Goal: Task Accomplishment & Management: Manage account settings

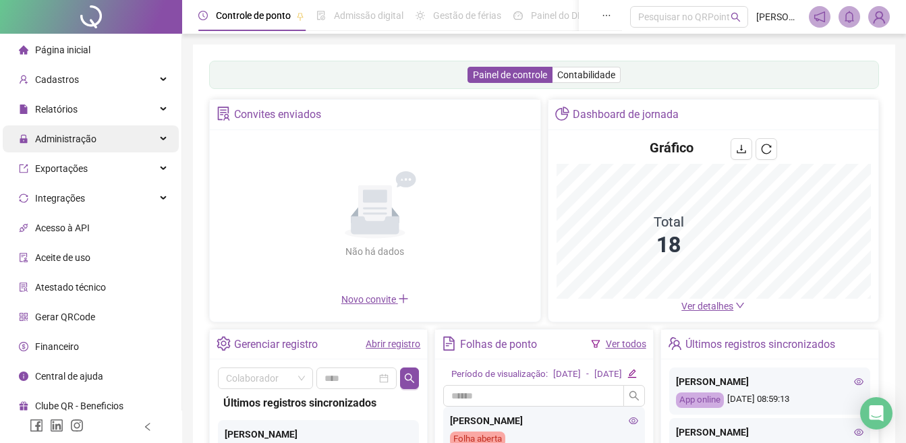
click at [85, 138] on span "Administração" at bounding box center [65, 139] width 61 height 11
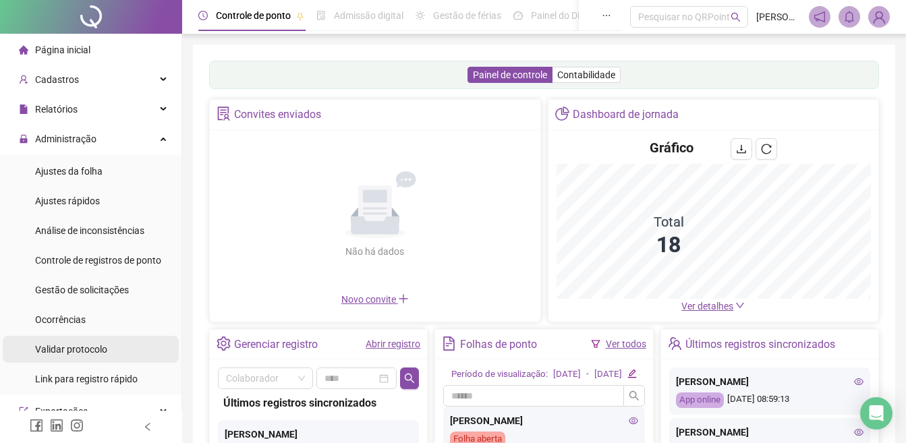
scroll to position [202, 0]
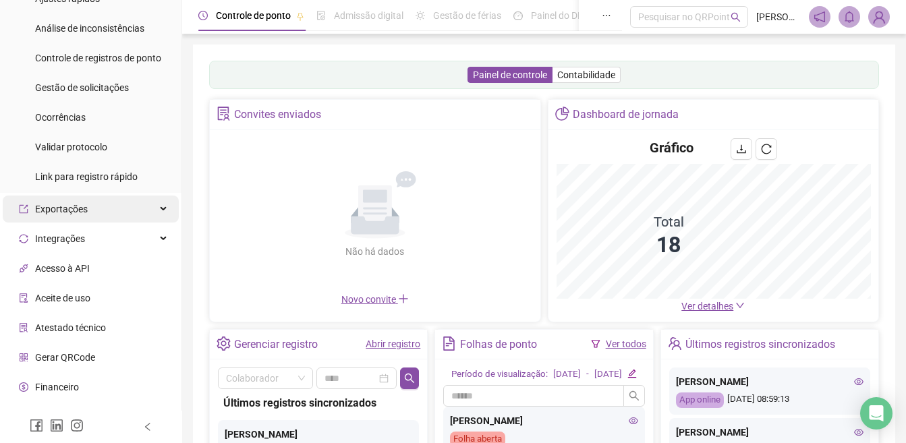
click at [78, 208] on span "Exportações" at bounding box center [61, 209] width 53 height 11
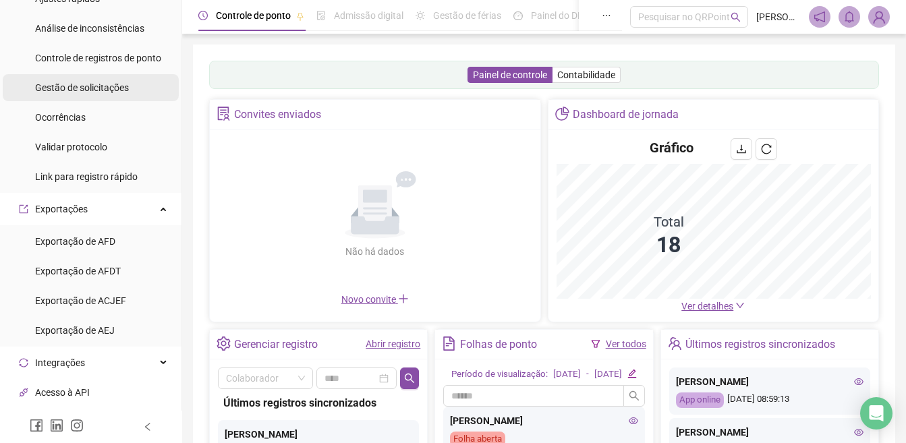
click at [95, 93] on span "Gestão de solicitações" at bounding box center [82, 87] width 94 height 11
click at [93, 93] on span "Gestão de solicitações" at bounding box center [82, 87] width 94 height 11
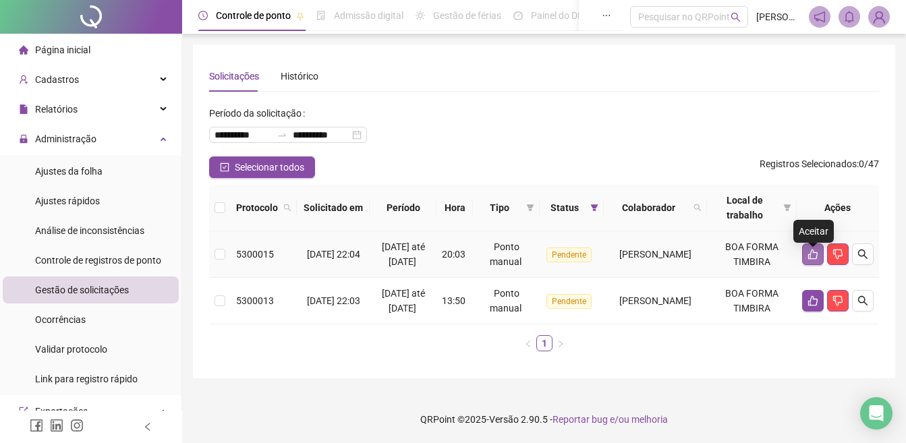
click at [812, 259] on icon "like" at bounding box center [813, 254] width 11 height 11
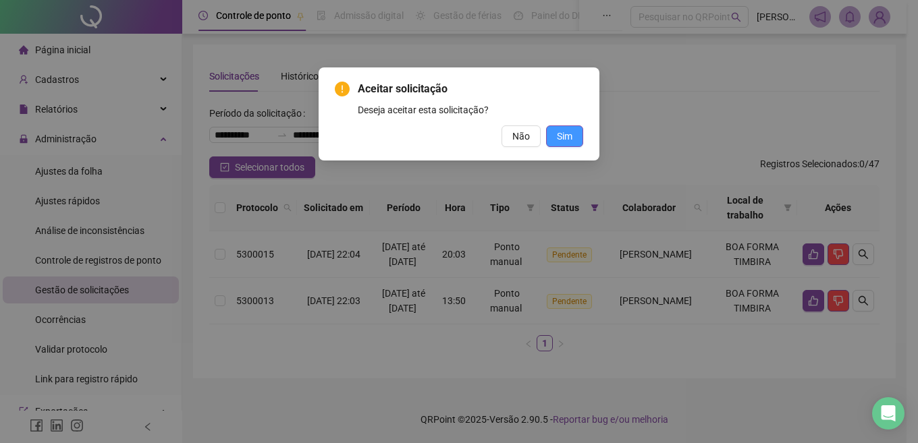
click at [557, 137] on span "Sim" at bounding box center [565, 136] width 16 height 15
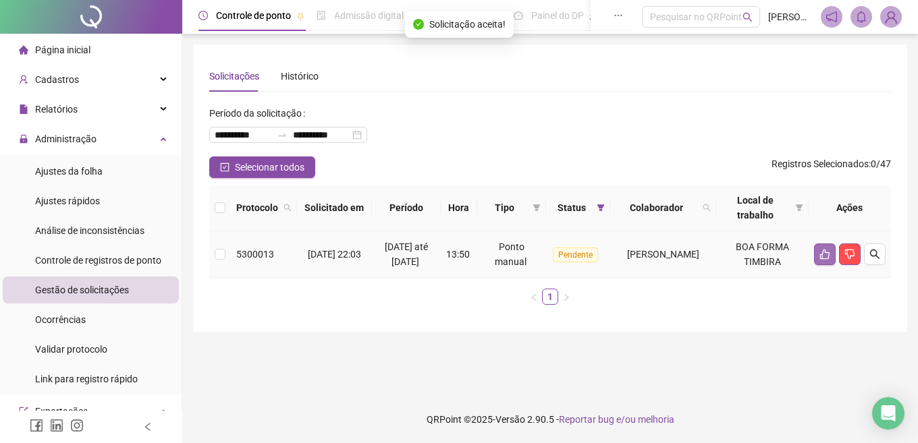
click at [821, 260] on icon "like" at bounding box center [824, 255] width 9 height 10
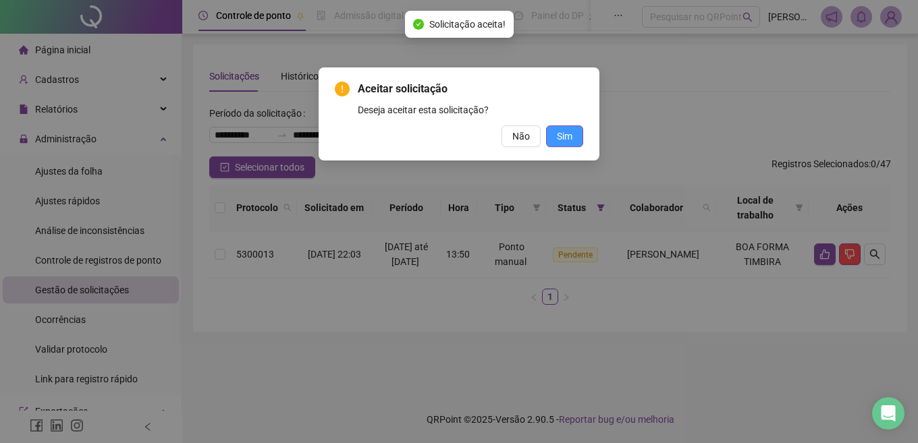
click at [561, 132] on span "Sim" at bounding box center [565, 136] width 16 height 15
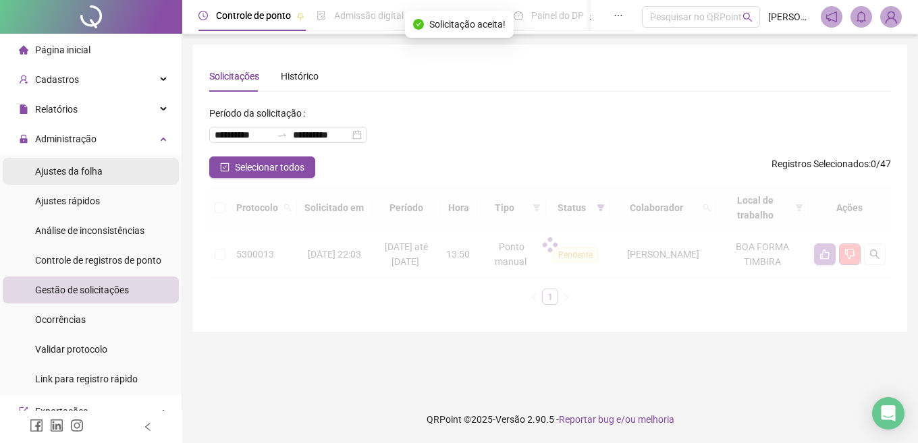
click at [73, 166] on span "Ajustes da folha" at bounding box center [68, 171] width 67 height 11
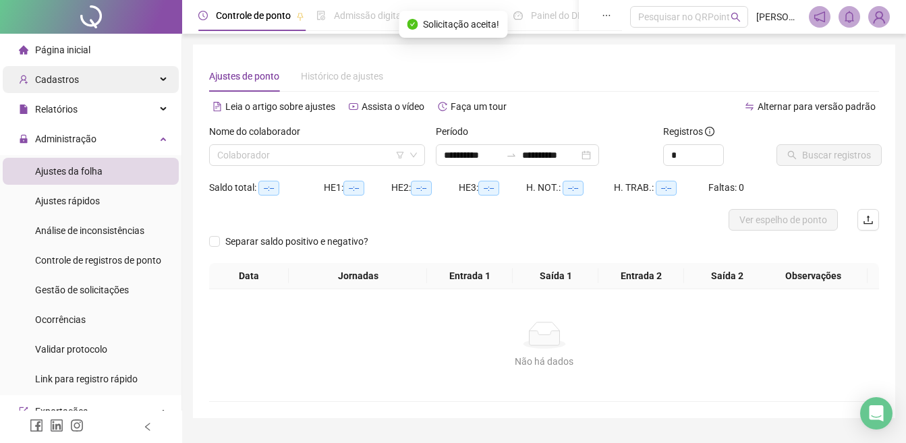
click at [63, 74] on span "Cadastros" at bounding box center [57, 79] width 44 height 11
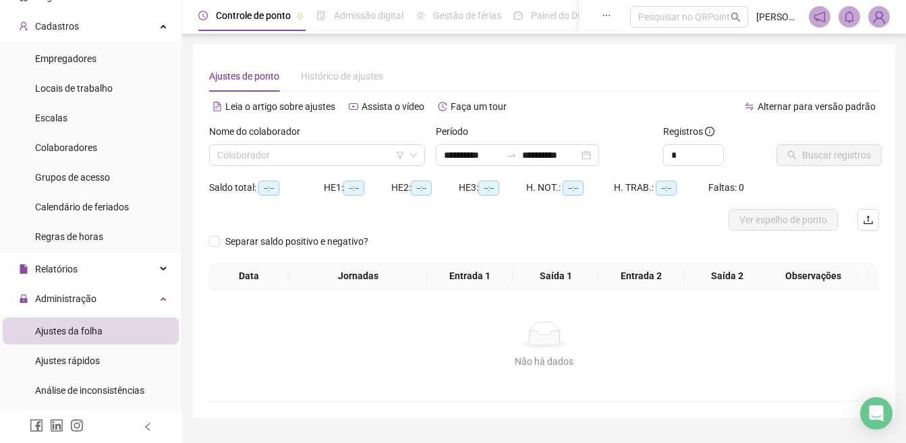
scroll to position [135, 0]
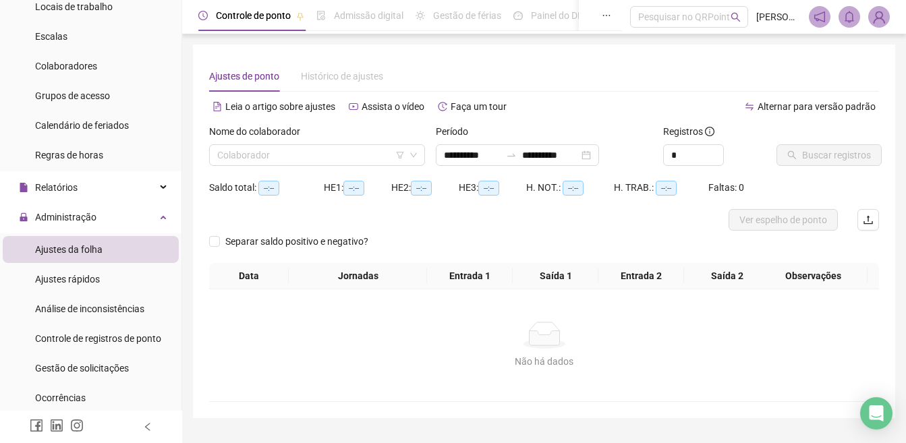
click at [61, 247] on span "Ajustes da folha" at bounding box center [68, 249] width 67 height 11
click at [328, 164] on input "search" at bounding box center [311, 155] width 188 height 20
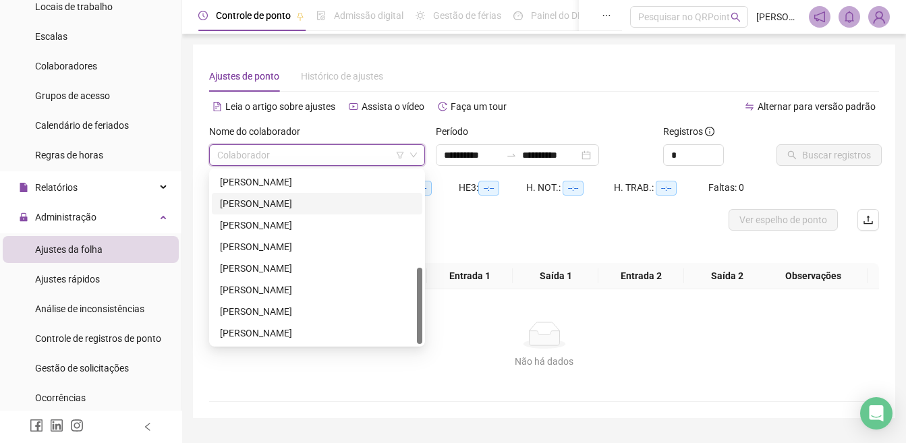
scroll to position [13, 0]
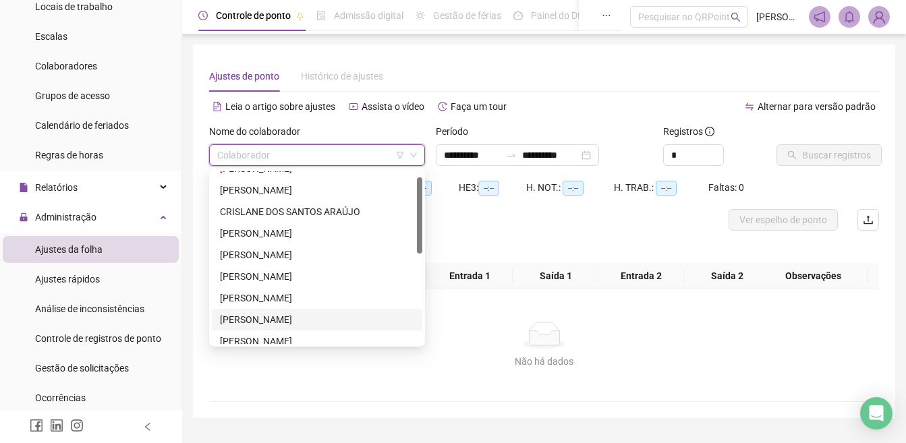
click at [290, 313] on div "[PERSON_NAME]" at bounding box center [317, 319] width 194 height 15
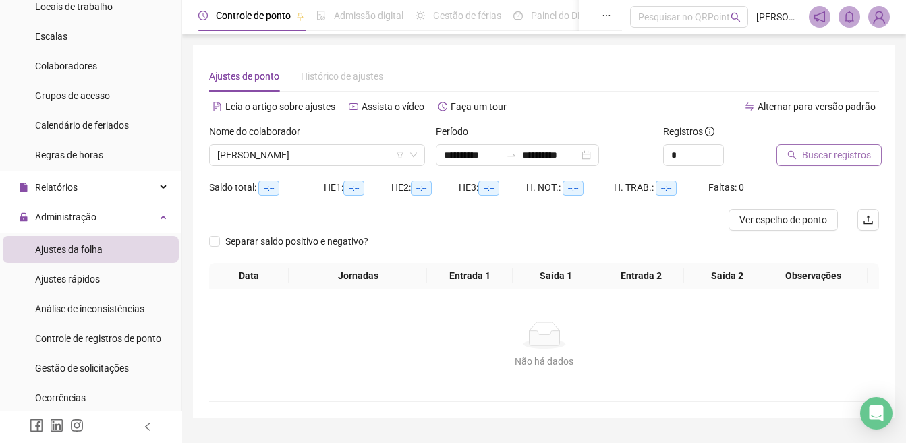
click at [798, 159] on button "Buscar registros" at bounding box center [829, 155] width 105 height 22
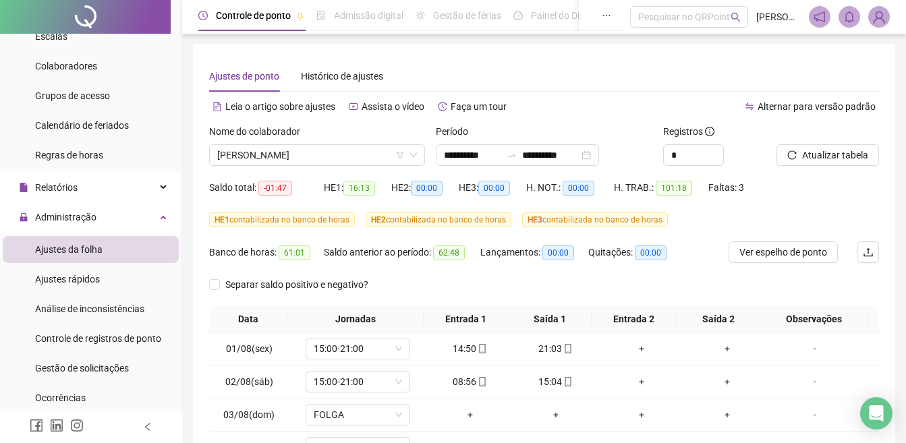
scroll to position [233, 0]
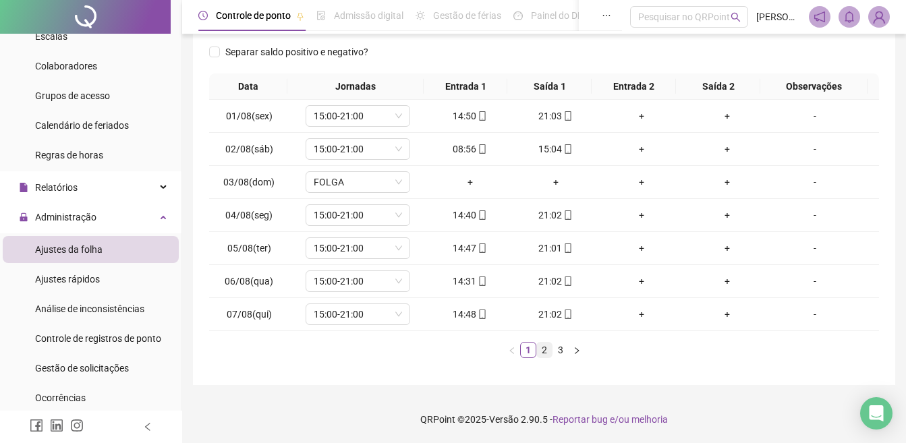
click at [546, 351] on link "2" at bounding box center [544, 350] width 15 height 15
click at [559, 352] on link "3" at bounding box center [560, 350] width 15 height 15
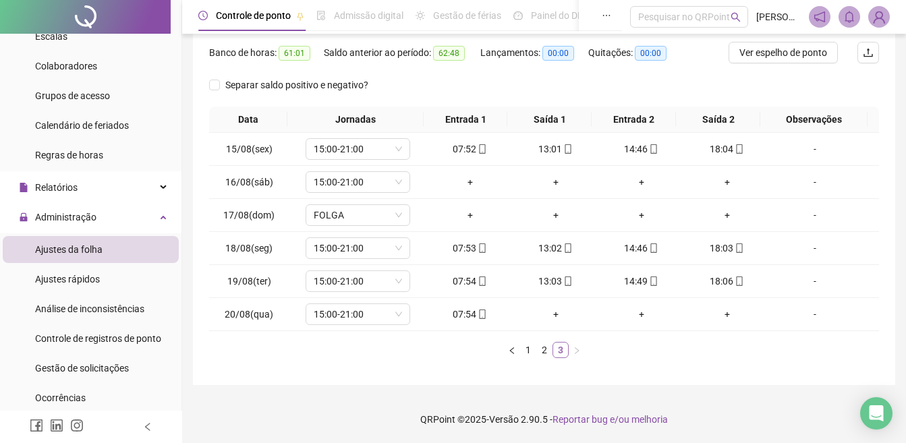
scroll to position [200, 0]
click at [545, 351] on link "2" at bounding box center [544, 350] width 15 height 15
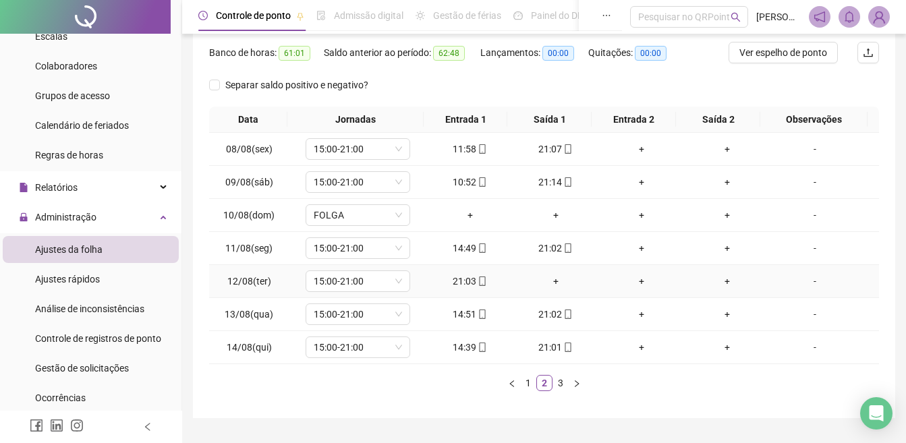
click at [551, 276] on div "+" at bounding box center [555, 281] width 75 height 15
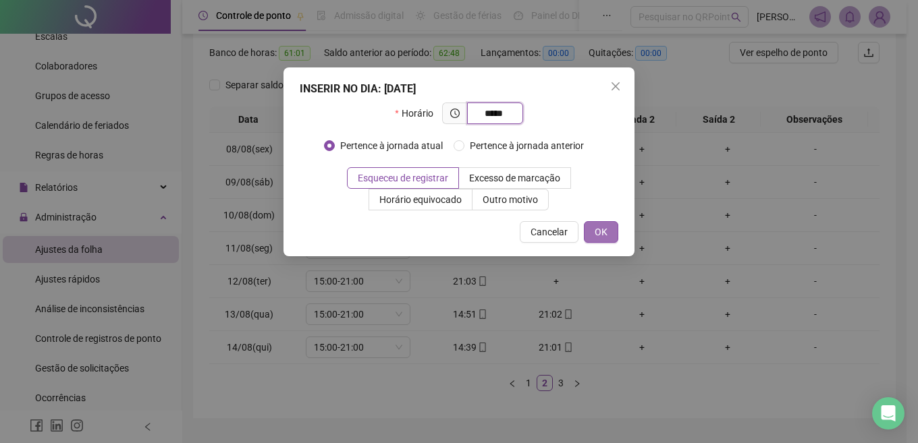
type input "*****"
click at [607, 241] on button "OK" at bounding box center [601, 232] width 34 height 22
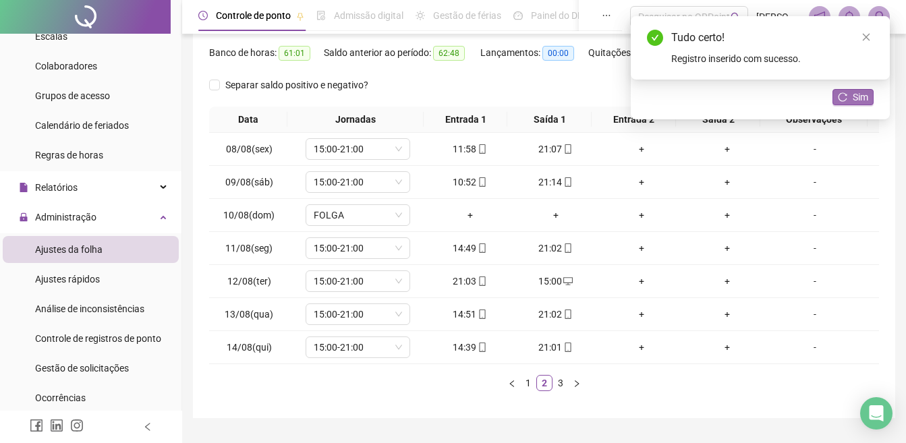
click at [843, 96] on icon "reload" at bounding box center [842, 96] width 9 height 9
click at [559, 385] on link "3" at bounding box center [560, 383] width 15 height 15
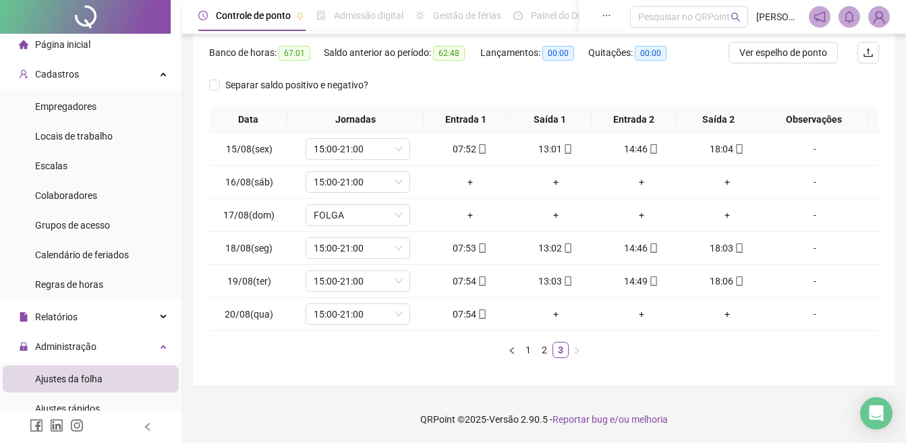
scroll to position [0, 0]
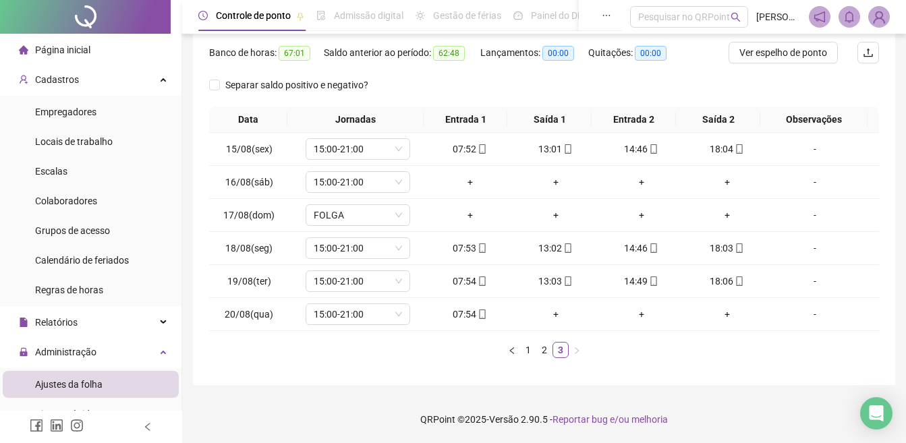
click at [65, 50] on span "Página inicial" at bounding box center [62, 50] width 55 height 11
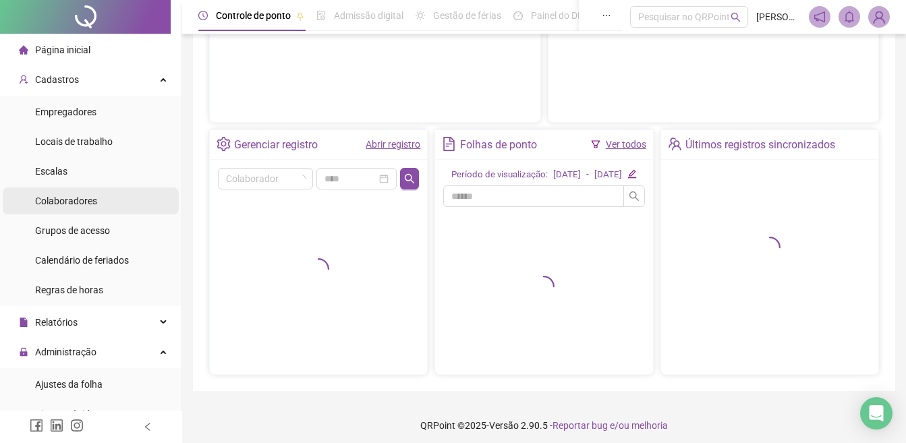
click at [85, 196] on span "Colaboradores" at bounding box center [66, 201] width 62 height 11
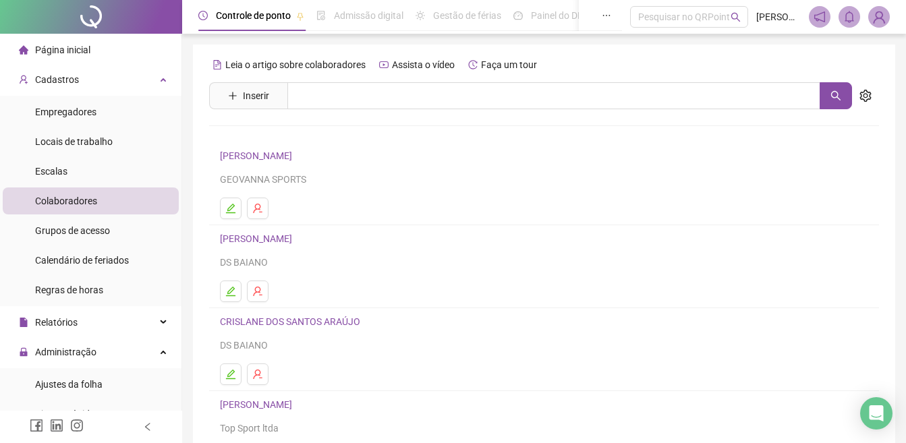
scroll to position [202, 0]
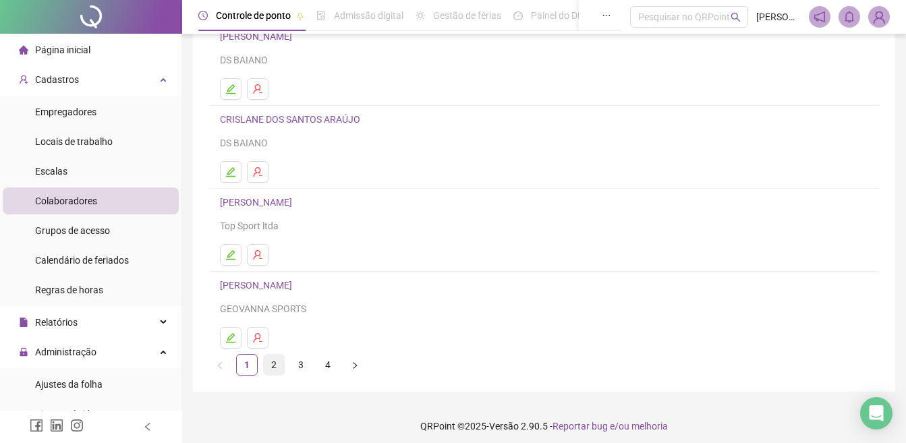
click at [278, 364] on link "2" at bounding box center [274, 365] width 20 height 20
click at [231, 174] on icon "edit" at bounding box center [230, 172] width 11 height 11
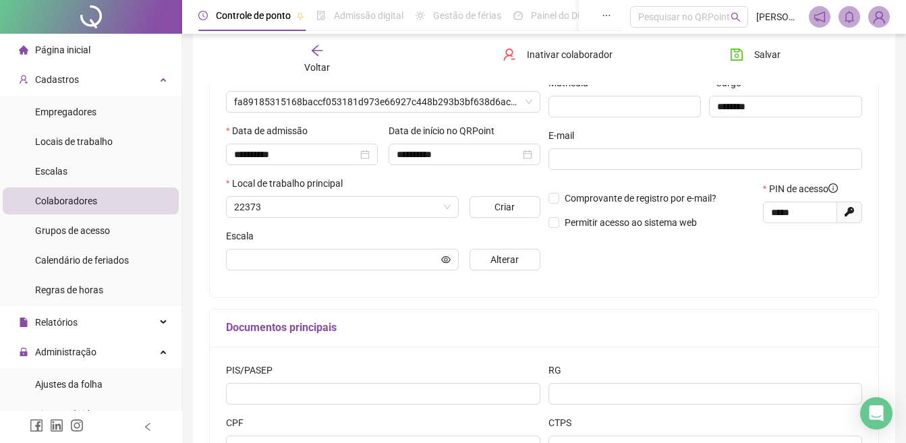
type input "**********"
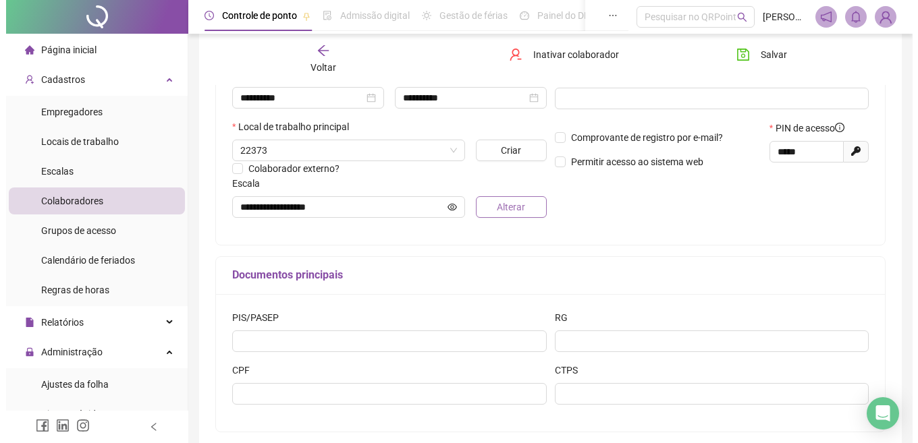
scroll to position [270, 0]
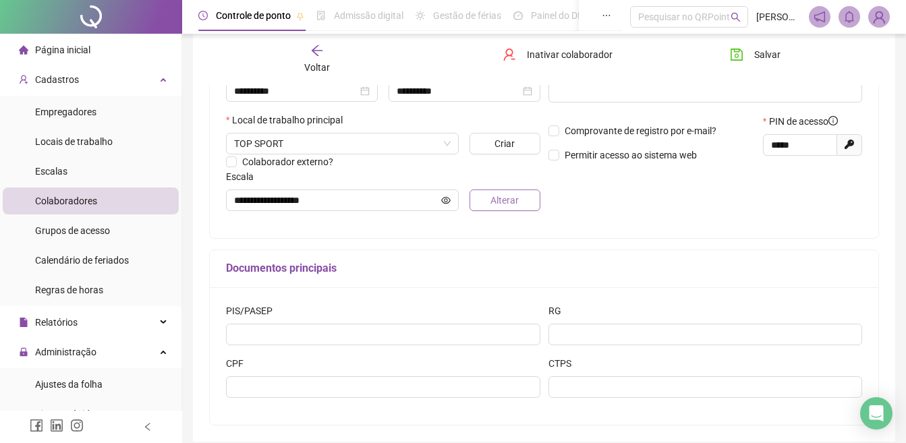
click at [493, 204] on span "Alterar" at bounding box center [505, 200] width 28 height 15
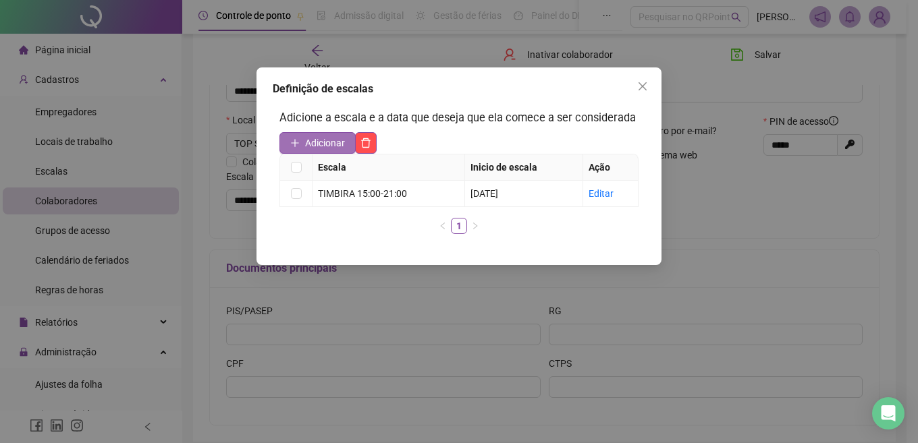
click at [329, 142] on span "Adicionar" at bounding box center [325, 143] width 40 height 15
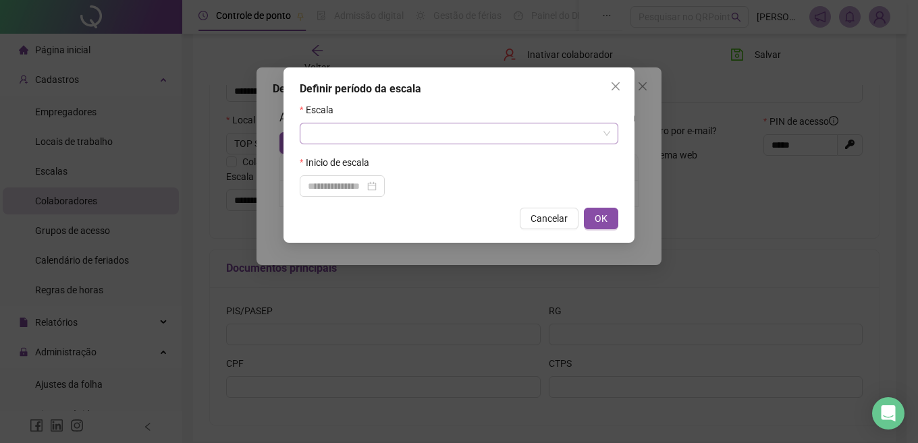
click at [335, 130] on input "search" at bounding box center [453, 133] width 290 height 20
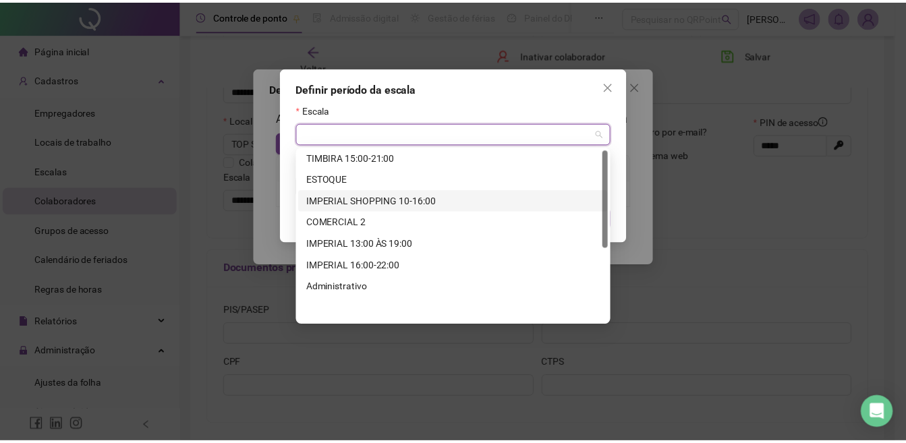
scroll to position [0, 0]
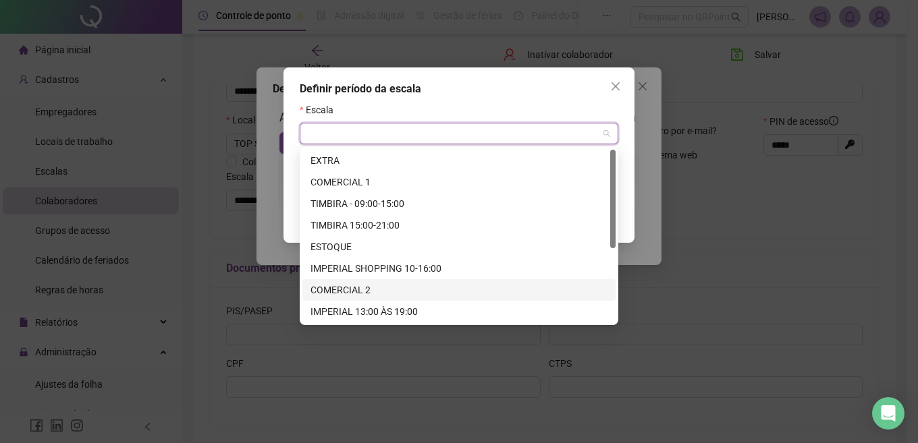
click at [364, 286] on div "COMERCIAL 2" at bounding box center [458, 290] width 297 height 15
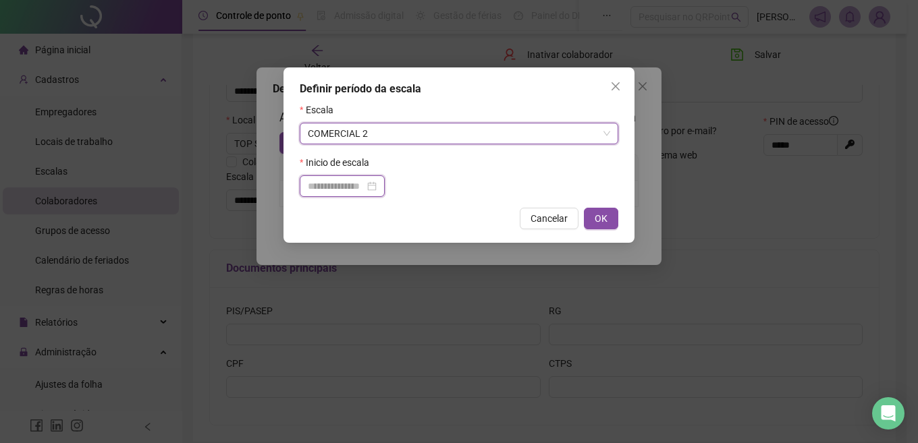
click at [336, 188] on input at bounding box center [336, 186] width 57 height 15
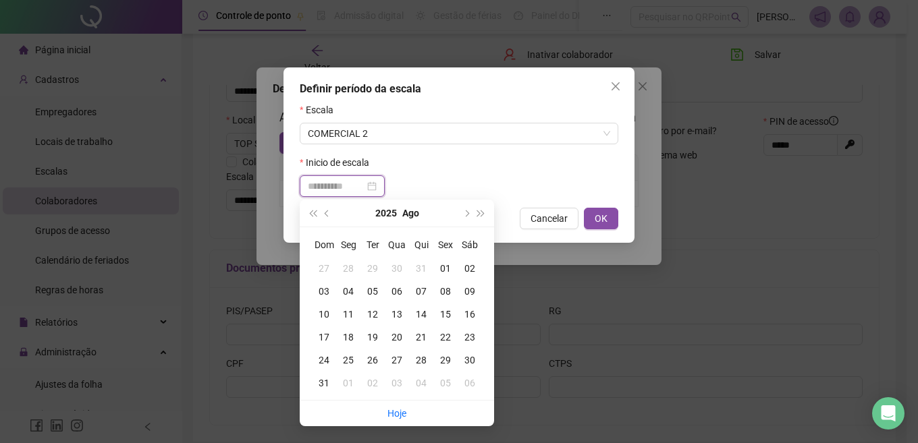
type input "**********"
click at [446, 314] on div "15" at bounding box center [445, 314] width 24 height 15
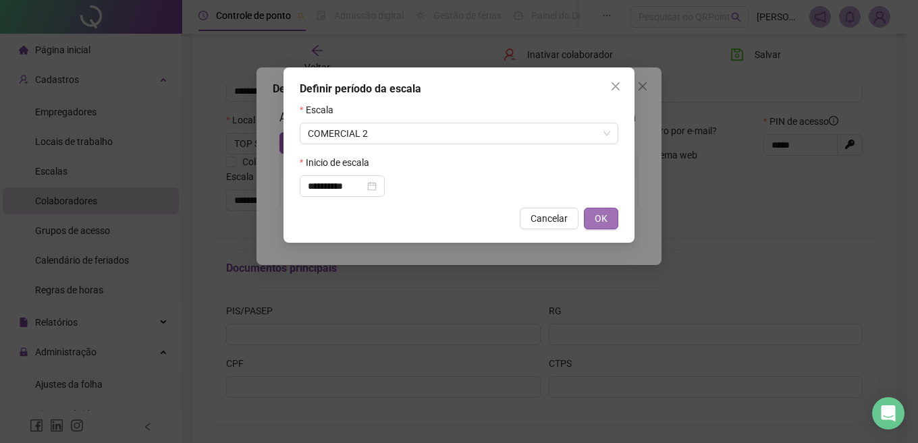
click at [603, 222] on span "OK" at bounding box center [600, 218] width 13 height 15
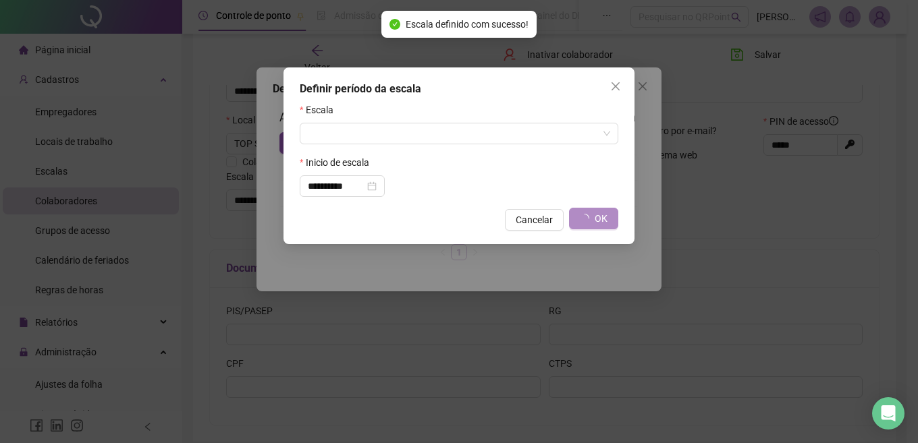
type input "**********"
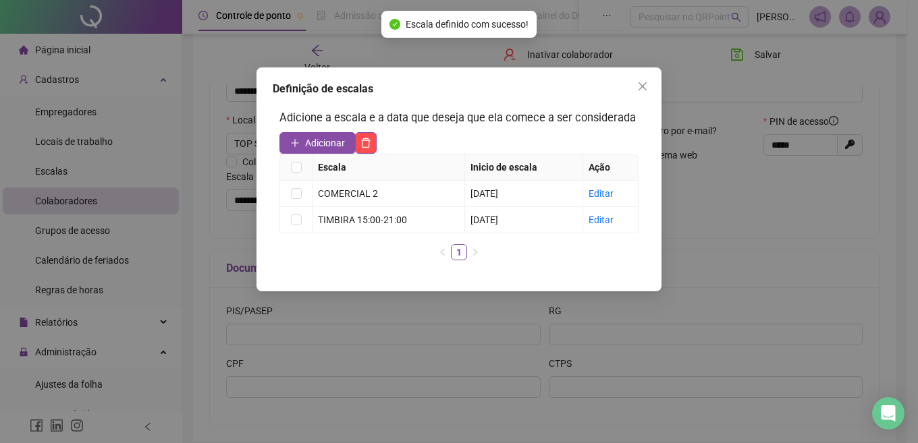
click at [758, 53] on div "Definição de escalas Adicione a escala e a data que deseja que ela comece a ser…" at bounding box center [459, 221] width 918 height 443
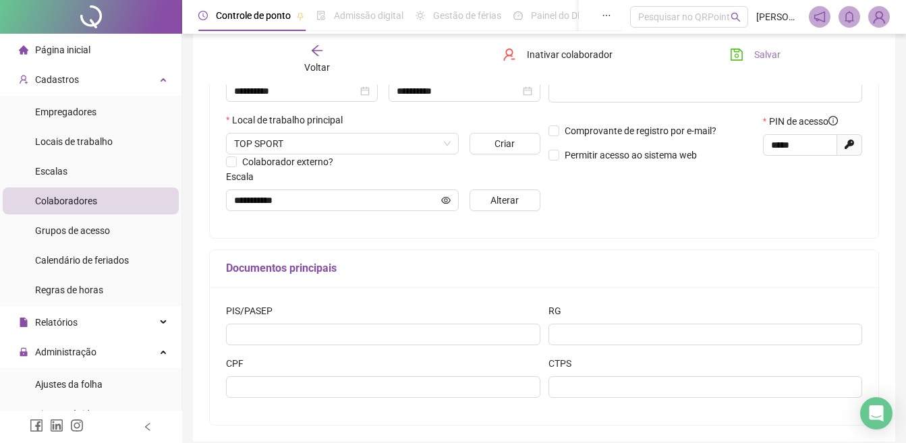
click at [758, 54] on span "Salvar" at bounding box center [767, 54] width 26 height 15
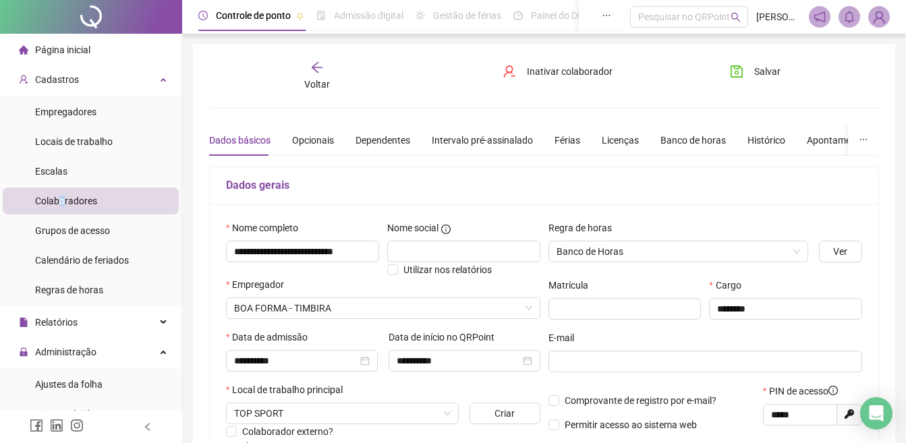
click at [62, 200] on span "Colaboradores" at bounding box center [66, 201] width 62 height 11
click at [314, 69] on icon "arrow-left" at bounding box center [317, 67] width 11 height 11
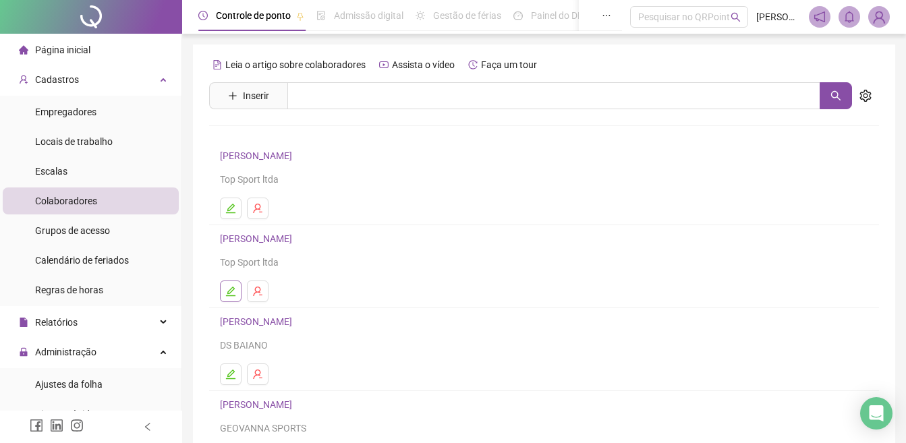
click at [231, 287] on icon "edit" at bounding box center [230, 291] width 11 height 11
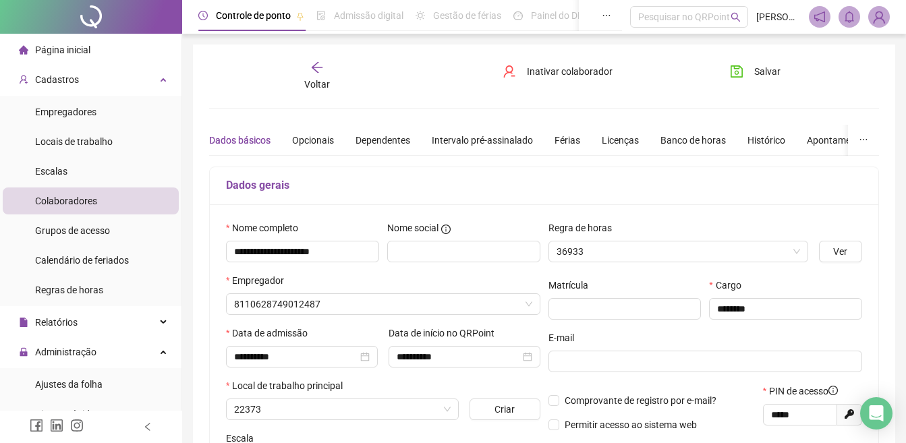
type input "**********"
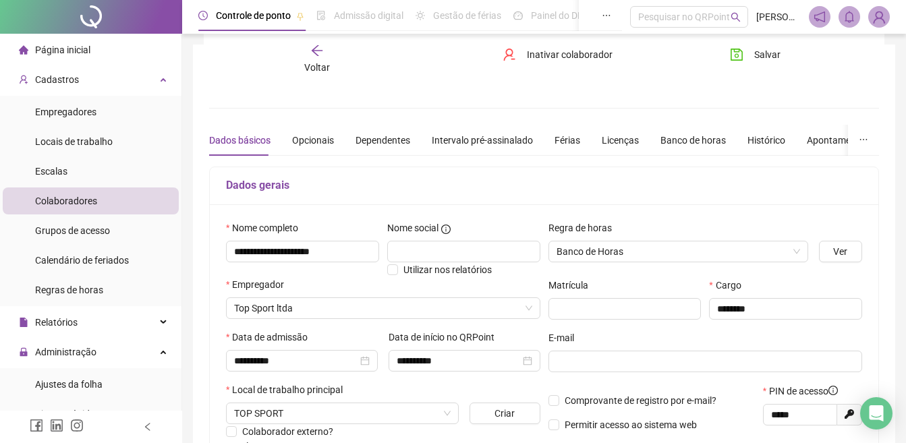
scroll to position [270, 0]
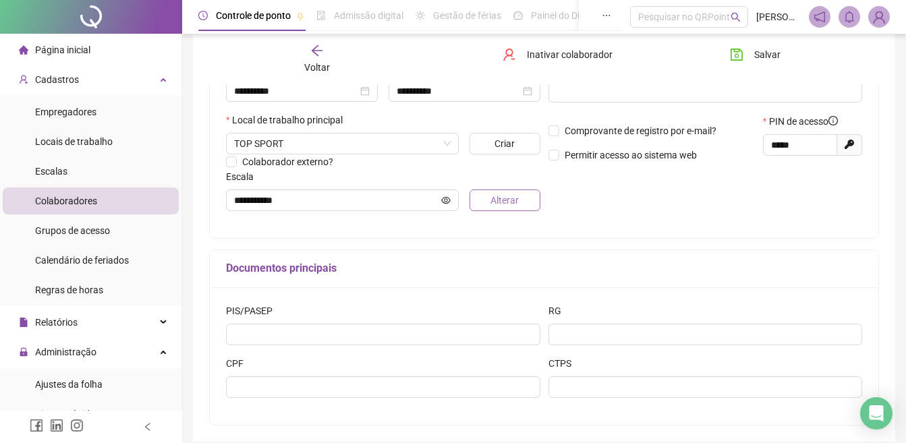
click at [499, 206] on span "Alterar" at bounding box center [505, 200] width 28 height 15
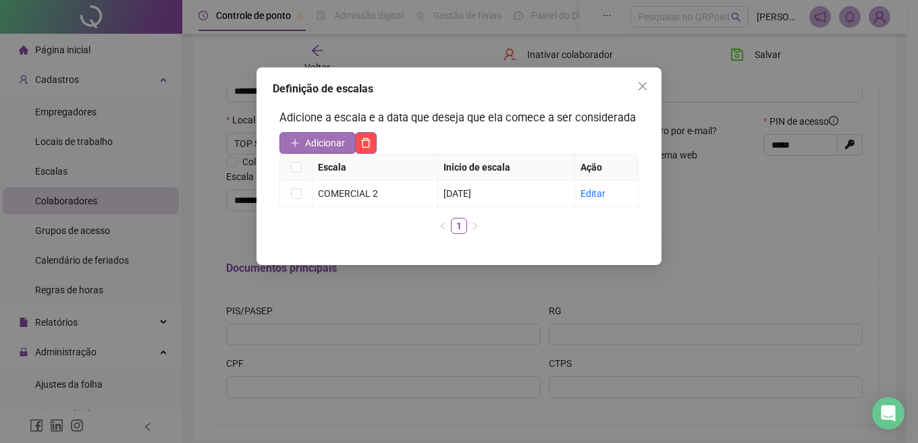
click at [304, 142] on button "Adicionar" at bounding box center [317, 143] width 76 height 22
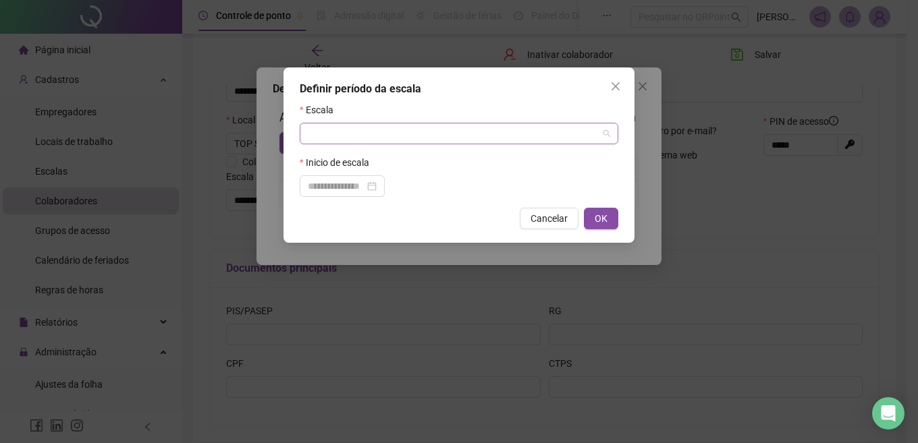
click at [369, 140] on input "search" at bounding box center [453, 133] width 290 height 20
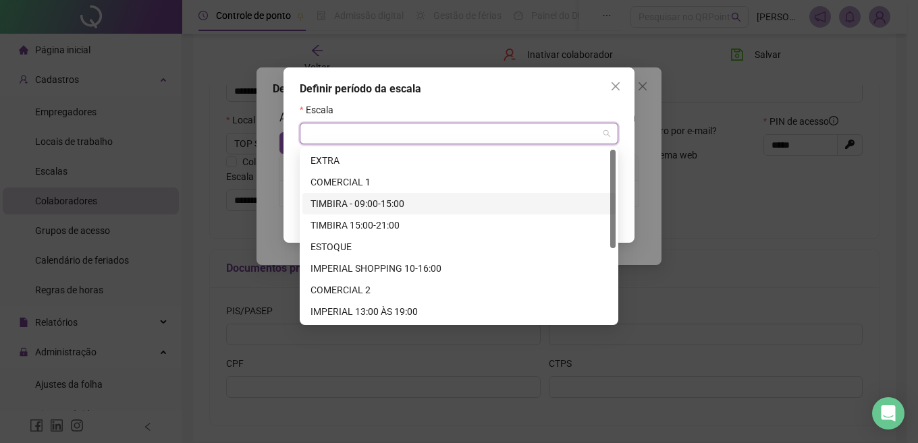
click at [363, 201] on div "TIMBIRA - 09:00-15:00" at bounding box center [458, 203] width 297 height 15
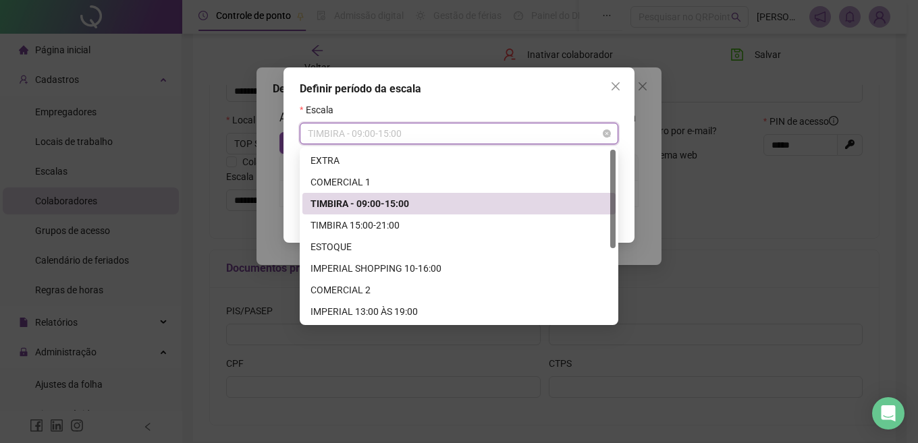
click at [349, 129] on span "TIMBIRA - 09:00-15:00" at bounding box center [459, 133] width 302 height 20
click at [368, 219] on div "TIMBIRA 15:00-21:00" at bounding box center [458, 225] width 297 height 15
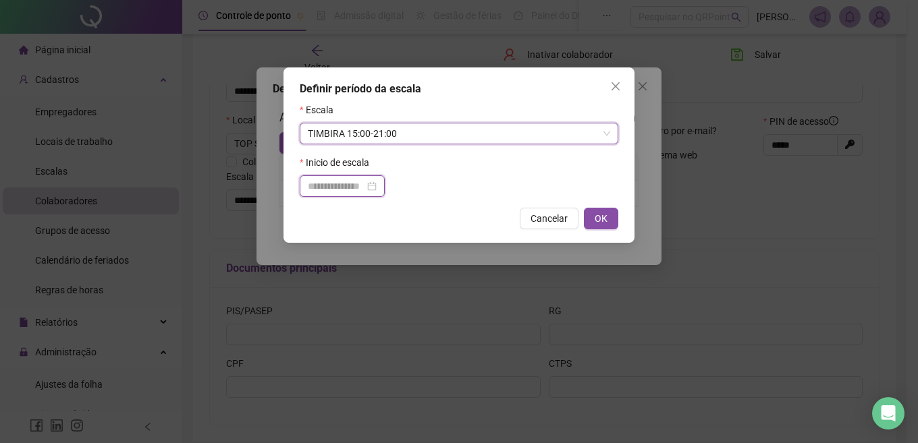
click at [325, 182] on input at bounding box center [336, 186] width 57 height 15
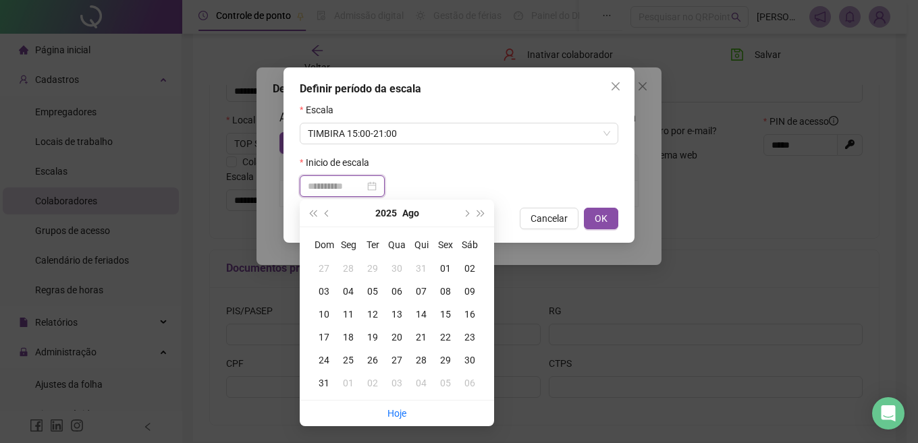
type input "**********"
click at [449, 313] on div "15" at bounding box center [445, 314] width 24 height 15
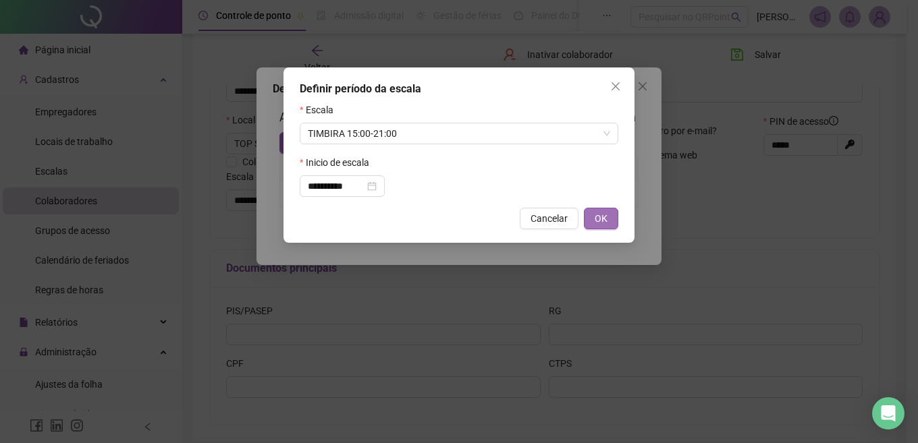
click at [601, 217] on span "OK" at bounding box center [600, 218] width 13 height 15
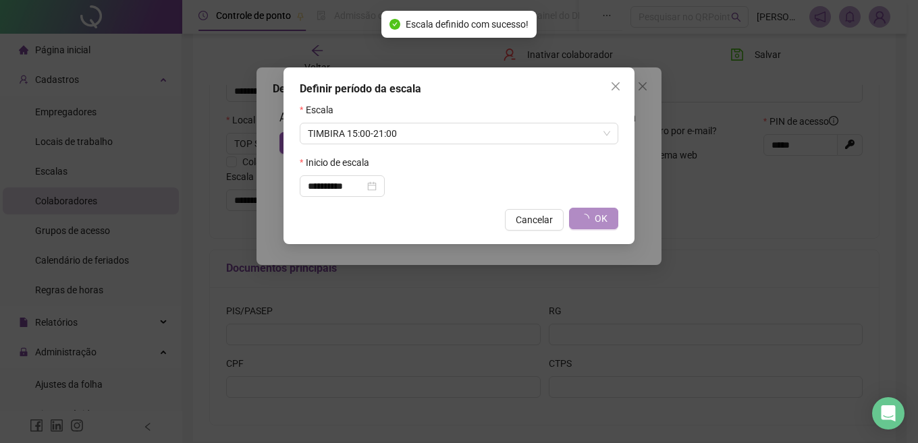
type input "**********"
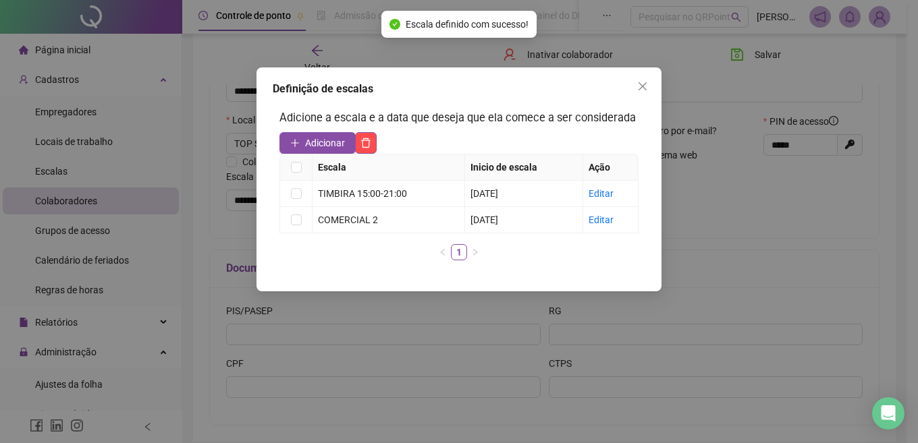
click at [636, 86] on span "Close" at bounding box center [643, 86] width 22 height 11
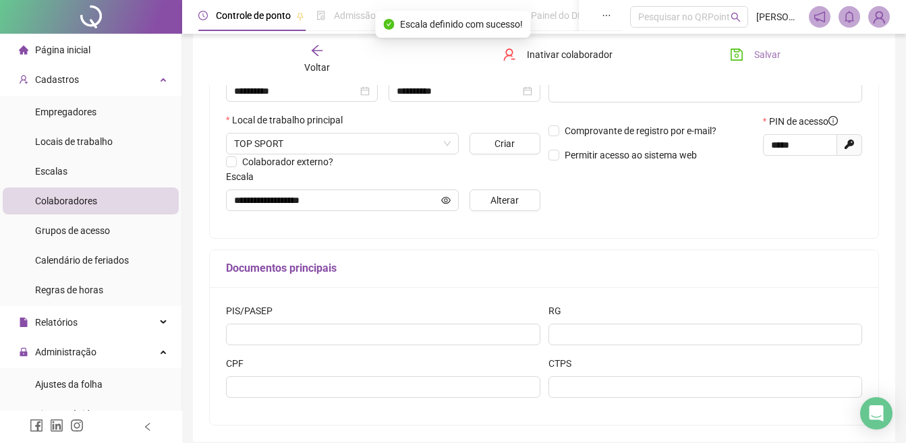
click at [763, 58] on span "Salvar" at bounding box center [767, 54] width 26 height 15
click at [77, 138] on span "Locais de trabalho" at bounding box center [74, 141] width 78 height 11
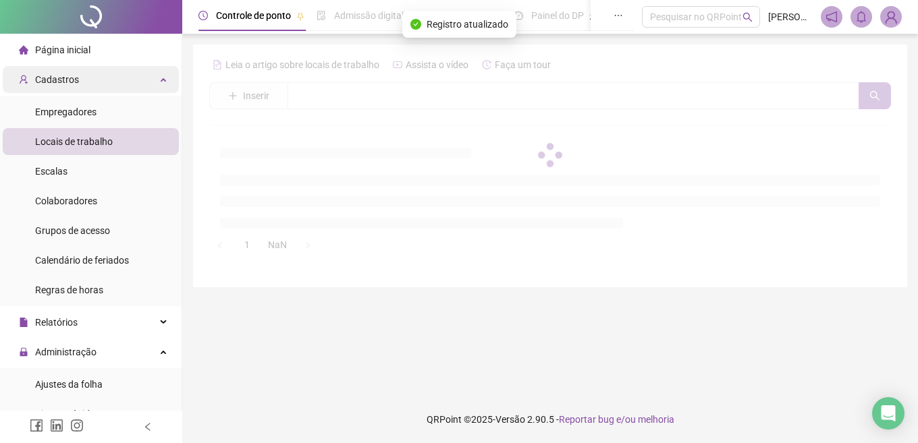
click at [153, 77] on div "Cadastros" at bounding box center [91, 79] width 176 height 27
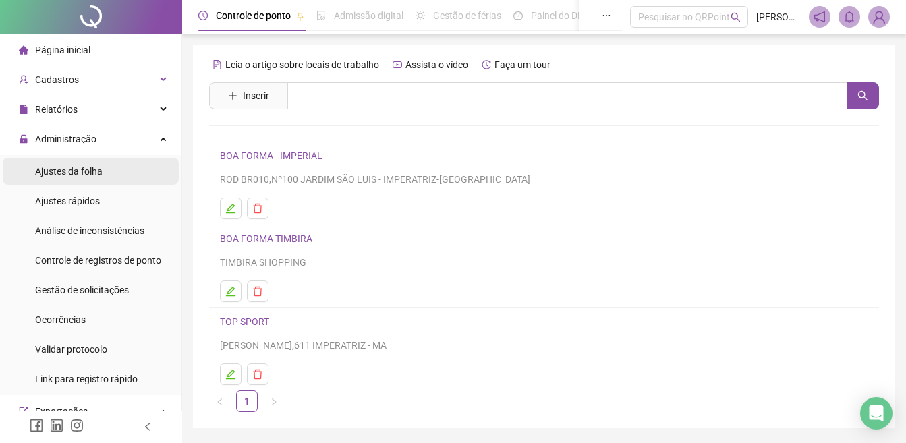
click at [70, 173] on span "Ajustes da folha" at bounding box center [68, 171] width 67 height 11
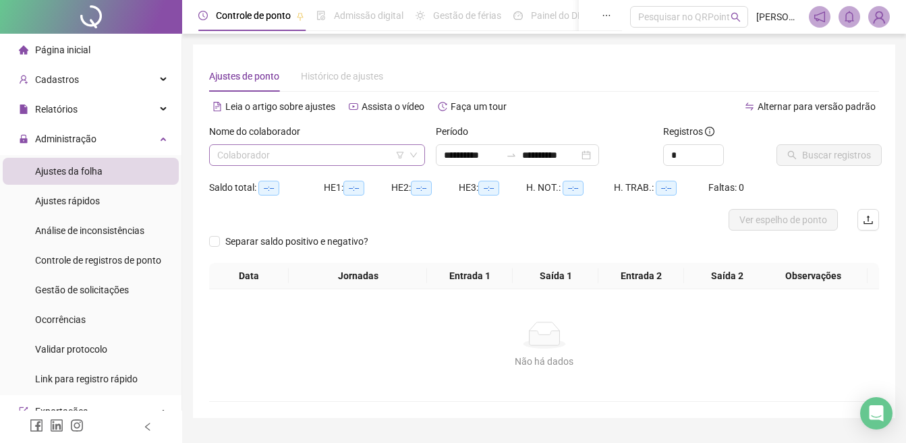
click at [254, 158] on input "search" at bounding box center [311, 155] width 188 height 20
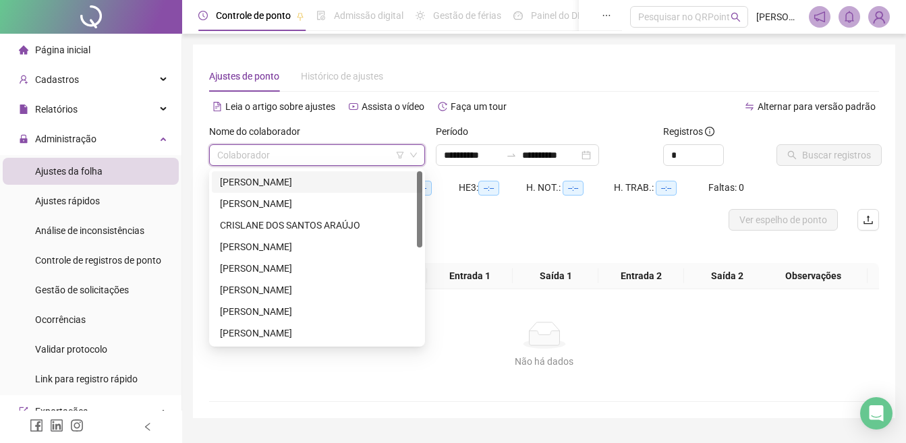
click at [255, 178] on div "[PERSON_NAME]" at bounding box center [317, 182] width 194 height 15
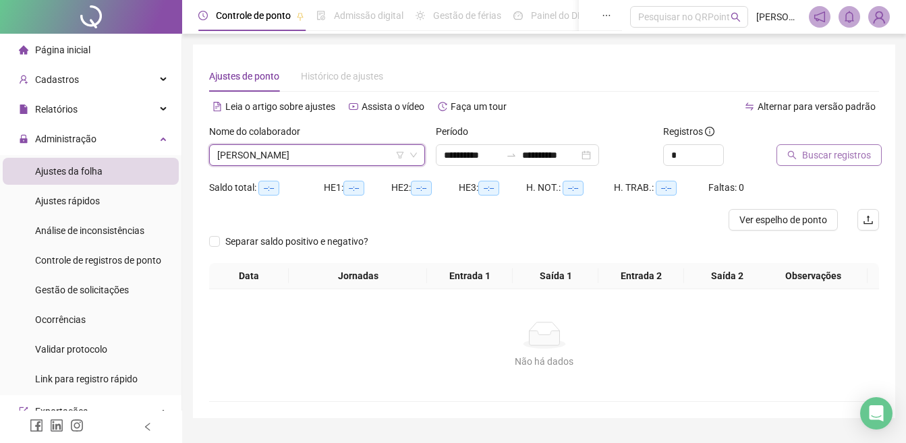
click at [833, 153] on span "Buscar registros" at bounding box center [836, 155] width 69 height 15
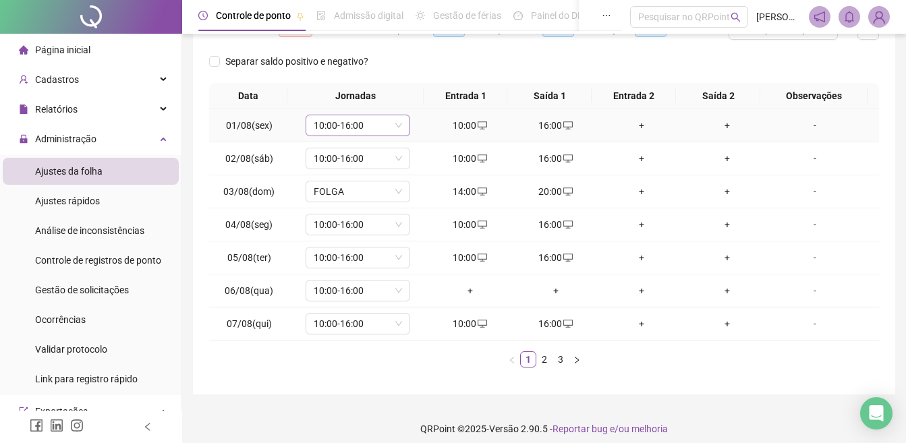
scroll to position [233, 0]
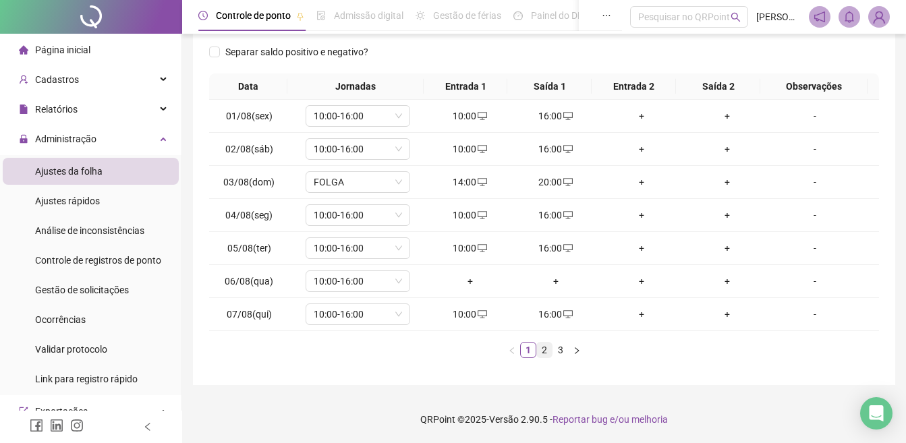
click at [544, 350] on link "2" at bounding box center [544, 350] width 15 height 15
click at [565, 345] on link "3" at bounding box center [560, 350] width 15 height 15
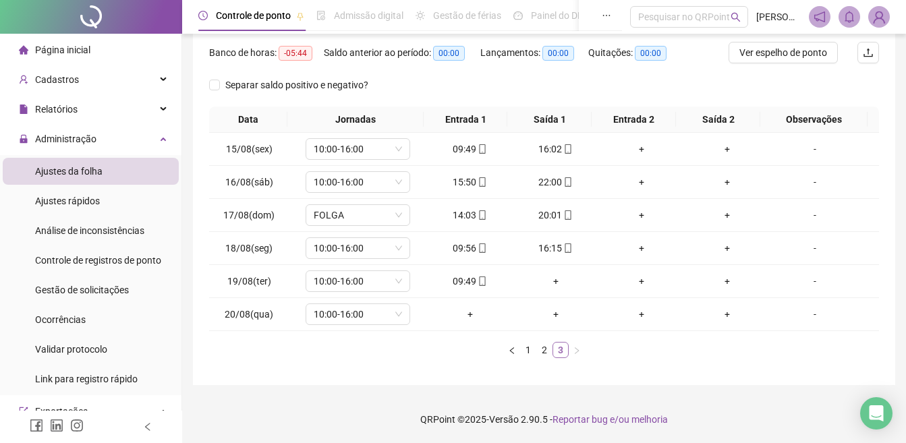
scroll to position [200, 0]
click at [548, 282] on div "+" at bounding box center [555, 281] width 75 height 15
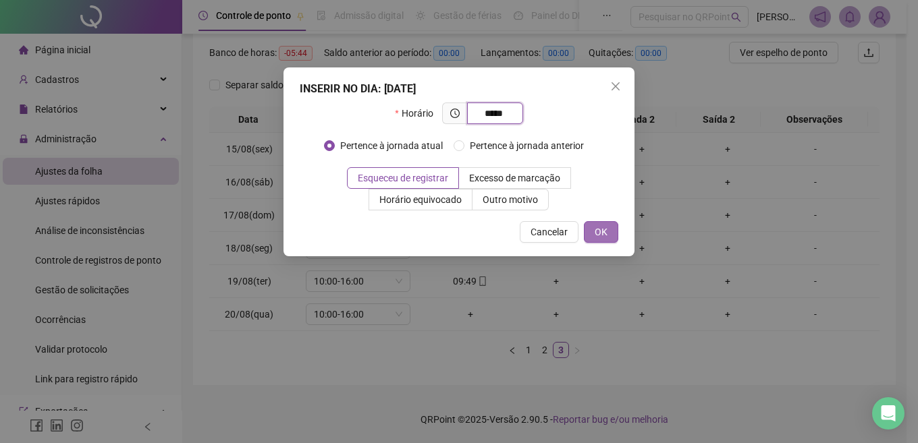
type input "*****"
click at [603, 231] on span "OK" at bounding box center [600, 232] width 13 height 15
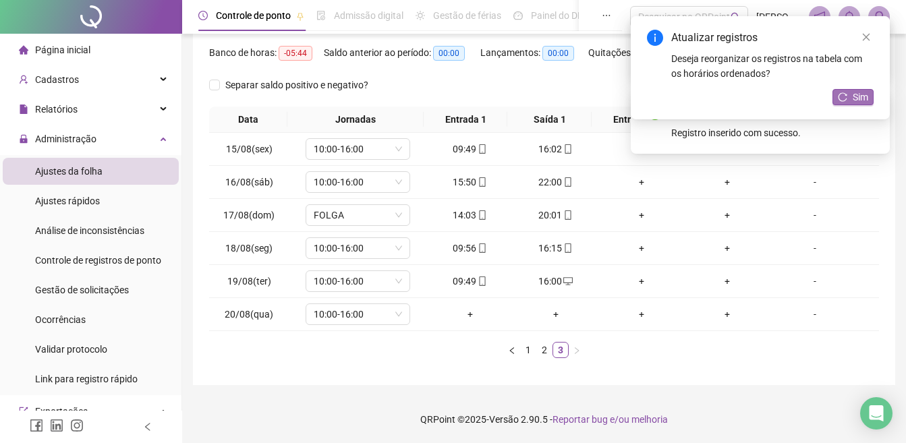
click at [836, 100] on button "Sim" at bounding box center [853, 97] width 41 height 16
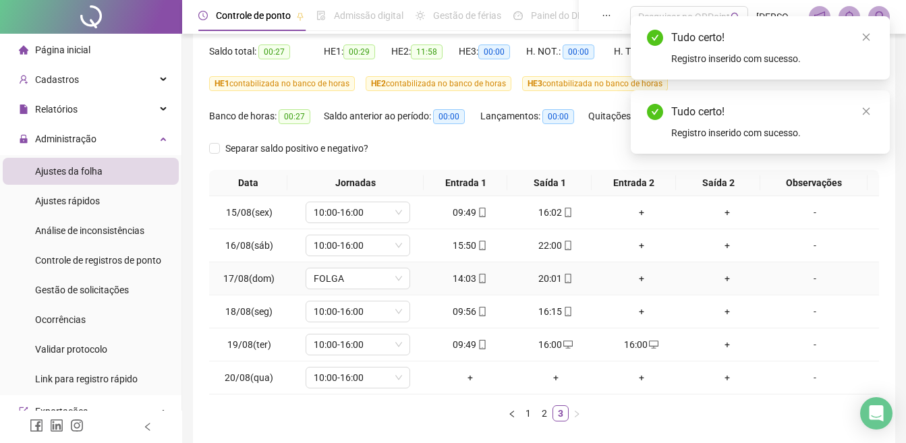
scroll to position [0, 0]
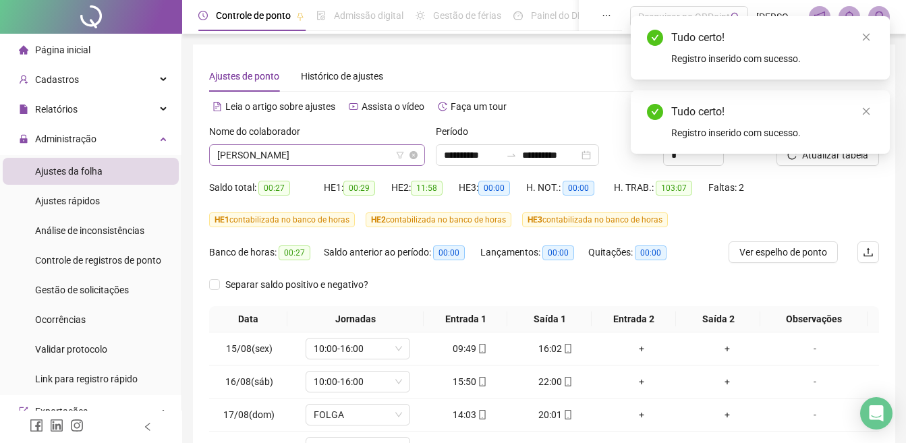
click at [295, 154] on span "[PERSON_NAME]" at bounding box center [317, 155] width 200 height 20
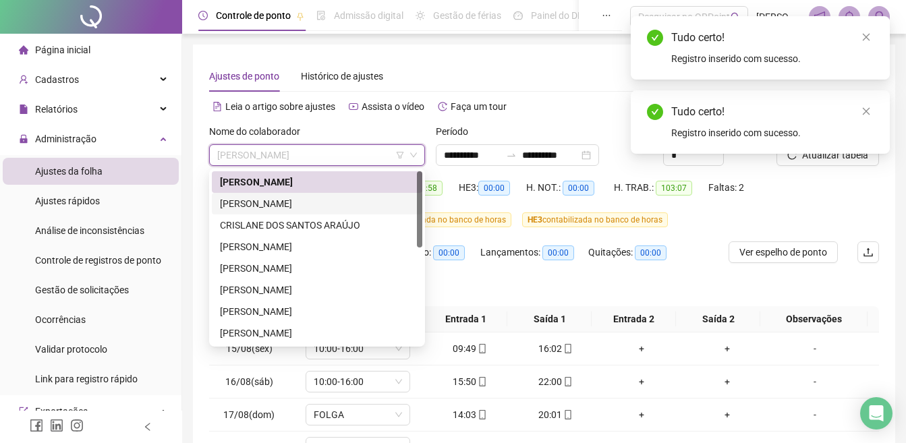
click at [293, 197] on div "[PERSON_NAME]" at bounding box center [317, 203] width 194 height 15
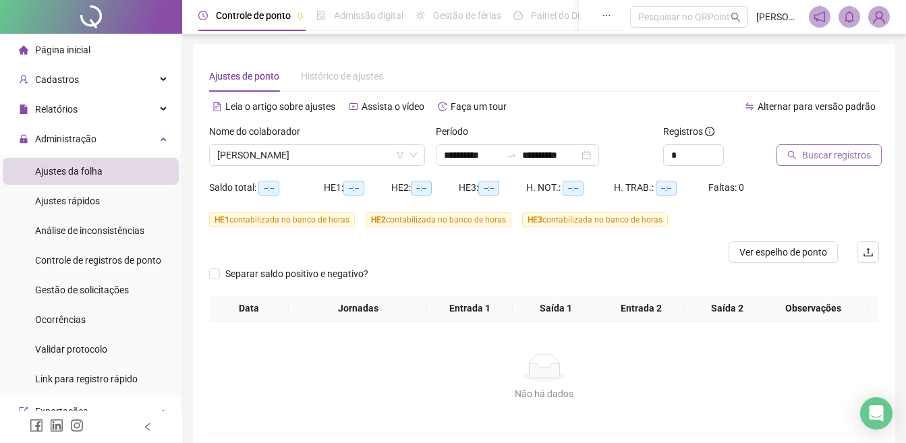
click at [830, 153] on span "Buscar registros" at bounding box center [836, 155] width 69 height 15
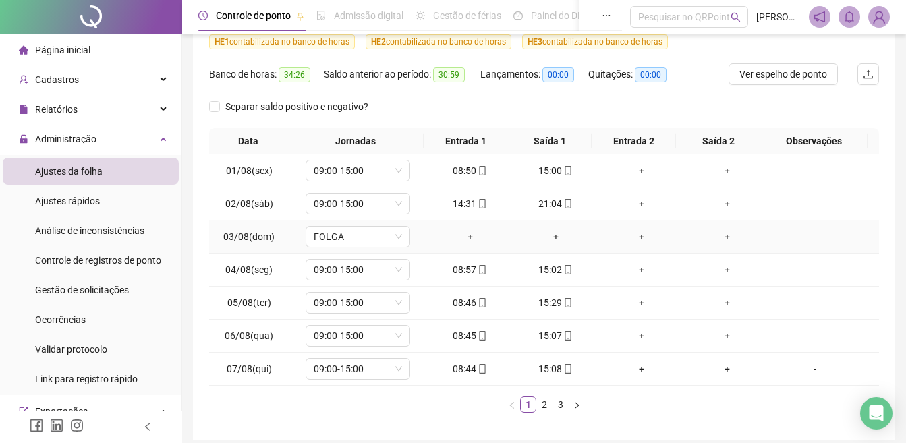
scroll to position [233, 0]
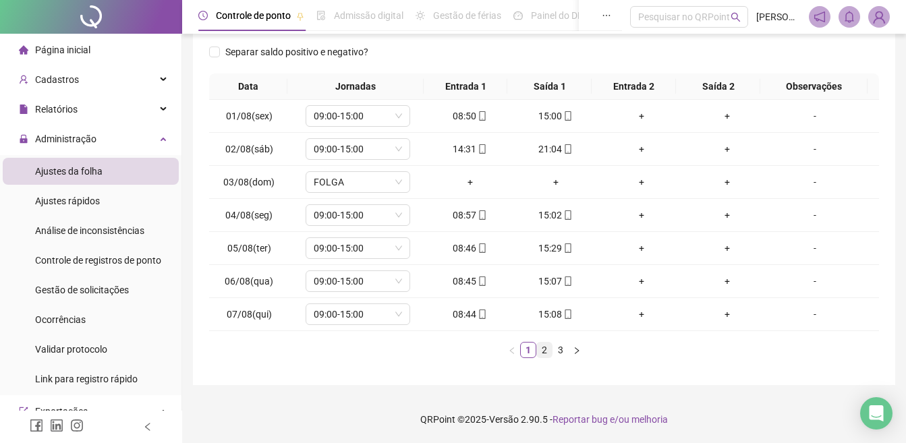
click at [542, 353] on link "2" at bounding box center [544, 350] width 15 height 15
click at [563, 347] on link "3" at bounding box center [560, 350] width 15 height 15
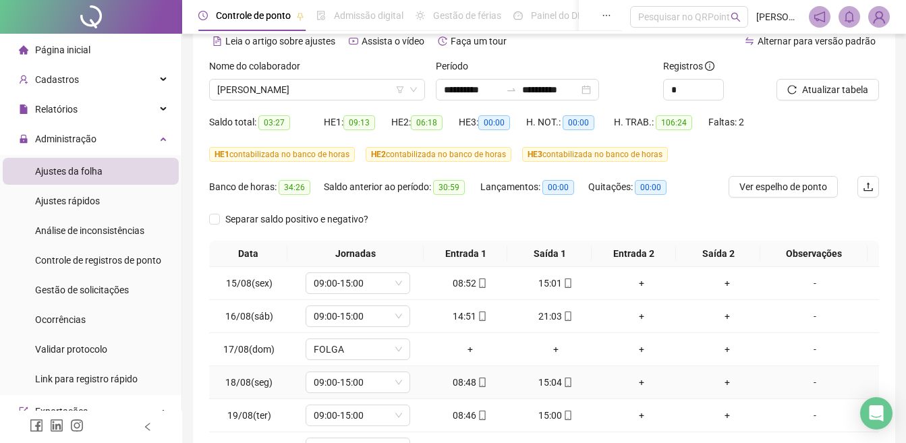
scroll to position [65, 0]
click at [281, 99] on span "[PERSON_NAME]" at bounding box center [317, 90] width 200 height 20
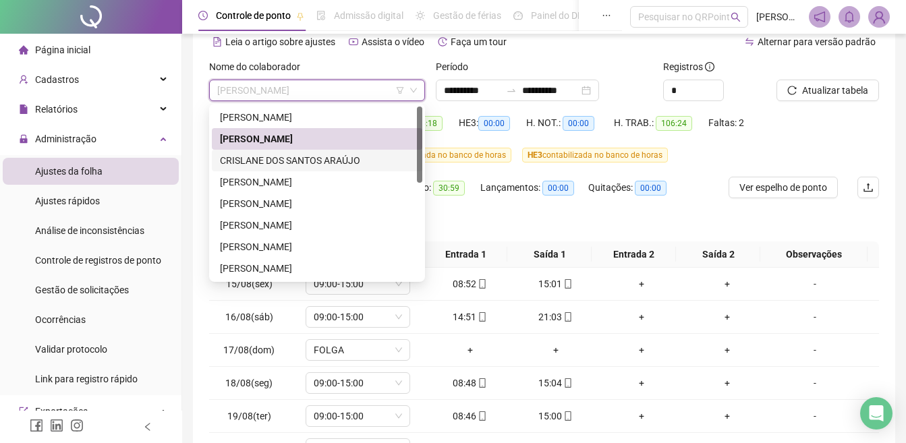
click at [272, 158] on div "CRISLANE DOS SANTOS ARAÚJO" at bounding box center [317, 160] width 194 height 15
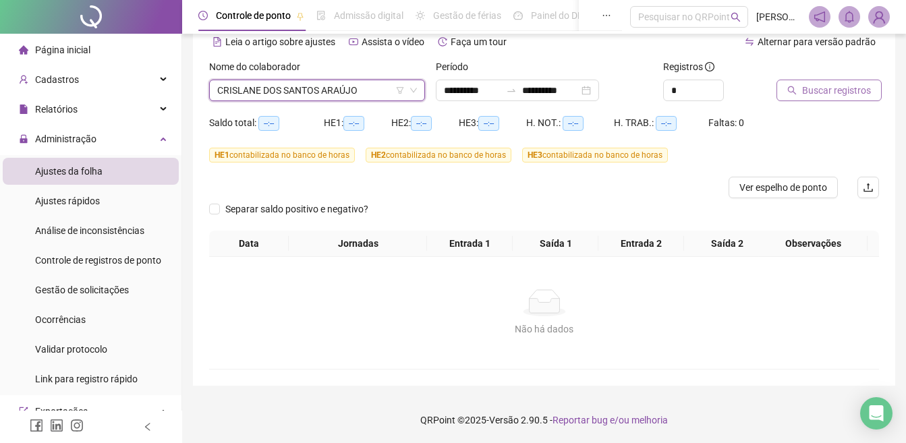
click at [863, 94] on span "Buscar registros" at bounding box center [836, 90] width 69 height 15
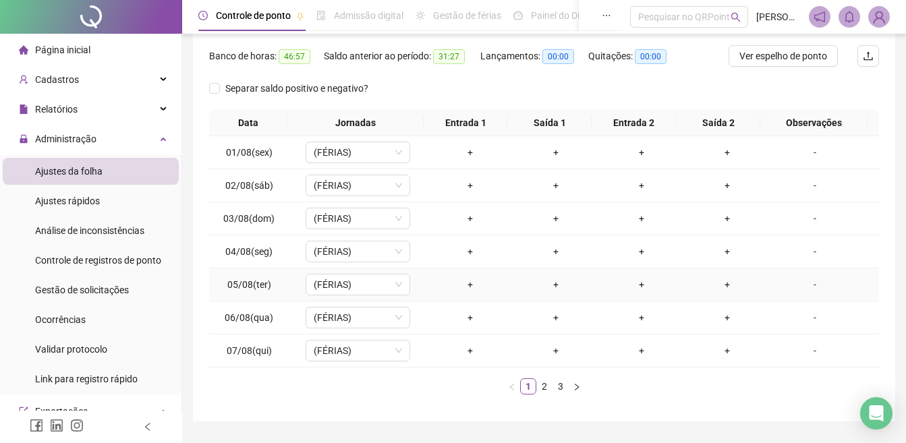
scroll to position [200, 0]
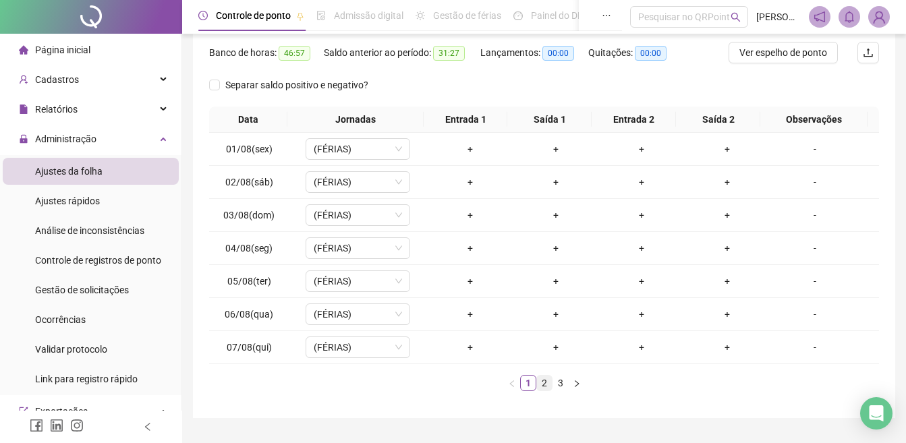
click at [549, 383] on link "2" at bounding box center [544, 383] width 15 height 15
click at [559, 383] on link "3" at bounding box center [560, 383] width 15 height 15
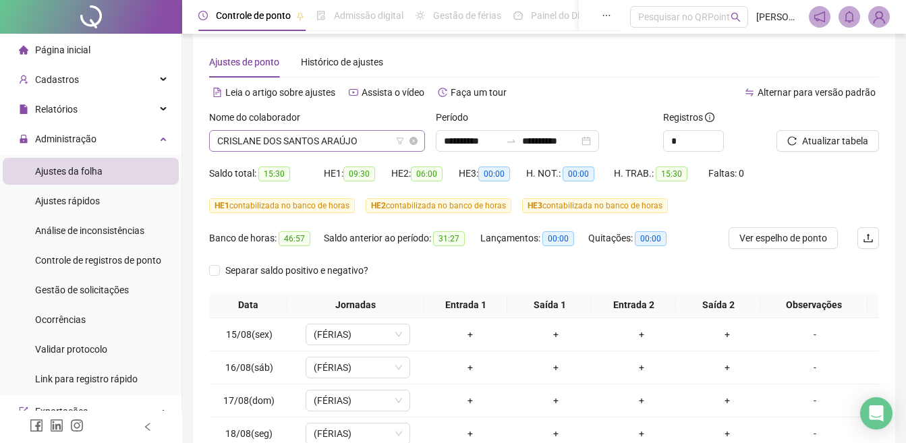
scroll to position [0, 0]
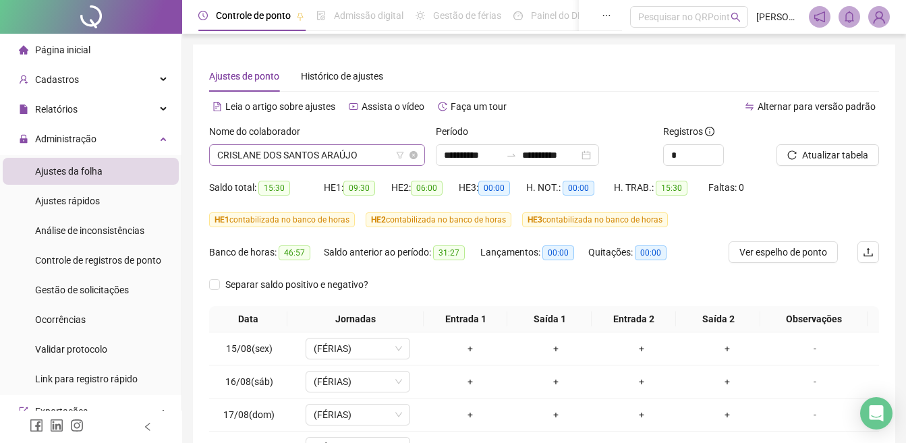
click at [306, 157] on span "CRISLANE DOS SANTOS ARAÚJO" at bounding box center [317, 155] width 200 height 20
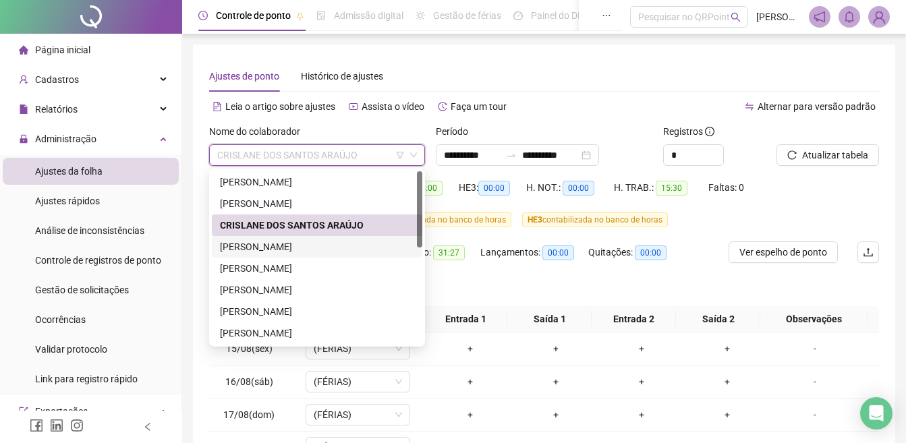
click at [280, 244] on div "[PERSON_NAME]" at bounding box center [317, 247] width 194 height 15
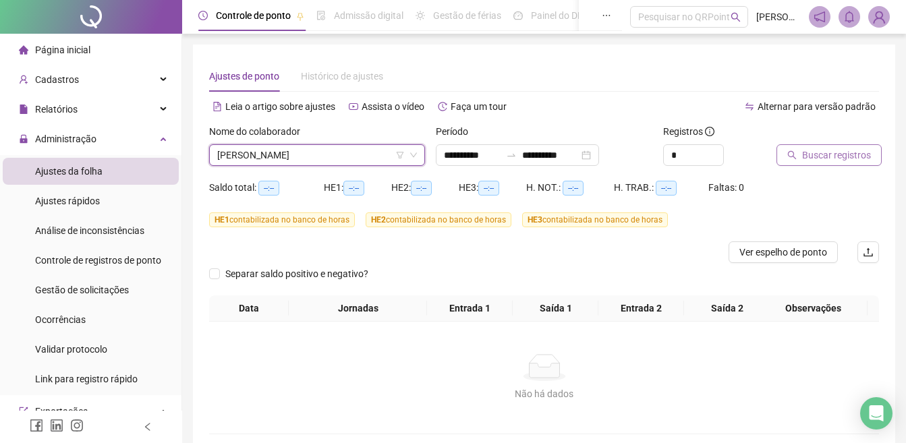
click at [845, 156] on span "Buscar registros" at bounding box center [836, 155] width 69 height 15
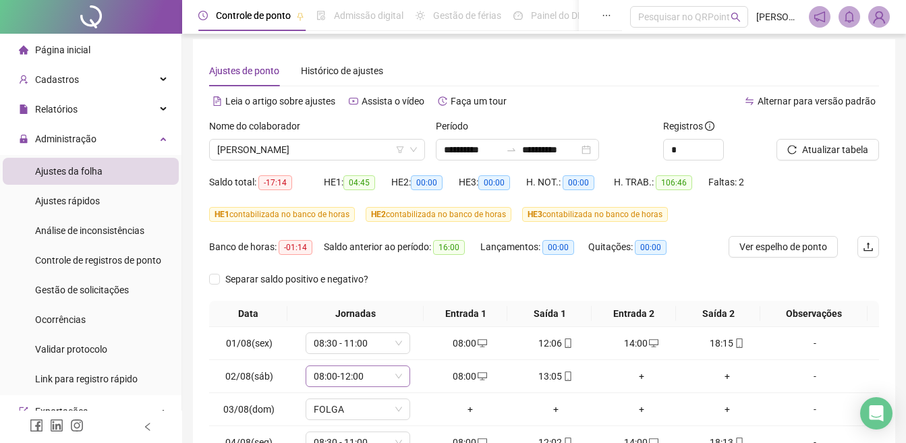
scroll to position [233, 0]
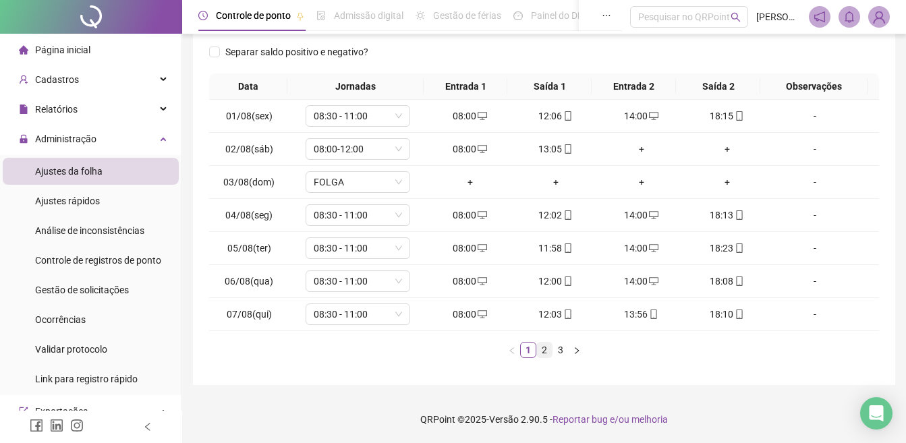
click at [547, 353] on link "2" at bounding box center [544, 350] width 15 height 15
click at [559, 350] on link "3" at bounding box center [560, 350] width 15 height 15
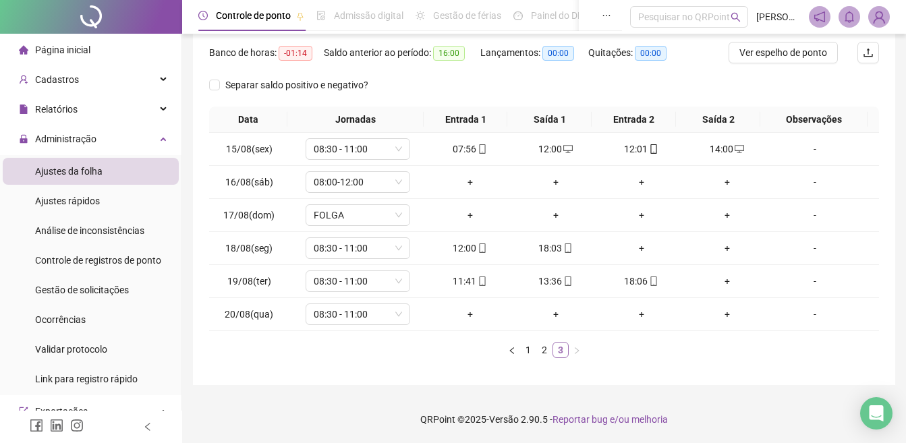
scroll to position [200, 0]
click at [634, 250] on div "+" at bounding box center [641, 248] width 75 height 15
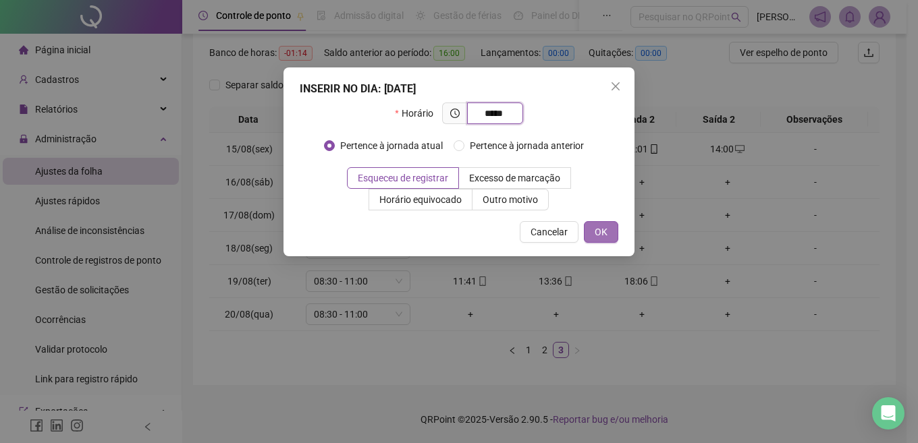
type input "*****"
click at [603, 225] on span "OK" at bounding box center [600, 232] width 13 height 15
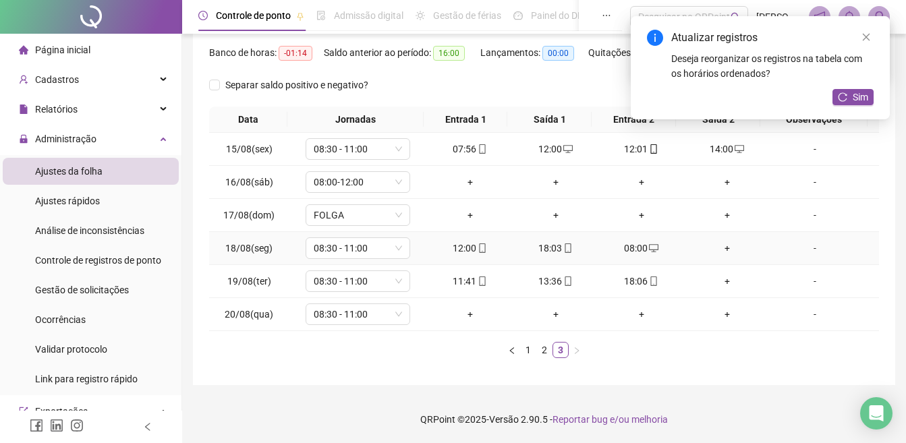
drag, startPoint x: 736, startPoint y: 245, endPoint x: 728, endPoint y: 246, distance: 8.1
click at [734, 245] on div "+" at bounding box center [727, 248] width 75 height 15
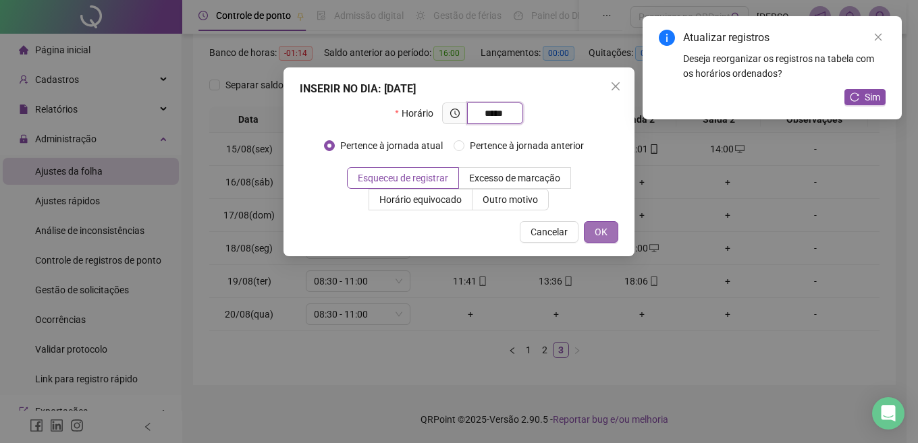
type input "*****"
click at [595, 240] on button "OK" at bounding box center [601, 232] width 34 height 22
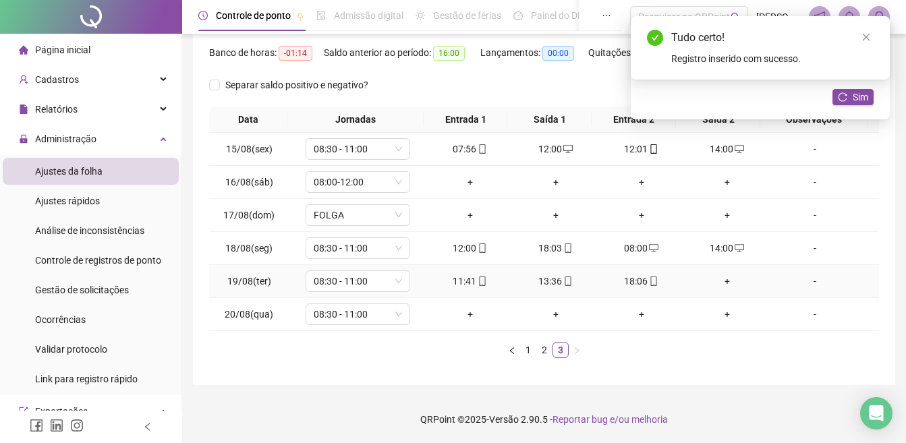
click at [713, 277] on div "+" at bounding box center [727, 281] width 75 height 15
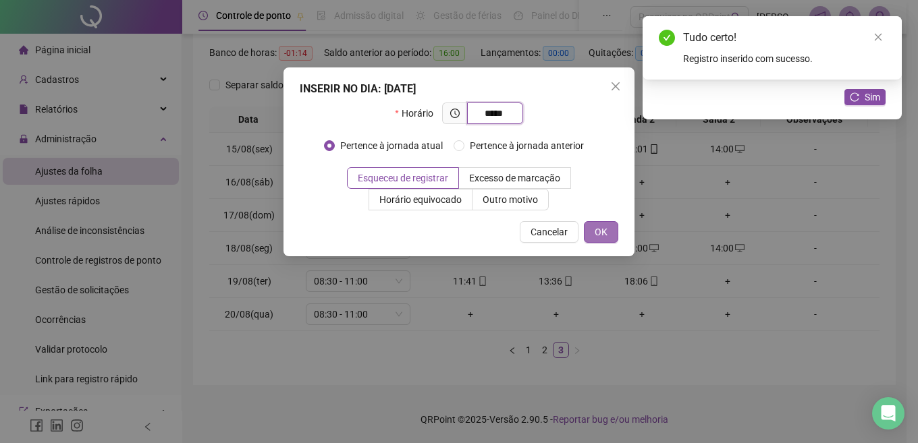
type input "*****"
click at [611, 233] on button "OK" at bounding box center [601, 232] width 34 height 22
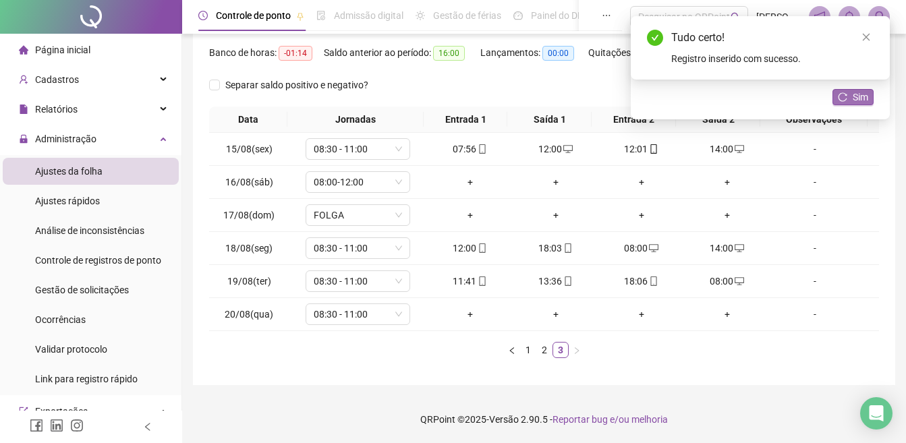
click at [850, 99] on button "Sim" at bounding box center [853, 97] width 41 height 16
click at [466, 186] on div "+" at bounding box center [470, 182] width 75 height 15
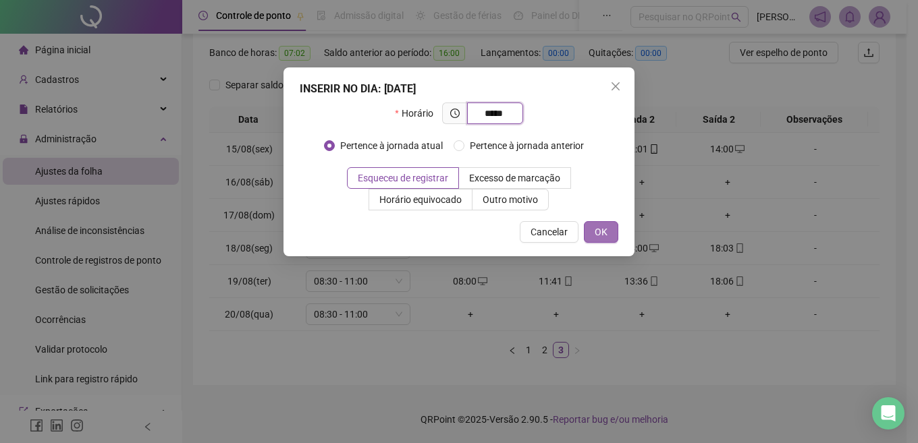
type input "*****"
click at [609, 222] on button "OK" at bounding box center [601, 232] width 34 height 22
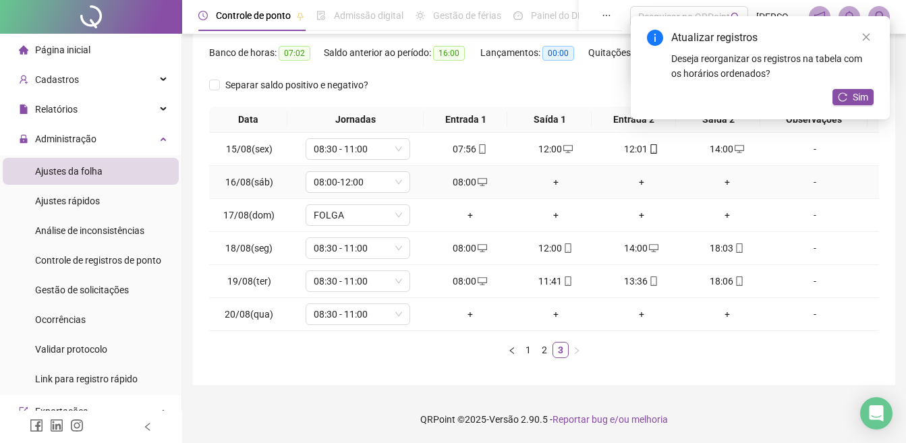
click at [544, 182] on div "+" at bounding box center [555, 182] width 75 height 15
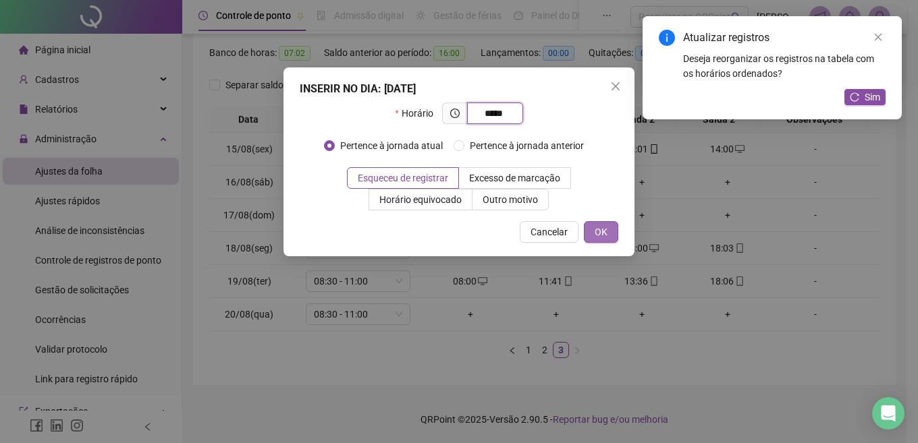
type input "*****"
click at [603, 231] on span "OK" at bounding box center [600, 232] width 13 height 15
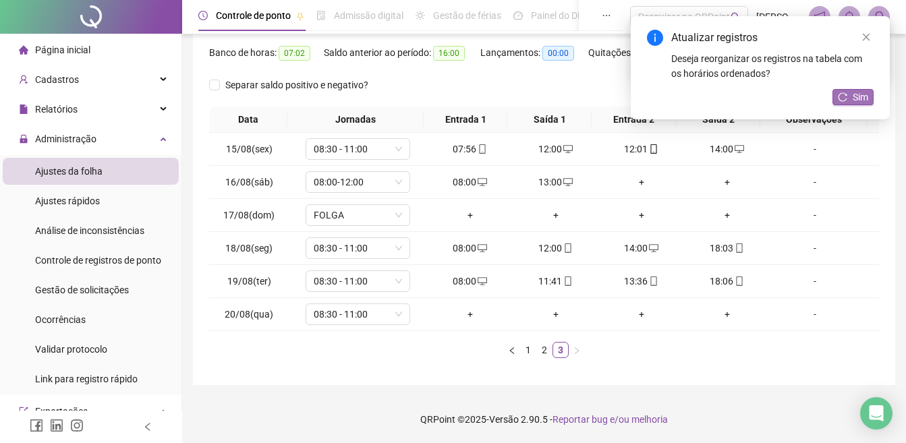
click at [839, 99] on icon "reload" at bounding box center [843, 96] width 9 height 9
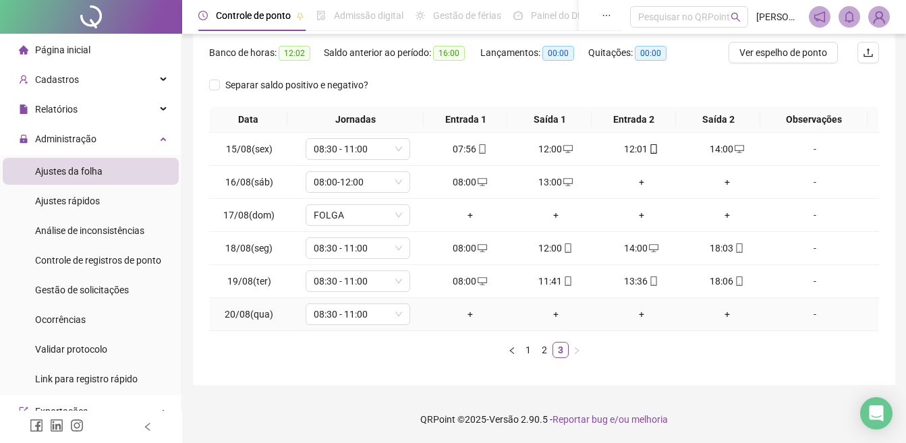
click at [466, 313] on div "+" at bounding box center [470, 314] width 75 height 15
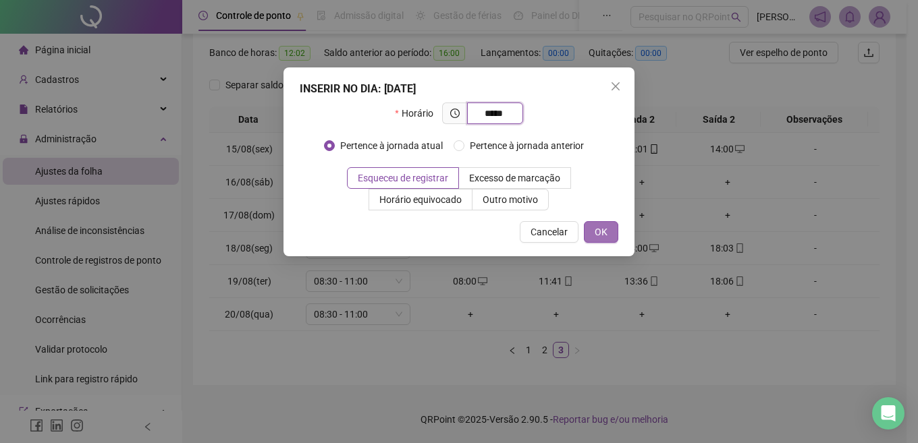
type input "*****"
click at [601, 228] on span "OK" at bounding box center [600, 232] width 13 height 15
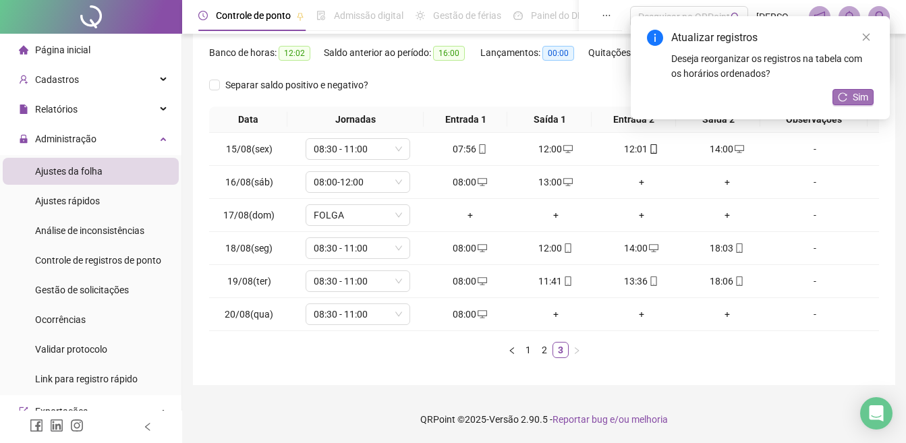
click at [862, 96] on span "Sim" at bounding box center [861, 97] width 16 height 15
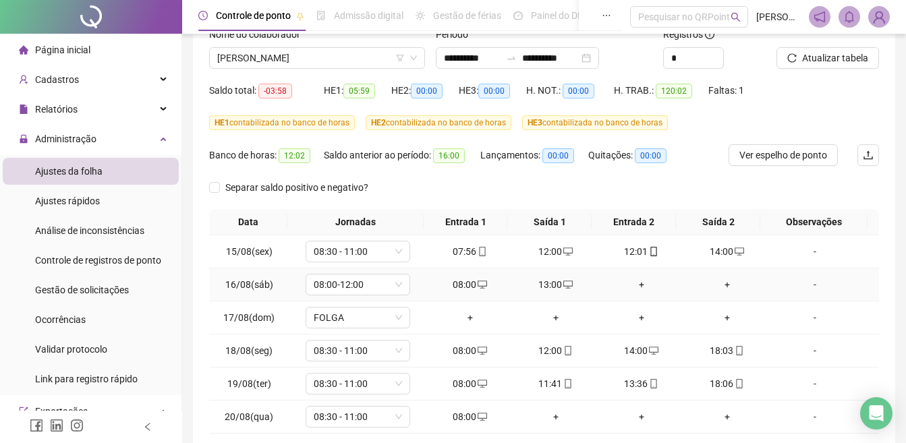
scroll to position [65, 0]
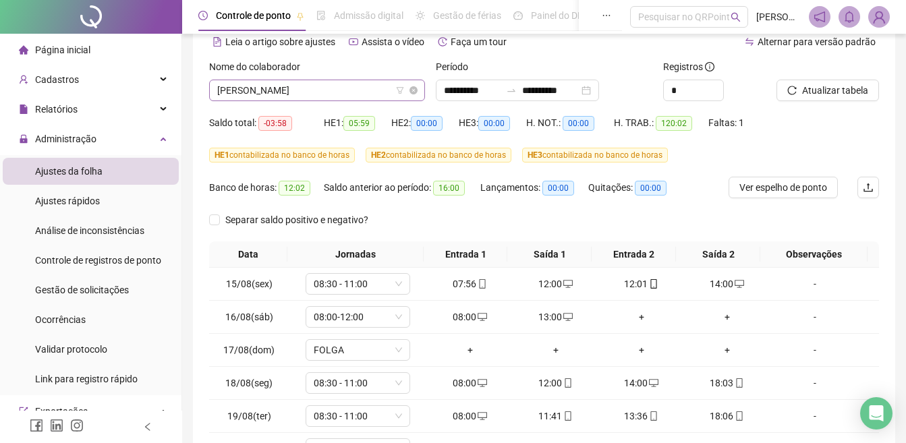
click at [321, 89] on span "[PERSON_NAME]" at bounding box center [317, 90] width 200 height 20
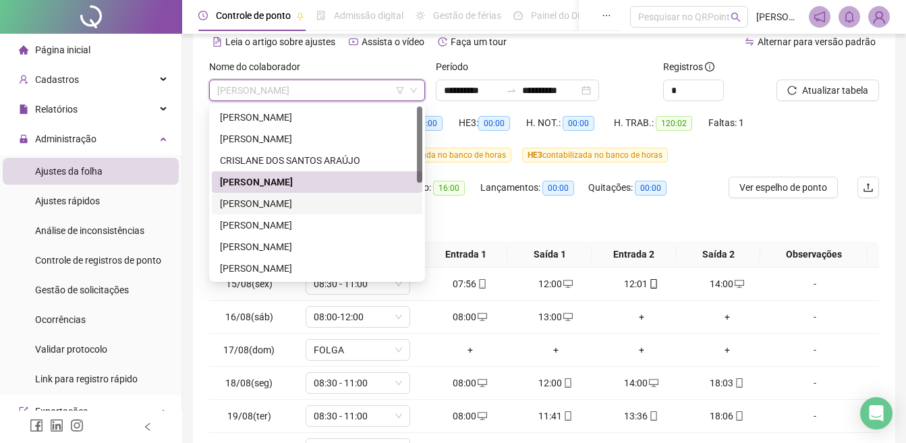
click at [287, 200] on div "[PERSON_NAME]" at bounding box center [317, 203] width 194 height 15
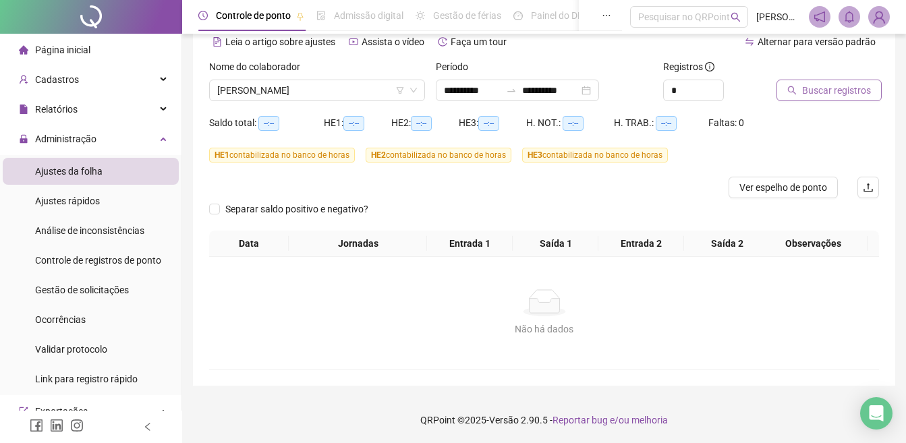
click at [818, 96] on span "Buscar registros" at bounding box center [836, 90] width 69 height 15
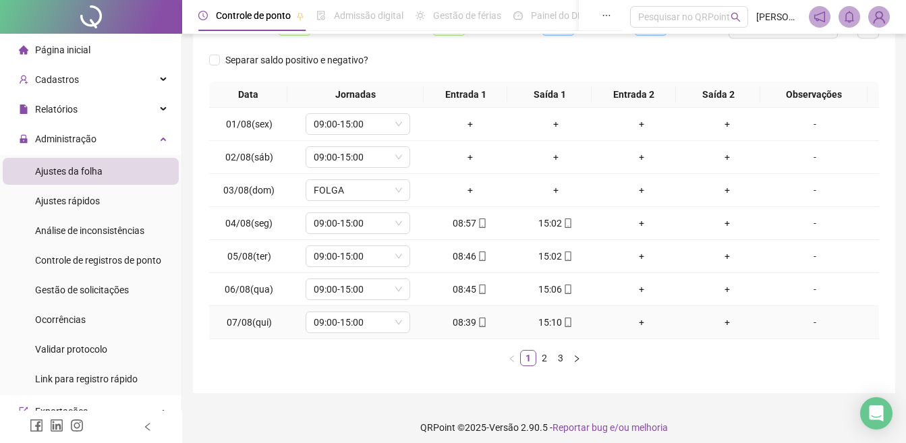
scroll to position [233, 0]
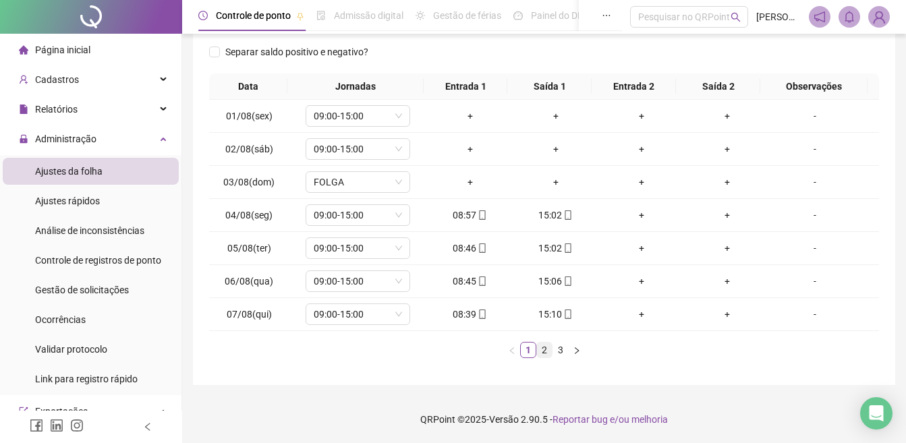
click at [541, 350] on link "2" at bounding box center [544, 350] width 15 height 15
click at [557, 352] on link "3" at bounding box center [560, 350] width 15 height 15
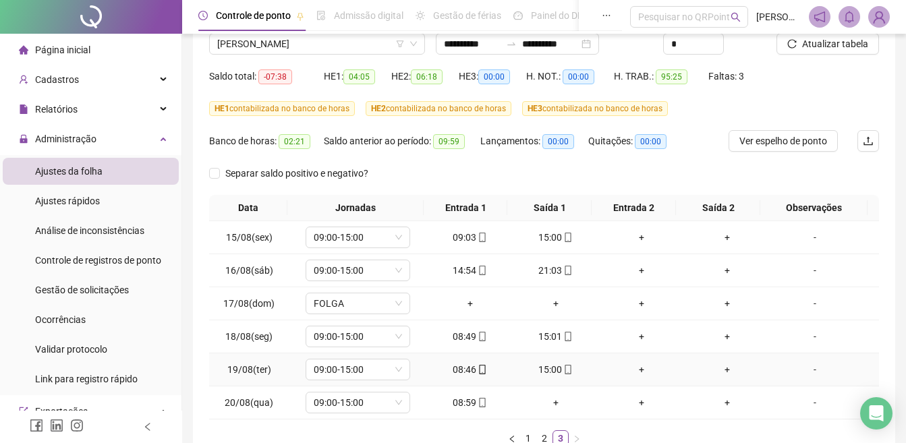
scroll to position [0, 0]
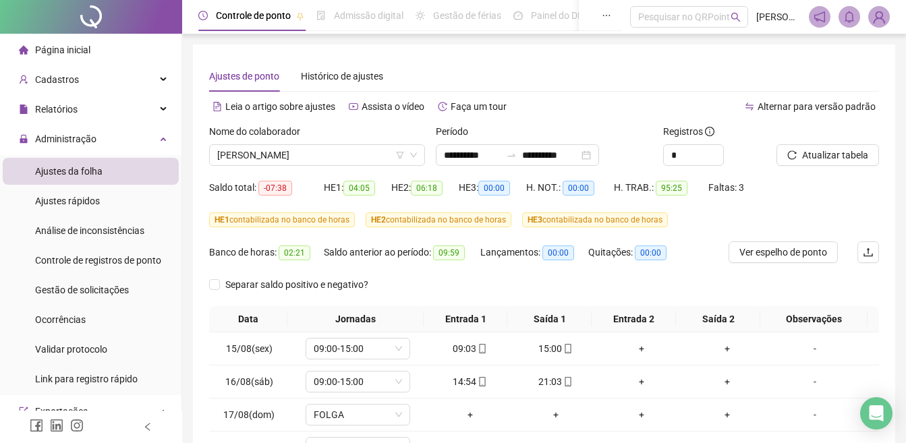
click at [271, 141] on div "Nome do colaborador" at bounding box center [317, 134] width 216 height 20
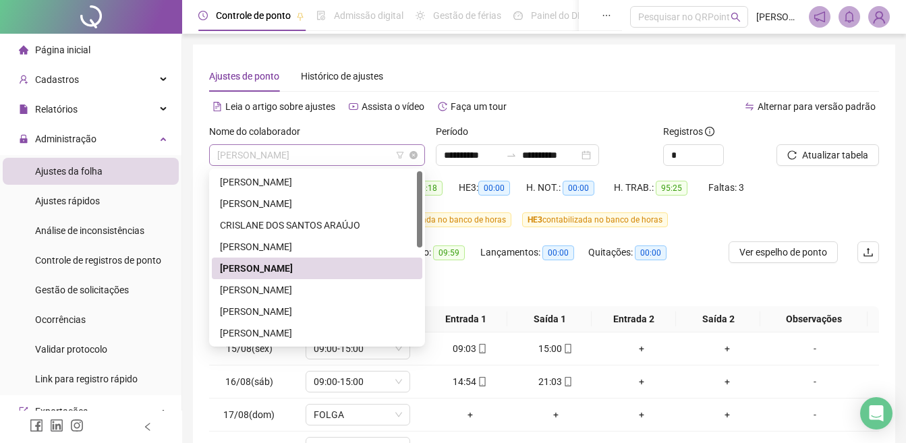
click at [276, 150] on span "[PERSON_NAME]" at bounding box center [317, 155] width 200 height 20
click at [272, 288] on div "[PERSON_NAME]" at bounding box center [317, 290] width 194 height 15
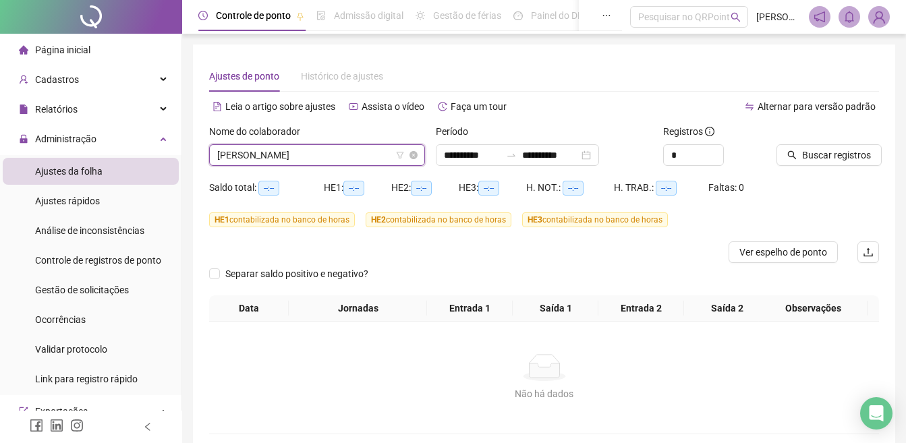
click at [299, 156] on span "[PERSON_NAME]" at bounding box center [317, 155] width 200 height 20
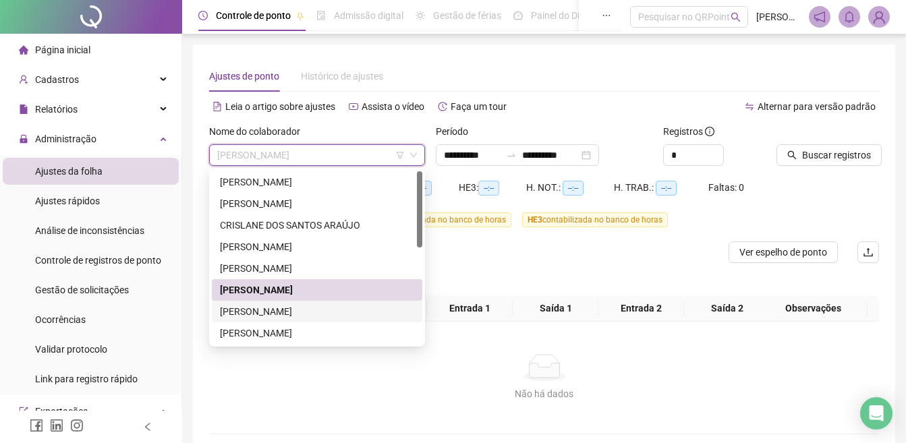
click at [289, 314] on div "[PERSON_NAME]" at bounding box center [317, 311] width 194 height 15
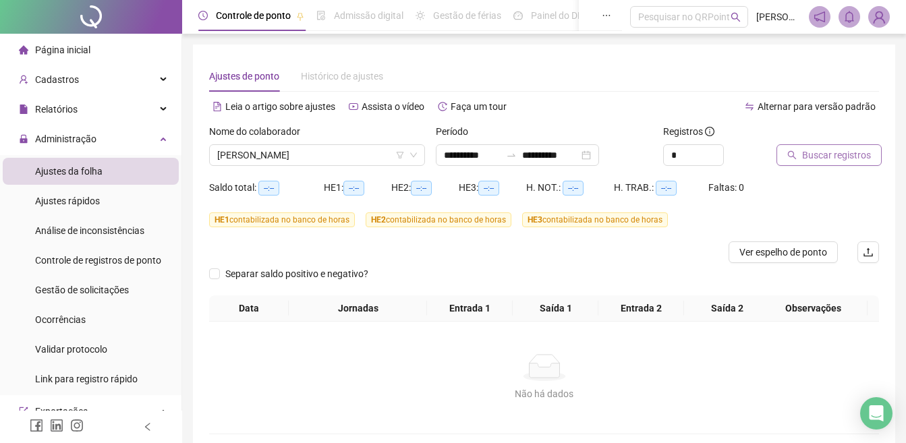
click at [831, 146] on button "Buscar registros" at bounding box center [829, 155] width 105 height 22
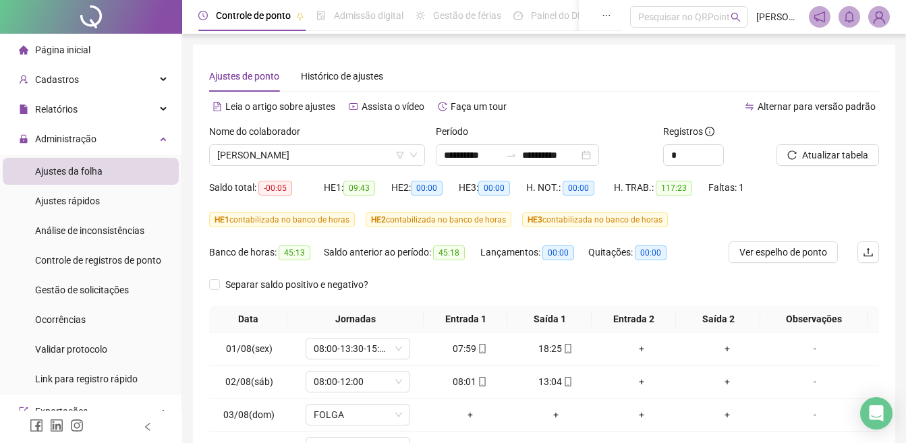
scroll to position [233, 0]
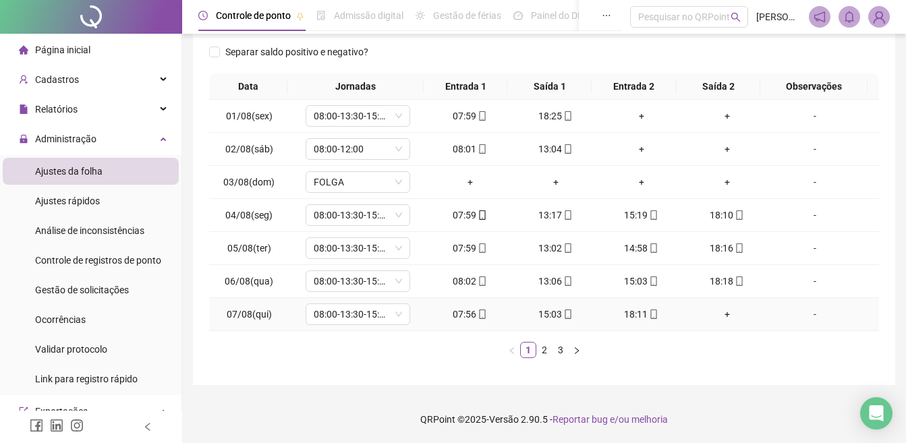
click at [716, 315] on div "+" at bounding box center [727, 314] width 75 height 15
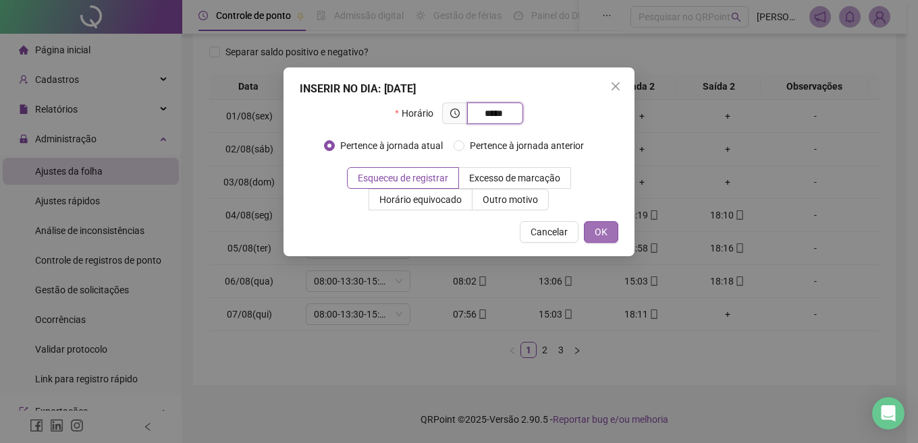
type input "*****"
click at [602, 226] on span "OK" at bounding box center [600, 232] width 13 height 15
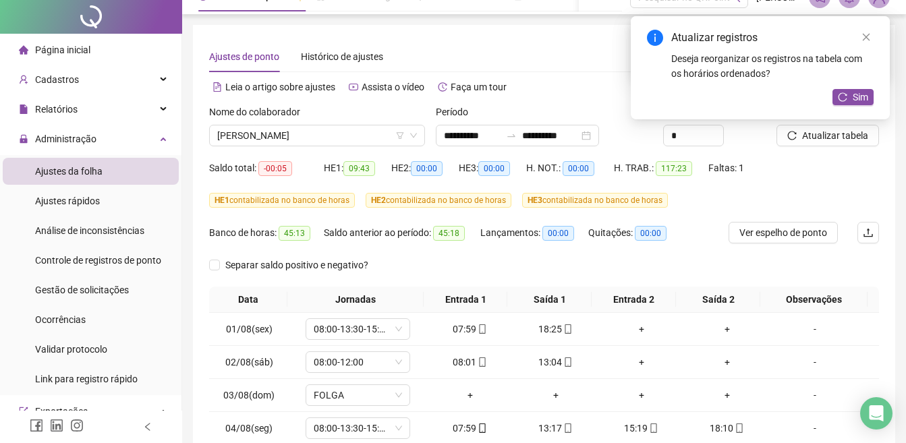
scroll to position [0, 0]
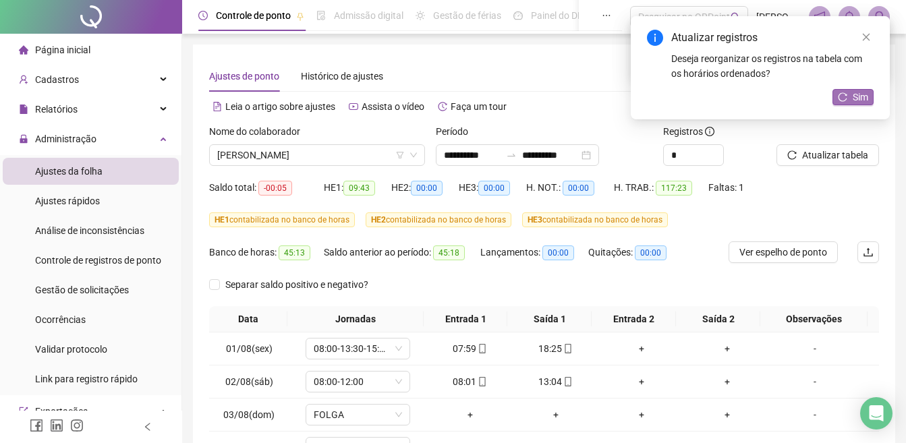
click at [850, 99] on button "Sim" at bounding box center [853, 97] width 41 height 16
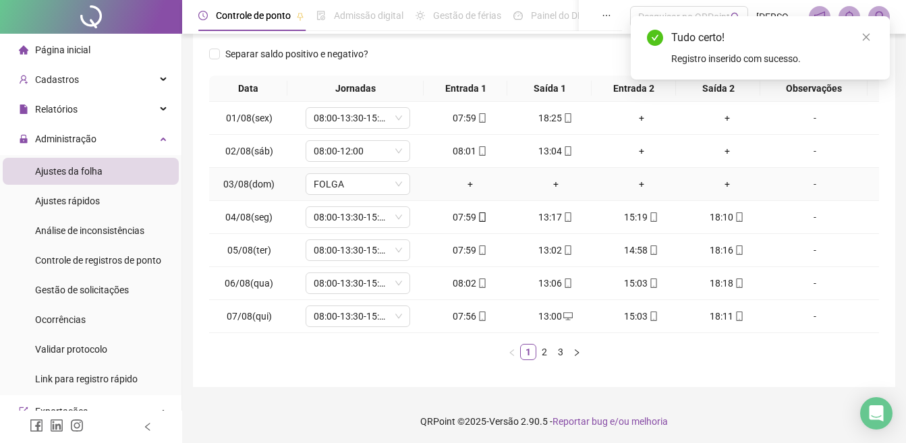
scroll to position [233, 0]
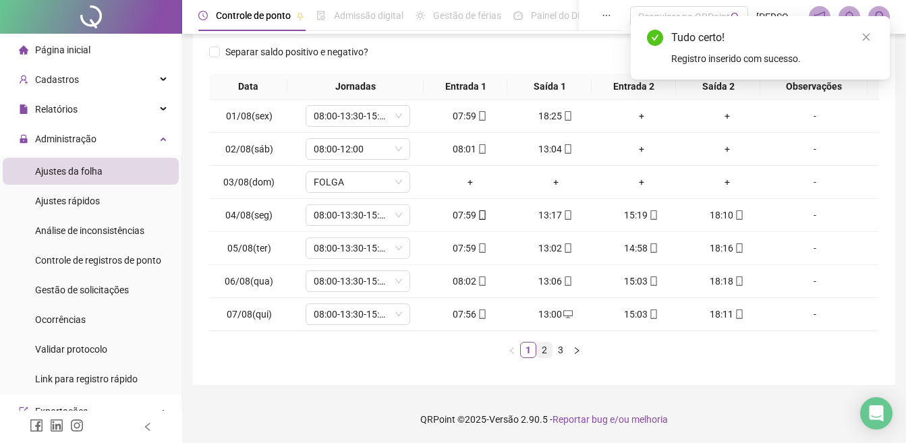
click at [543, 349] on link "2" at bounding box center [544, 350] width 15 height 15
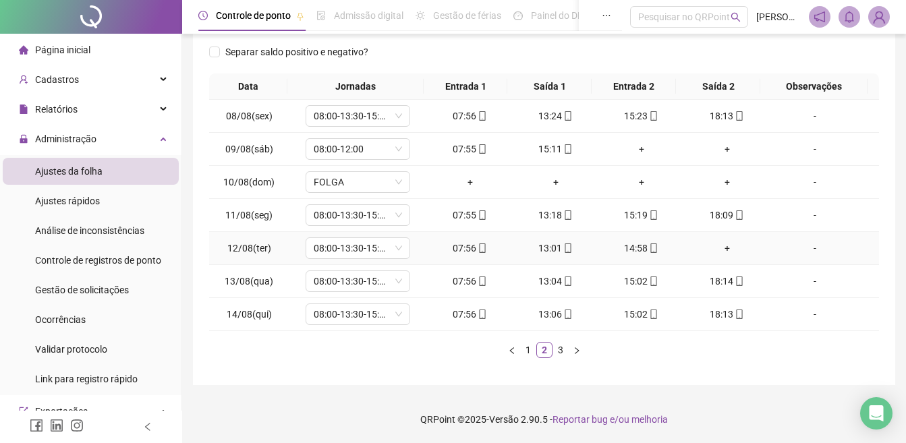
click at [720, 248] on div "+" at bounding box center [727, 248] width 75 height 15
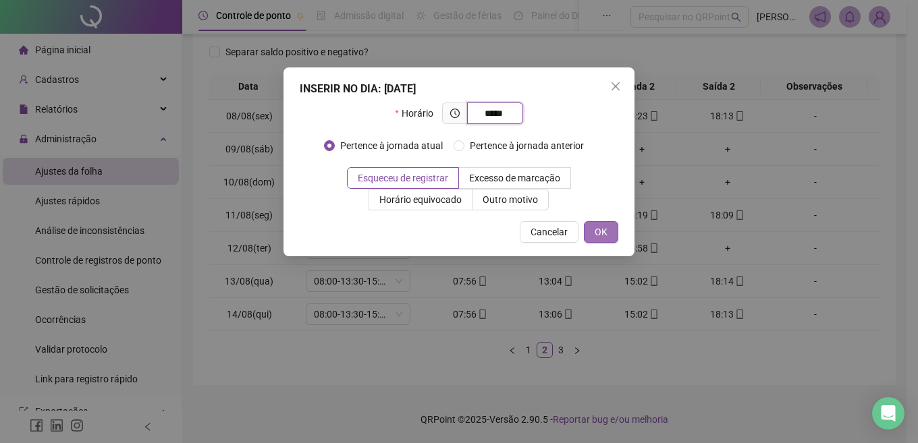
type input "*****"
click at [604, 231] on button "OK" at bounding box center [601, 232] width 34 height 22
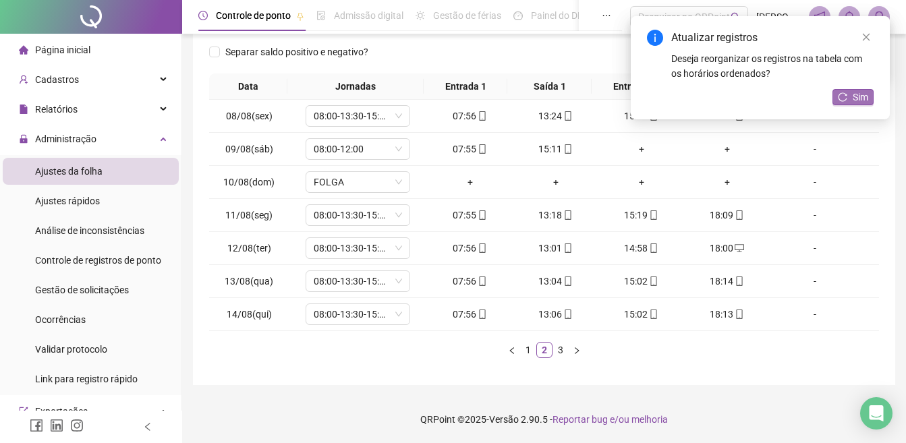
click at [865, 98] on span "Sim" at bounding box center [861, 97] width 16 height 15
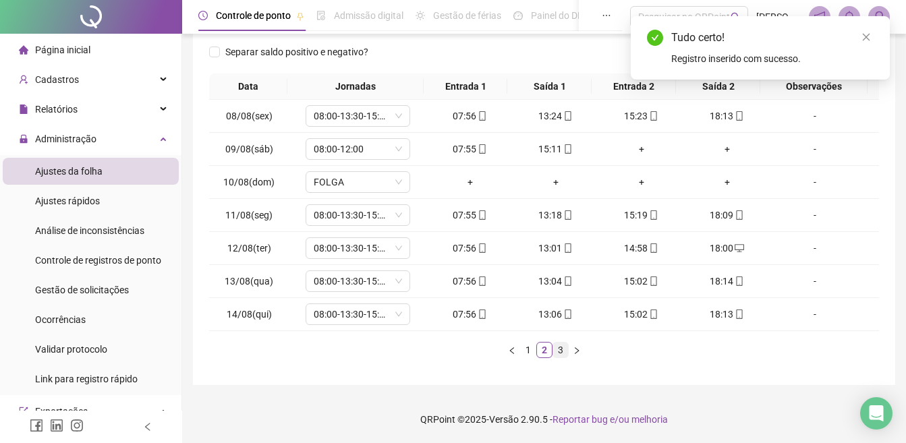
click at [561, 353] on link "3" at bounding box center [560, 350] width 15 height 15
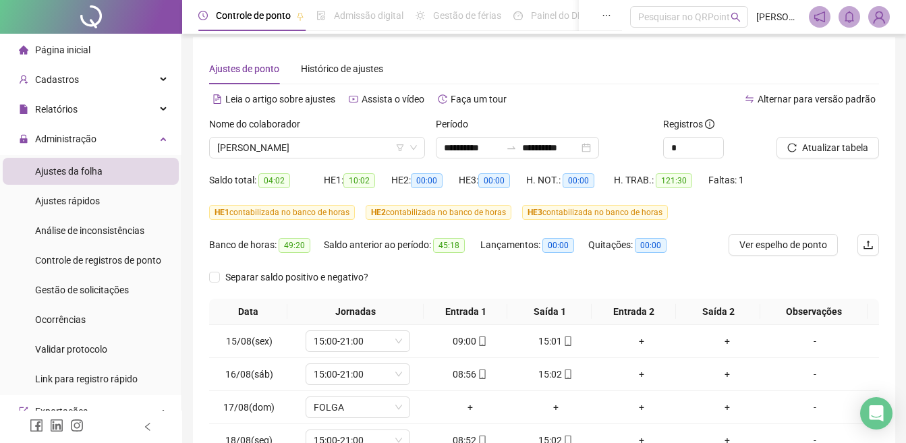
scroll to position [0, 0]
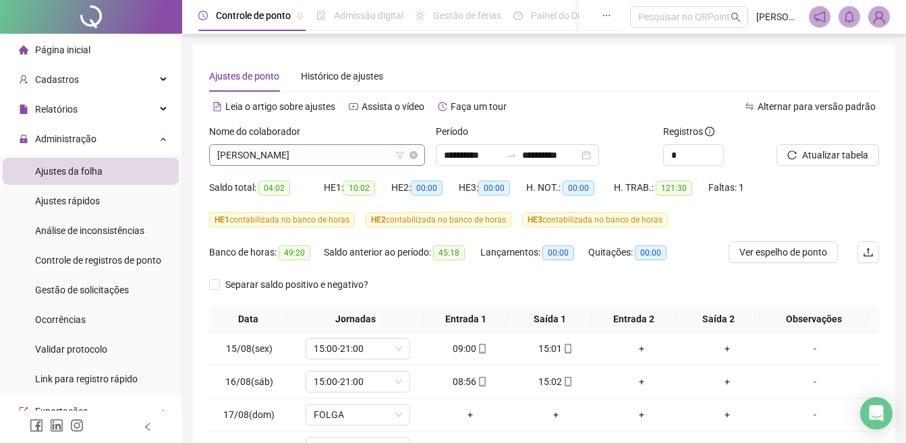
click at [265, 153] on span "[PERSON_NAME]" at bounding box center [317, 155] width 200 height 20
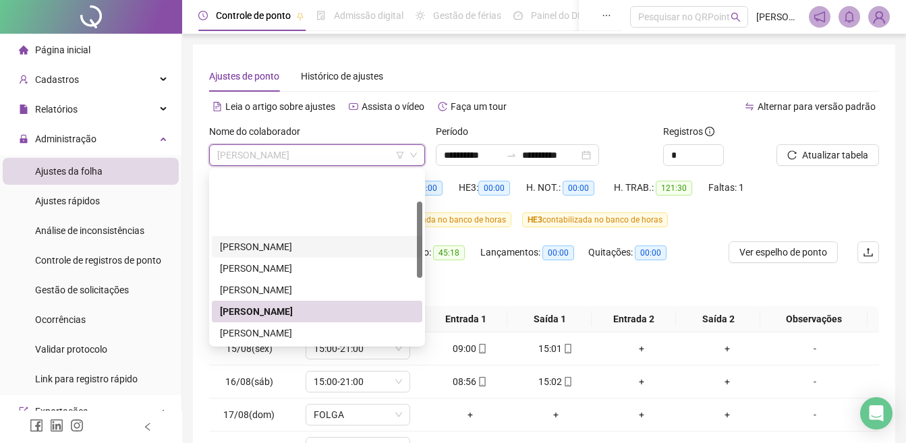
scroll to position [67, 0]
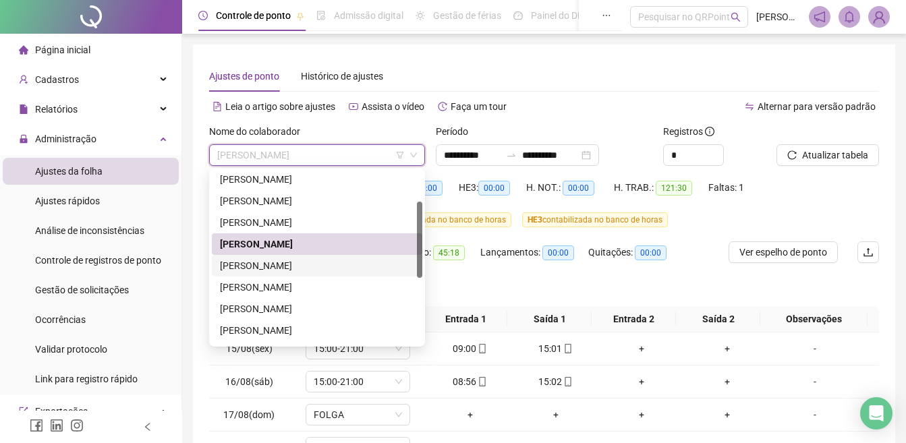
drag, startPoint x: 298, startPoint y: 264, endPoint x: 355, endPoint y: 252, distance: 57.8
click at [299, 264] on div "[PERSON_NAME]" at bounding box center [317, 265] width 194 height 15
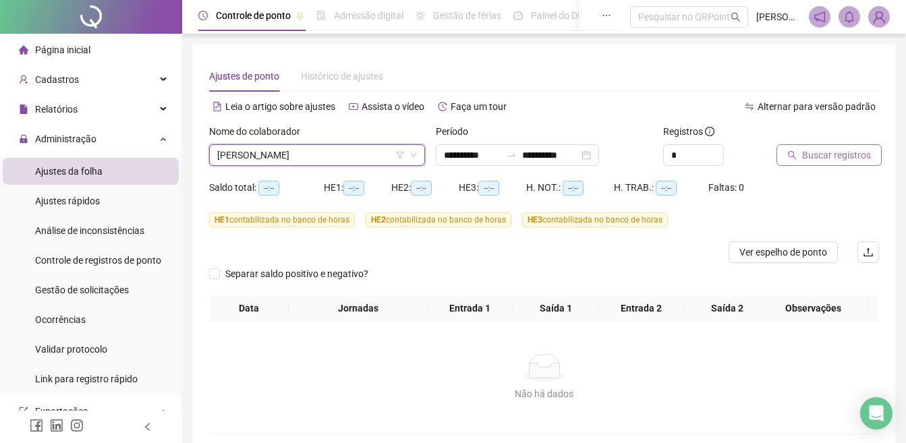
click at [811, 153] on span "Buscar registros" at bounding box center [836, 155] width 69 height 15
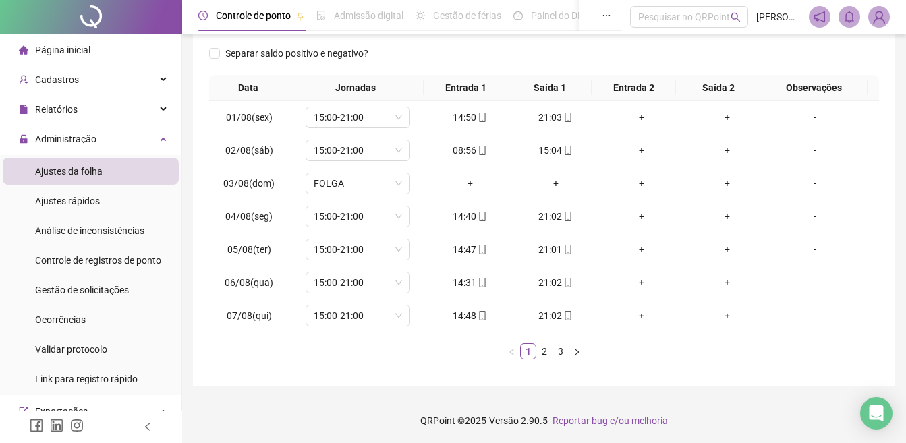
scroll to position [233, 0]
click at [545, 354] on link "2" at bounding box center [544, 350] width 15 height 15
click at [565, 356] on link "3" at bounding box center [560, 350] width 15 height 15
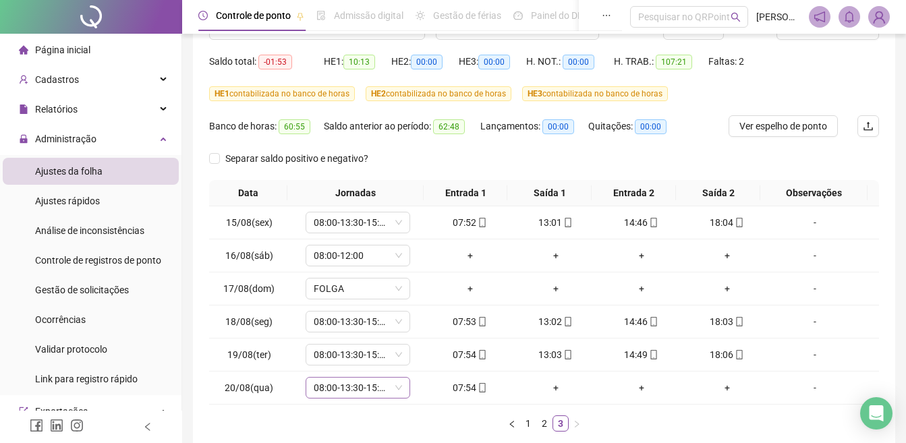
scroll to position [135, 0]
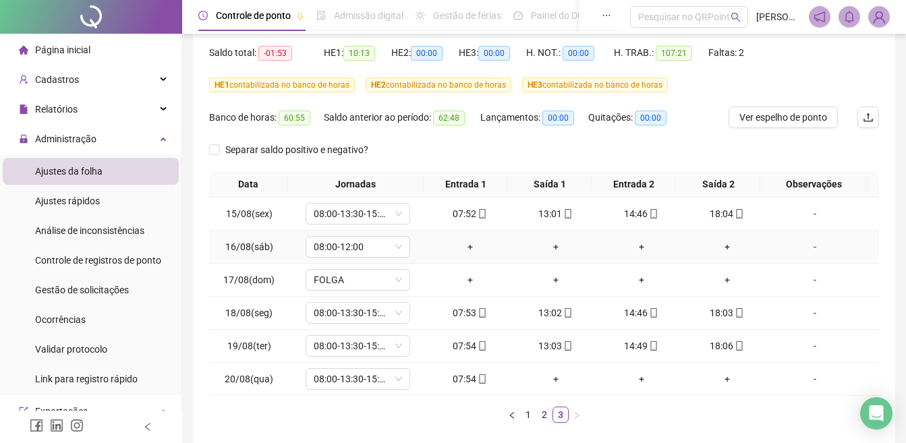
click at [464, 248] on div "+" at bounding box center [470, 247] width 75 height 15
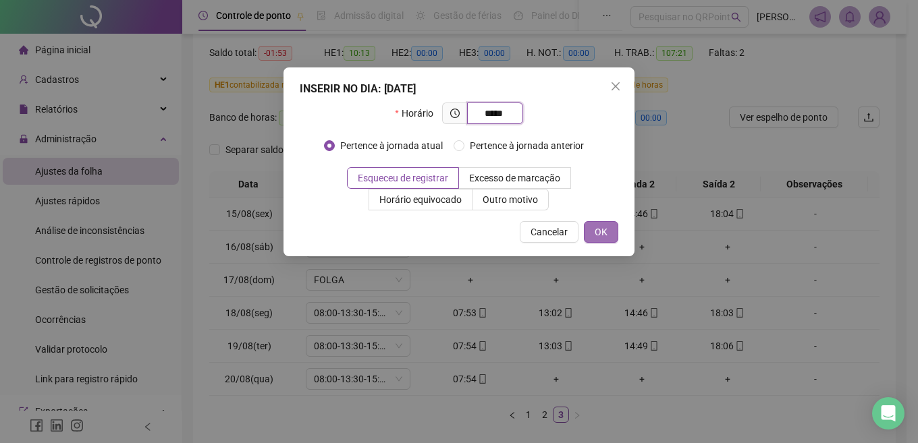
type input "*****"
click at [607, 233] on button "OK" at bounding box center [601, 232] width 34 height 22
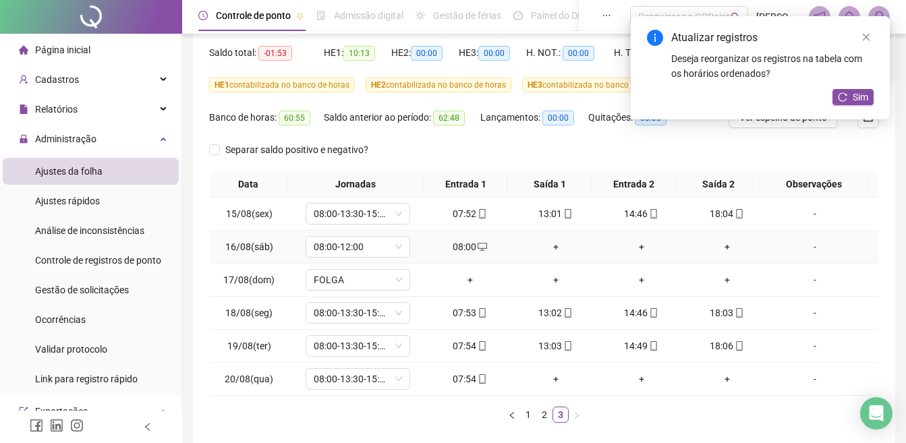
click at [554, 248] on div "+" at bounding box center [555, 247] width 75 height 15
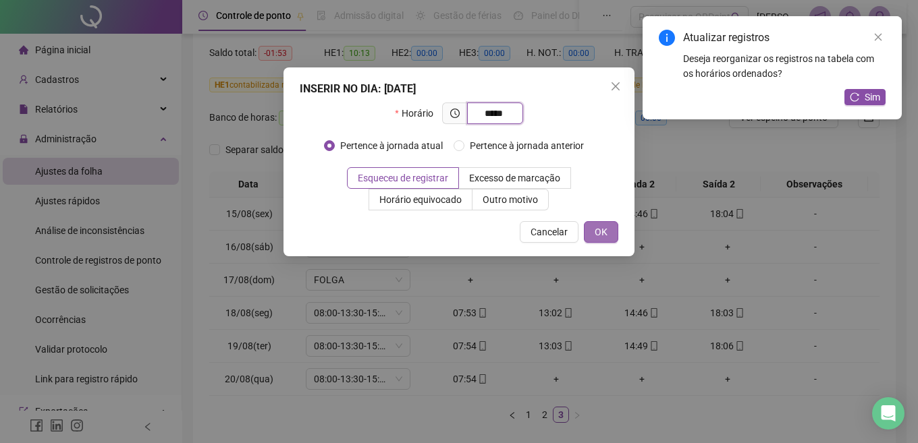
type input "*****"
click at [609, 225] on button "OK" at bounding box center [601, 232] width 34 height 22
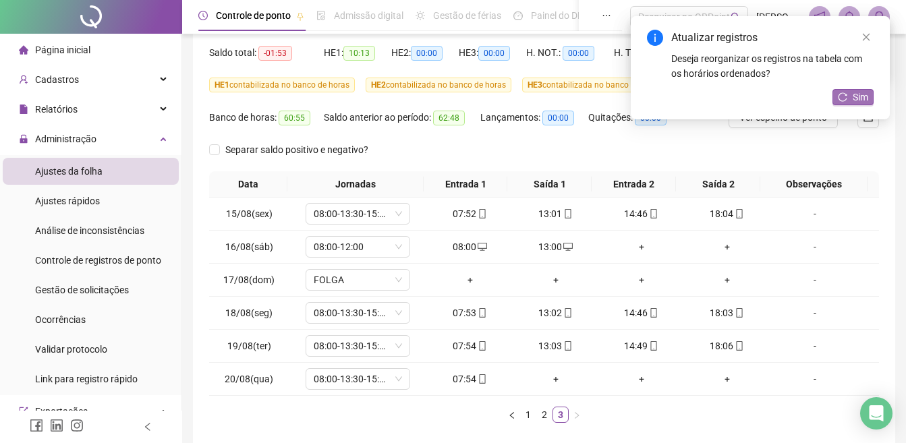
click at [858, 95] on span "Sim" at bounding box center [861, 97] width 16 height 15
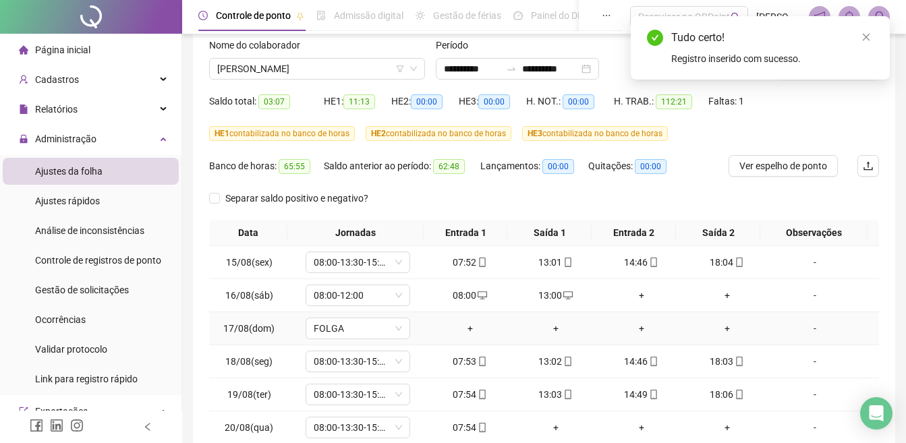
scroll to position [0, 0]
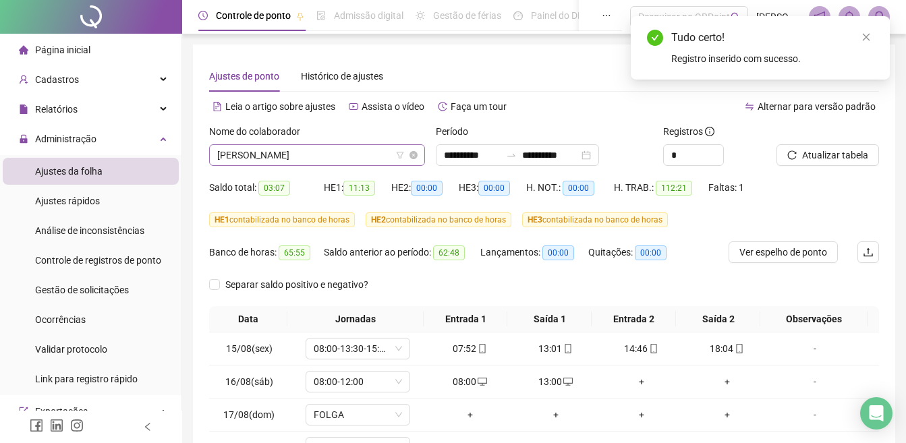
click at [324, 149] on span "[PERSON_NAME]" at bounding box center [317, 155] width 200 height 20
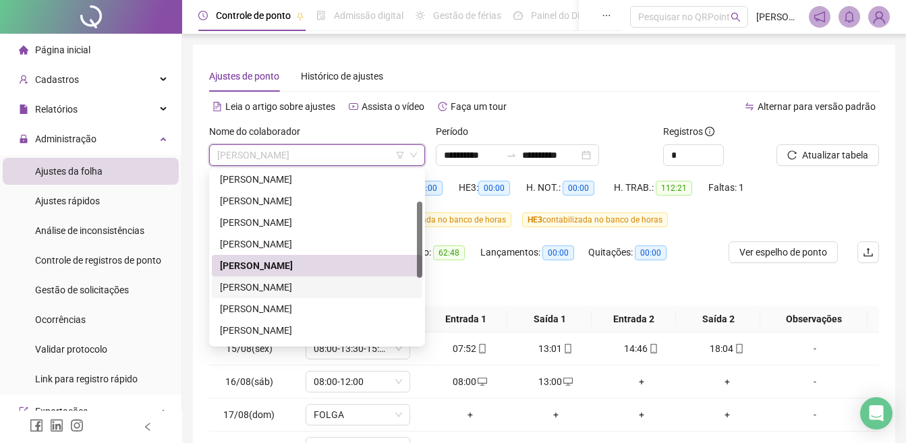
click at [302, 284] on div "[PERSON_NAME]" at bounding box center [317, 287] width 194 height 15
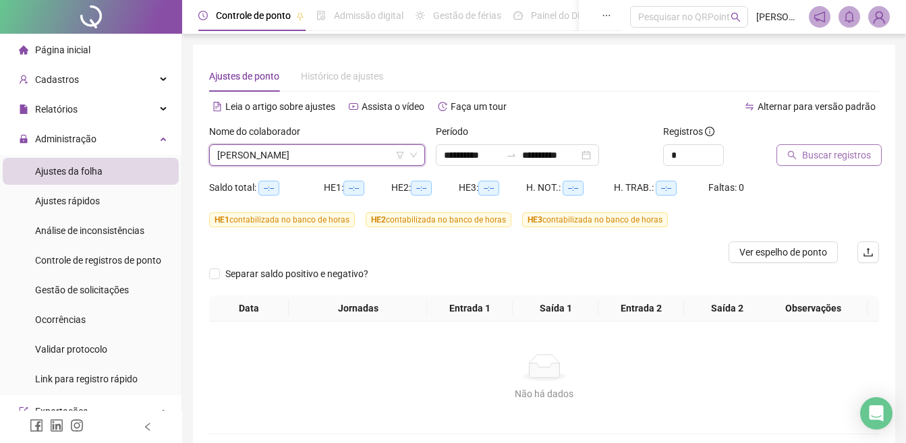
click at [845, 160] on span "Buscar registros" at bounding box center [836, 155] width 69 height 15
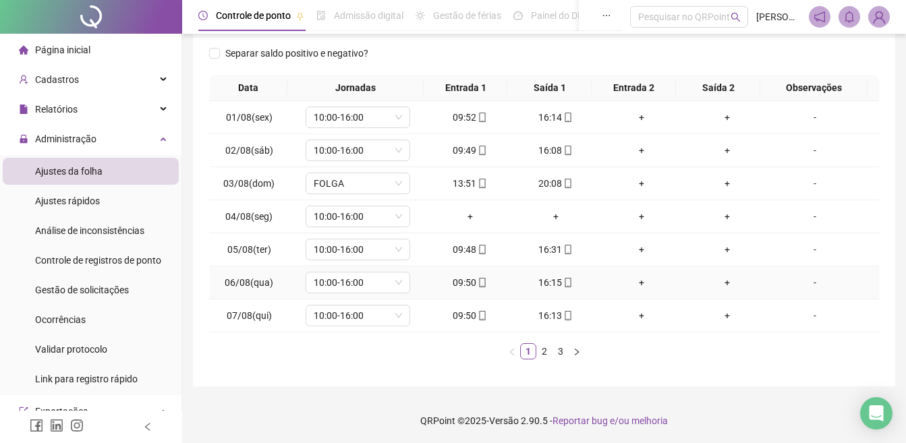
scroll to position [233, 0]
click at [545, 350] on link "2" at bounding box center [544, 350] width 15 height 15
click at [557, 349] on link "3" at bounding box center [560, 350] width 15 height 15
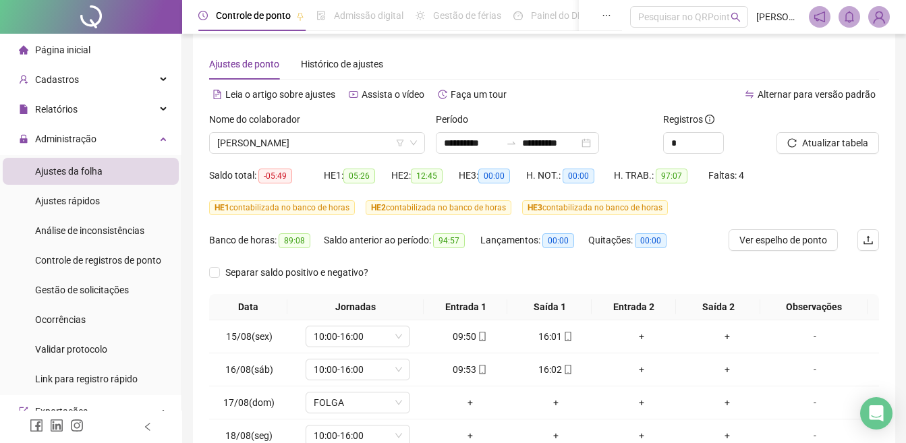
scroll to position [0, 0]
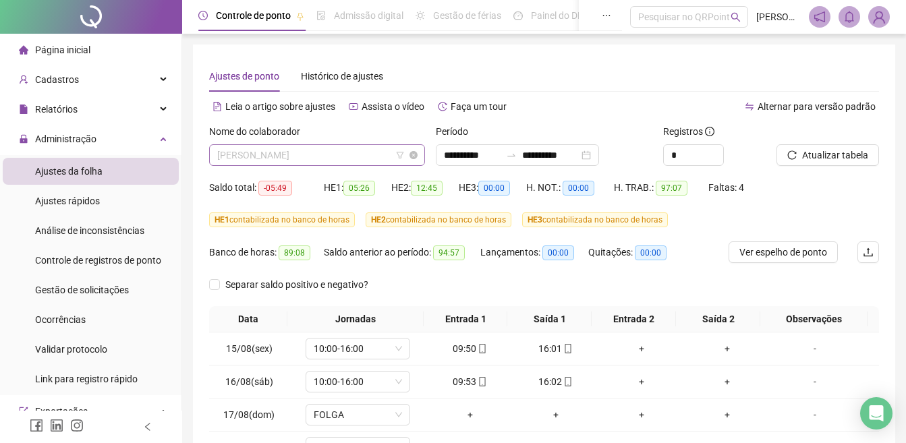
click at [306, 161] on span "[PERSON_NAME]" at bounding box center [317, 155] width 200 height 20
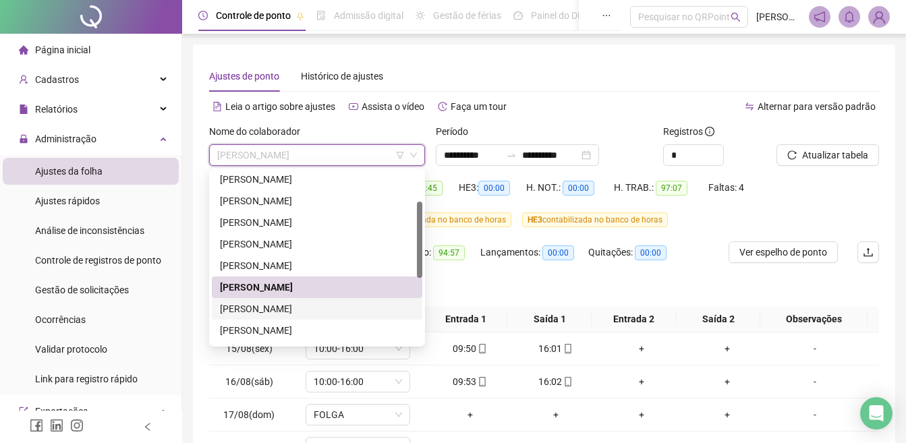
click at [298, 312] on div "[PERSON_NAME]" at bounding box center [317, 309] width 194 height 15
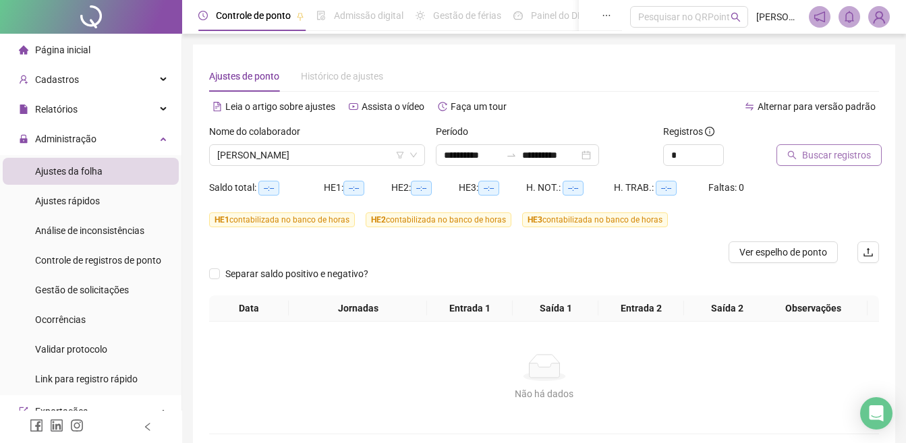
click at [830, 155] on span "Buscar registros" at bounding box center [836, 155] width 69 height 15
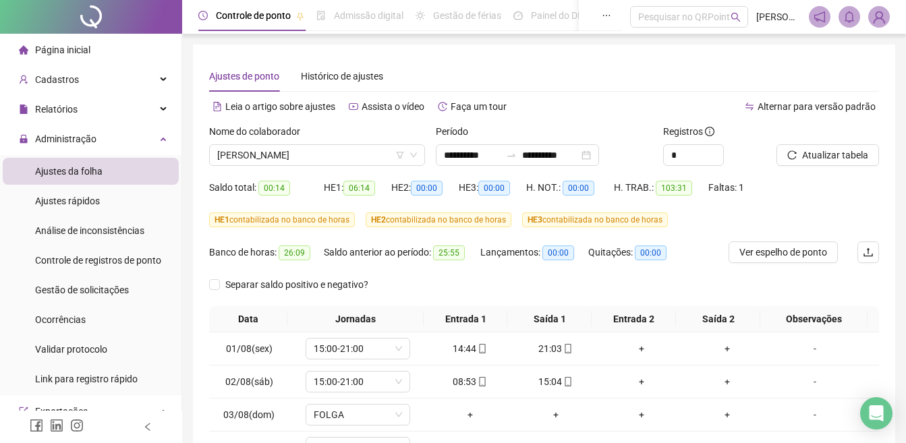
scroll to position [233, 0]
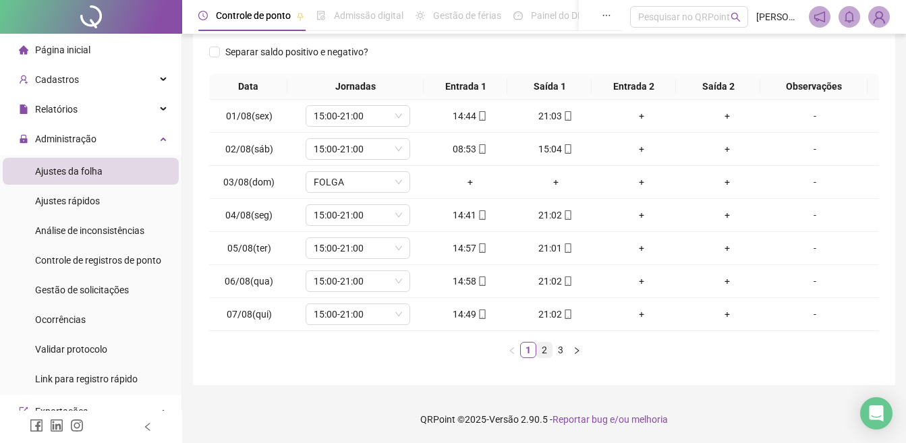
click at [544, 354] on link "2" at bounding box center [544, 350] width 15 height 15
click at [559, 352] on link "3" at bounding box center [560, 350] width 15 height 15
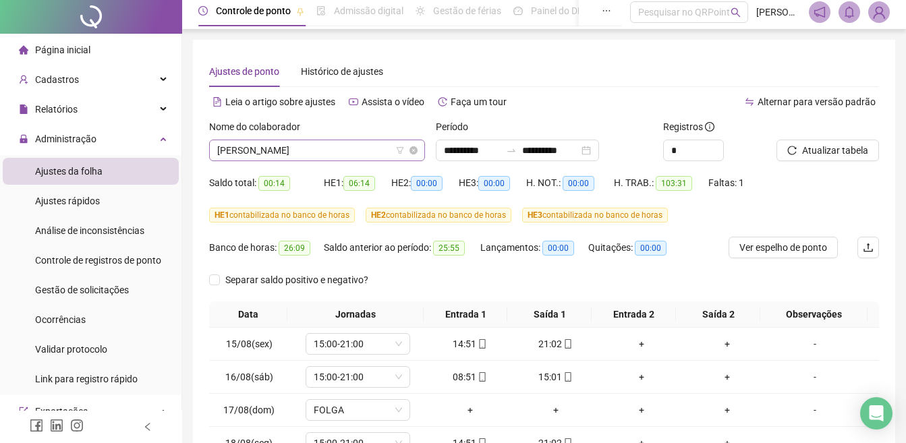
scroll to position [0, 0]
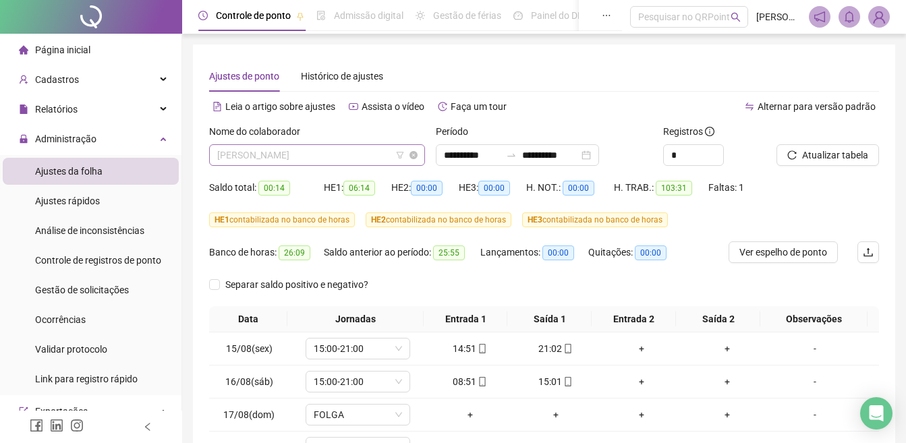
click at [307, 148] on span "[PERSON_NAME]" at bounding box center [317, 155] width 200 height 20
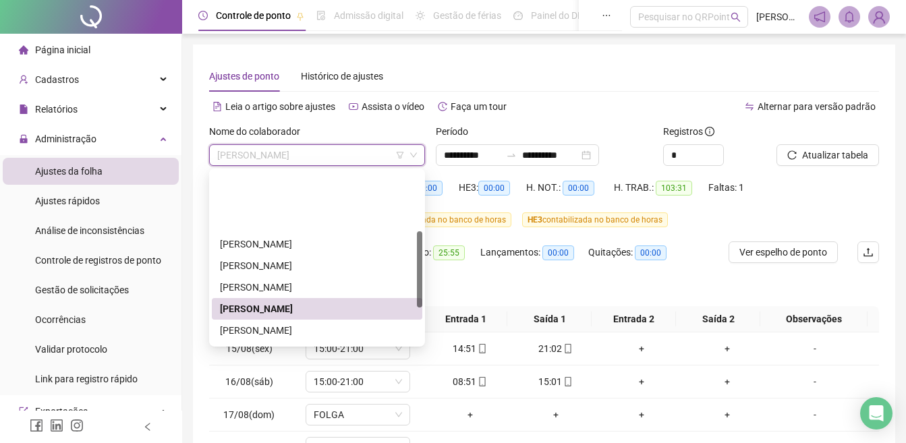
scroll to position [135, 0]
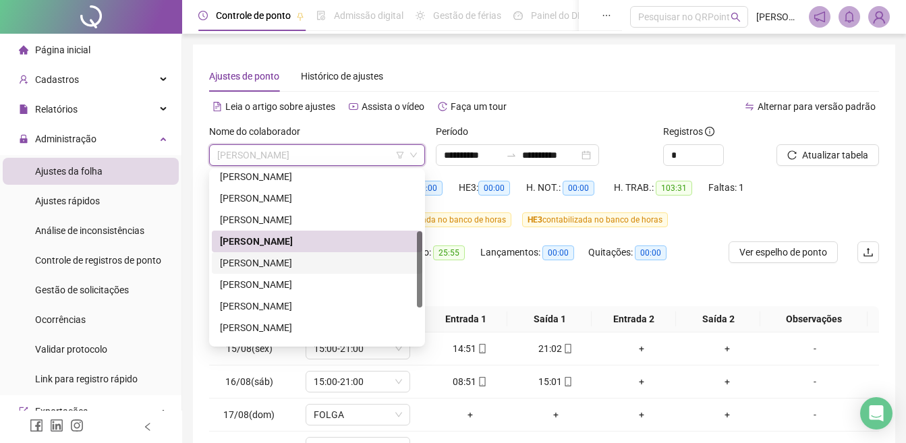
click at [282, 268] on div "[PERSON_NAME]" at bounding box center [317, 263] width 194 height 15
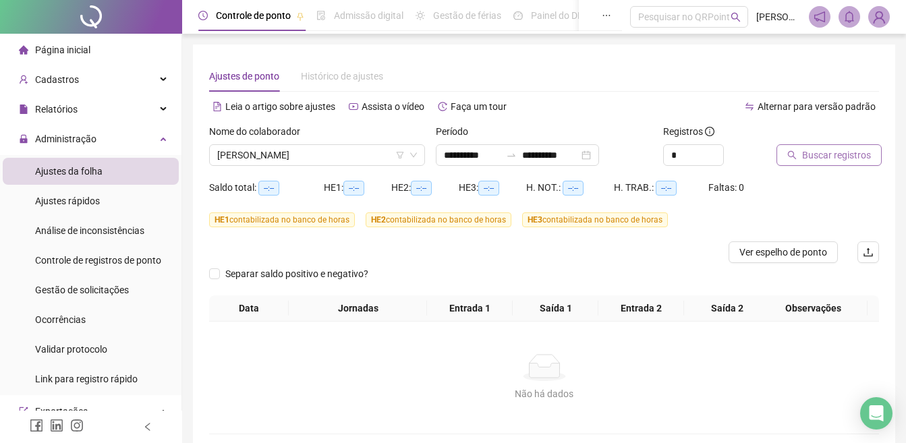
click at [835, 151] on span "Buscar registros" at bounding box center [836, 155] width 69 height 15
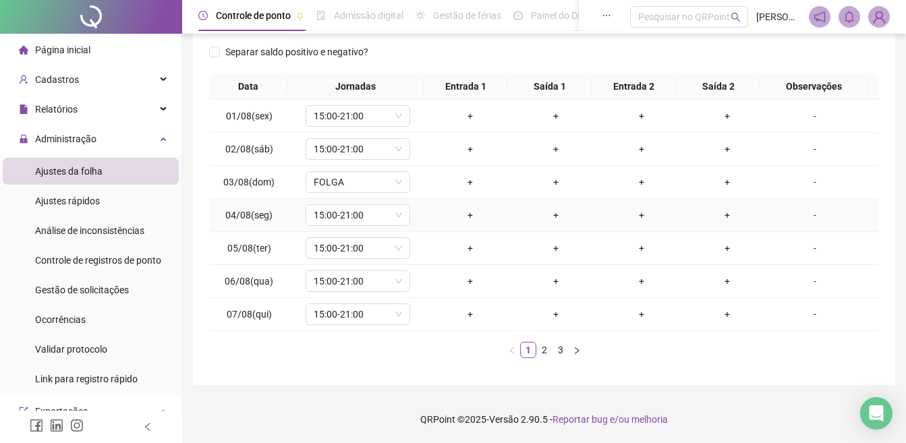
scroll to position [0, 0]
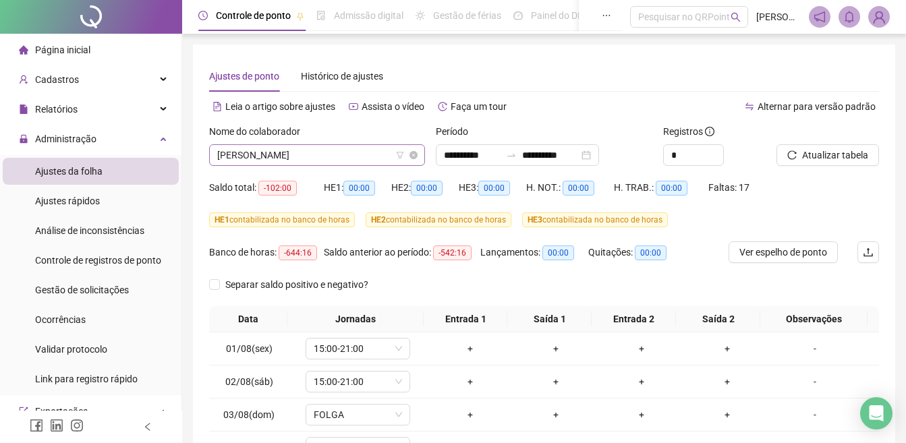
click at [288, 154] on span "[PERSON_NAME]" at bounding box center [317, 155] width 200 height 20
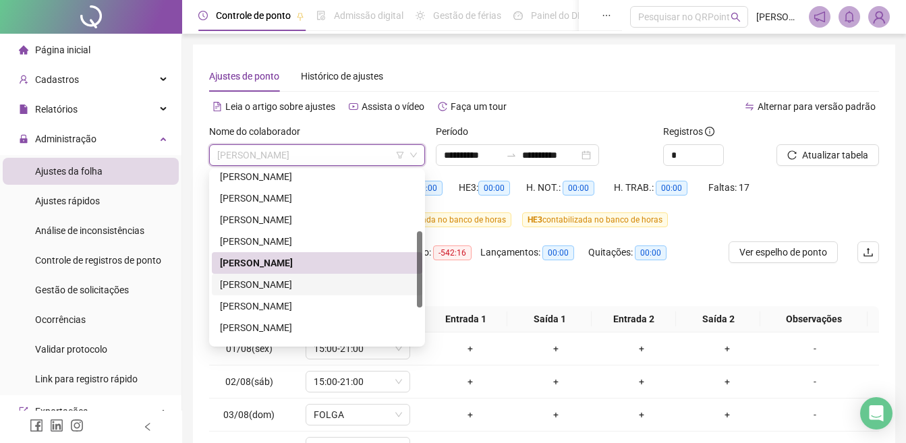
click at [288, 285] on div "[PERSON_NAME]" at bounding box center [317, 284] width 194 height 15
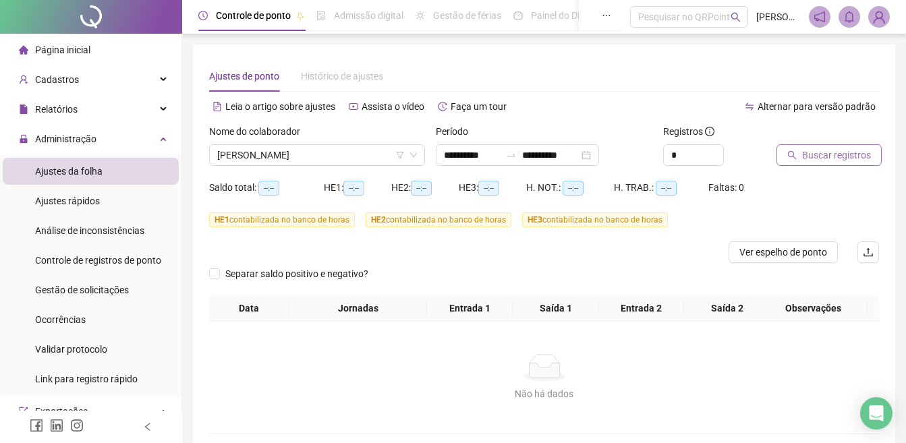
click at [833, 155] on span "Buscar registros" at bounding box center [836, 155] width 69 height 15
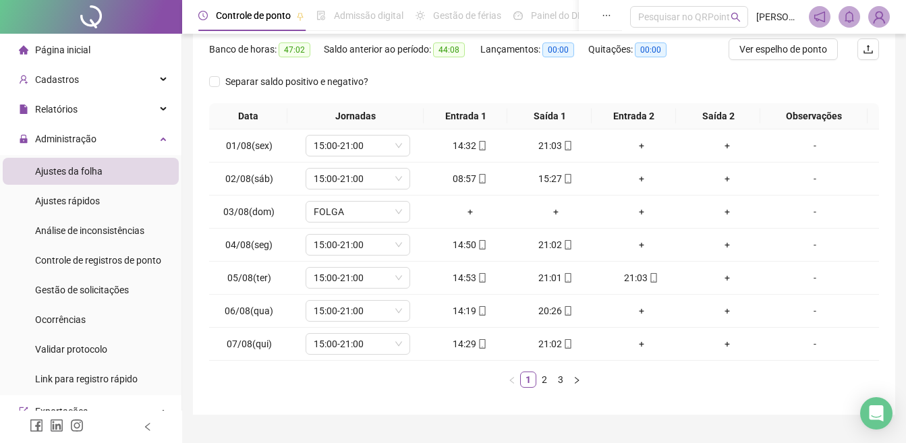
scroll to position [233, 0]
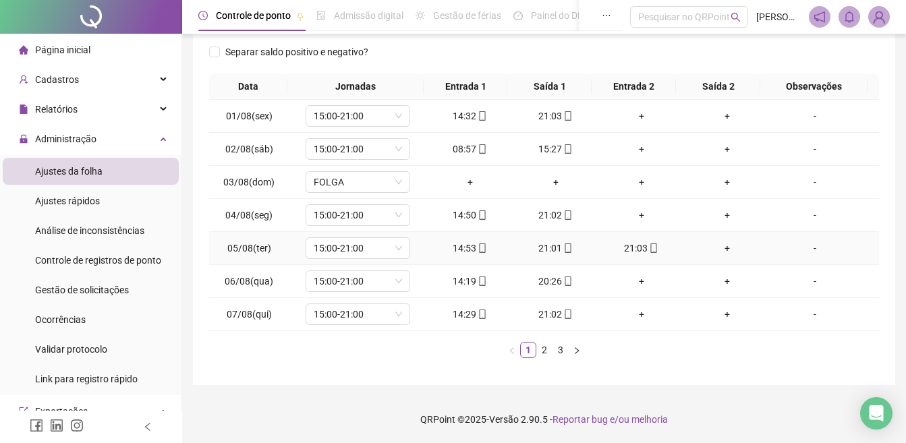
click at [628, 254] on div "21:03" at bounding box center [641, 248] width 75 height 15
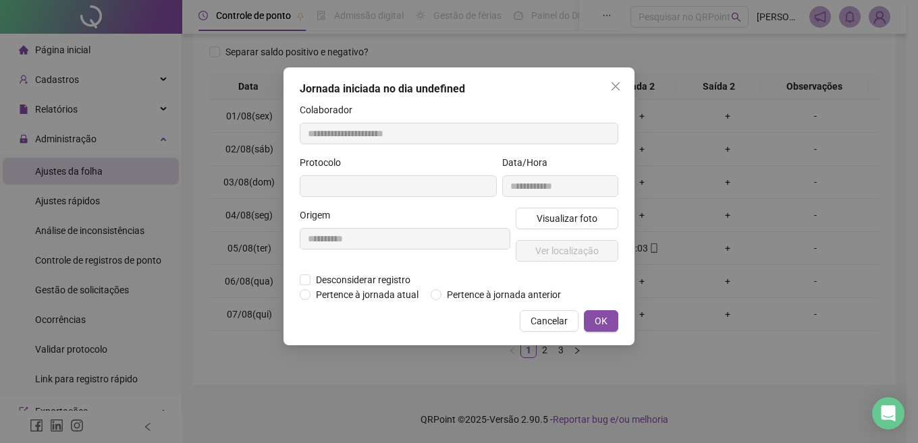
type input "**********"
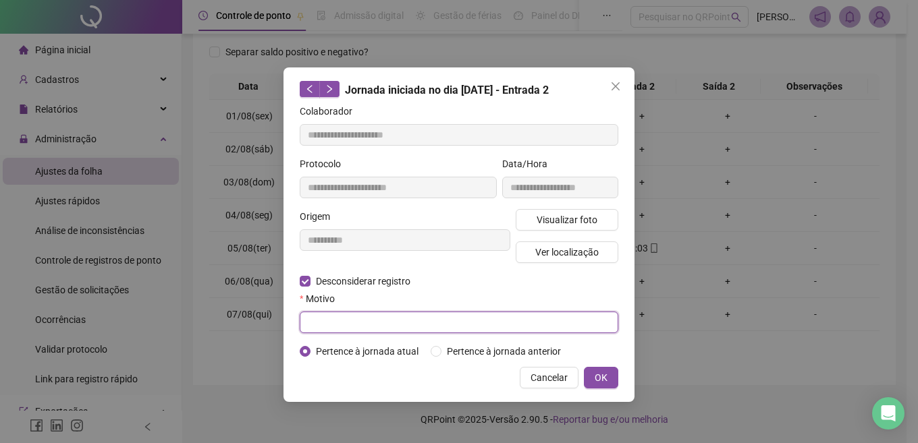
drag, startPoint x: 325, startPoint y: 317, endPoint x: 340, endPoint y: 308, distance: 17.6
click at [327, 316] on input "text" at bounding box center [459, 323] width 318 height 22
type input "**********"
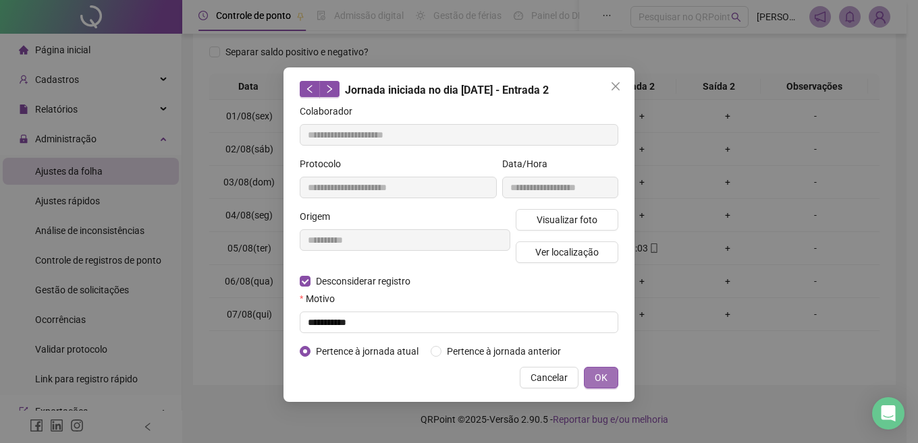
click at [589, 379] on button "OK" at bounding box center [601, 378] width 34 height 22
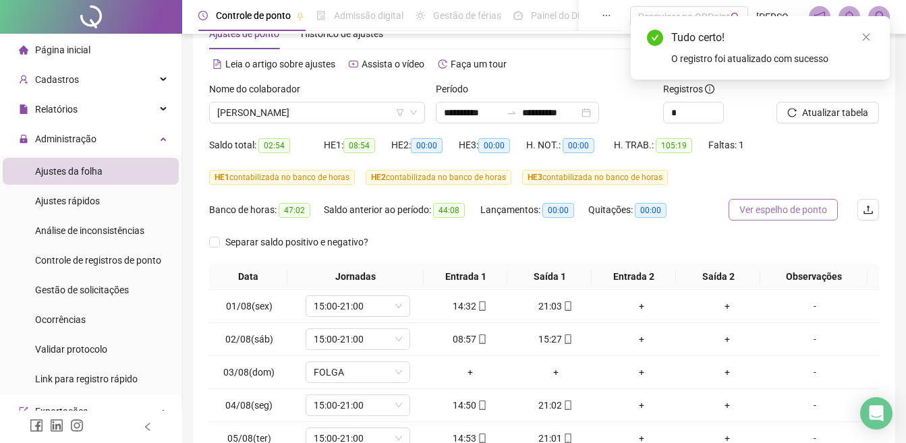
scroll to position [30, 0]
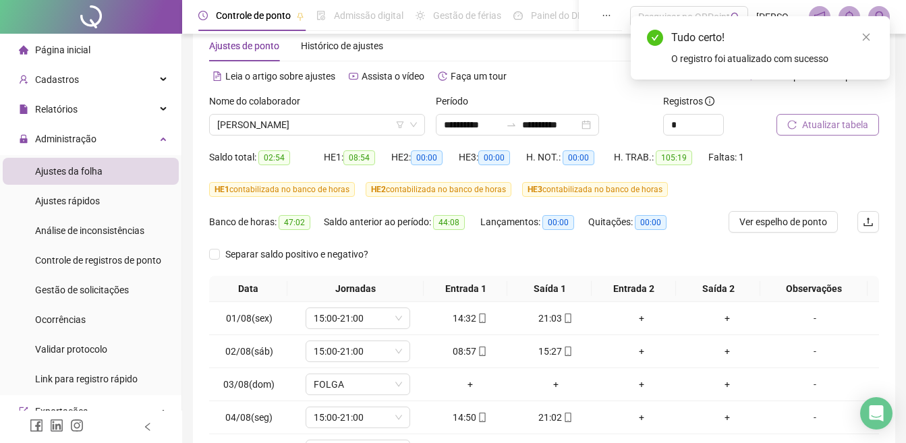
click at [810, 131] on span "Atualizar tabela" at bounding box center [835, 124] width 66 height 15
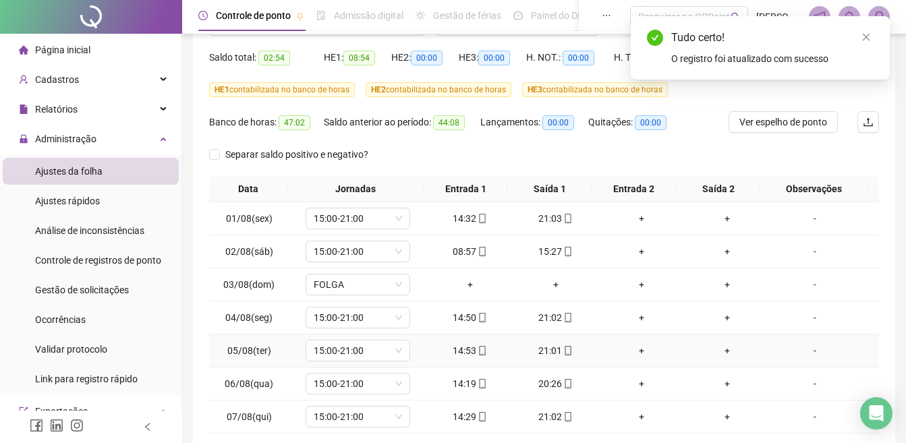
scroll to position [233, 0]
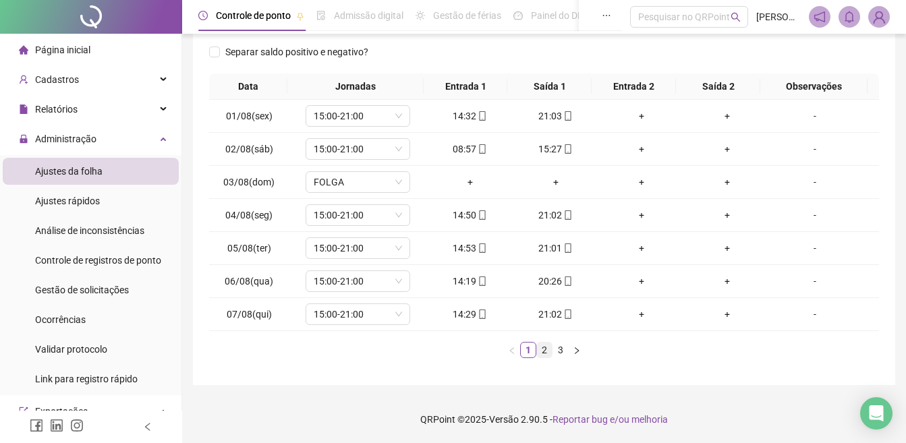
click at [545, 349] on link "2" at bounding box center [544, 350] width 15 height 15
click at [562, 354] on link "3" at bounding box center [560, 350] width 15 height 15
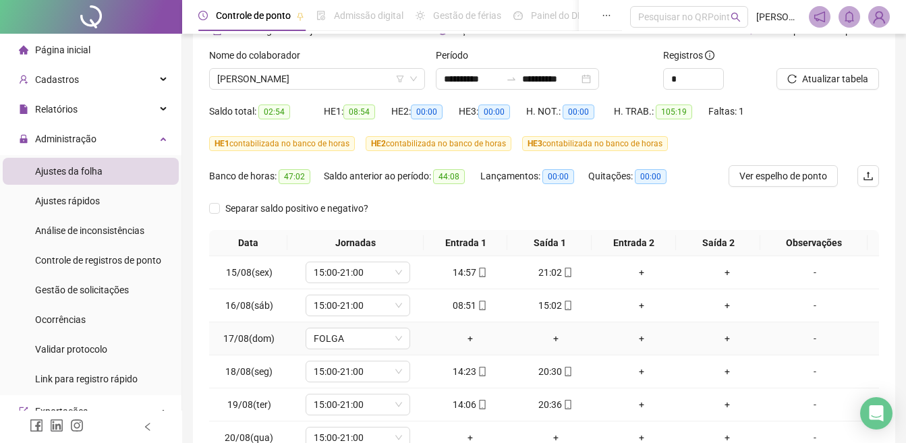
scroll to position [0, 0]
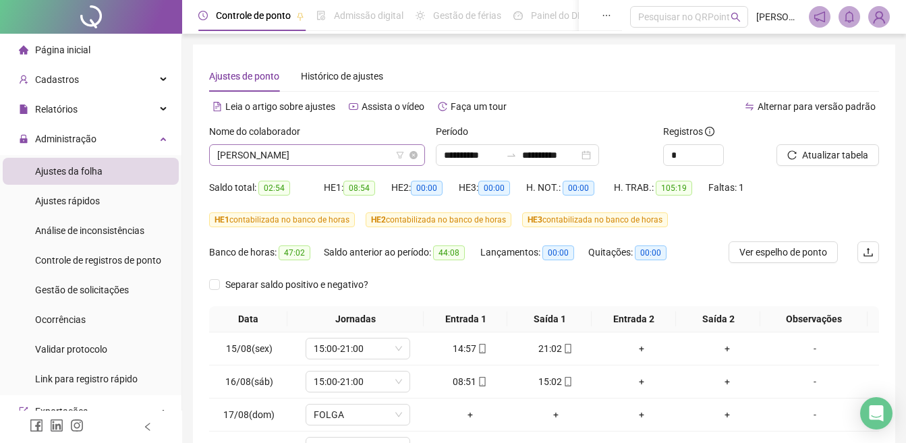
click at [285, 158] on span "[PERSON_NAME]" at bounding box center [317, 155] width 200 height 20
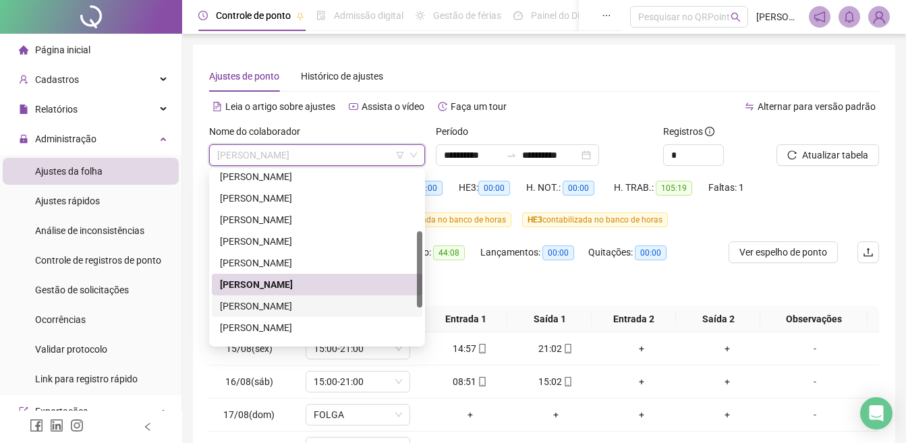
click at [272, 304] on div "[PERSON_NAME]" at bounding box center [317, 306] width 194 height 15
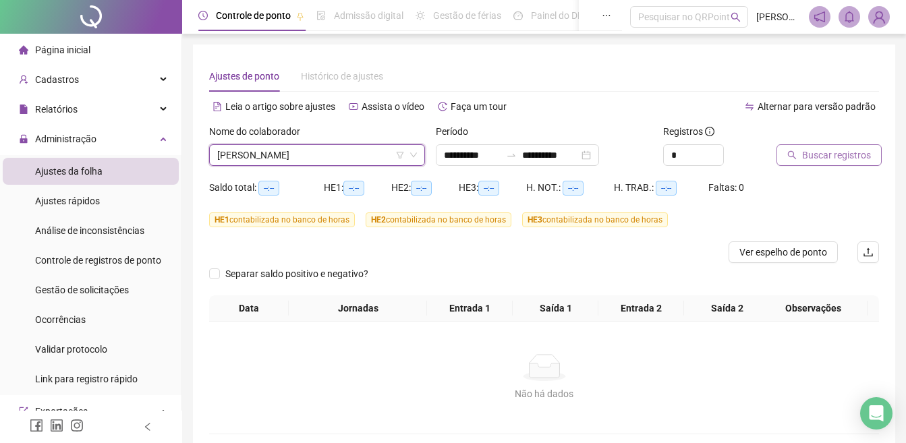
click at [842, 150] on span "Buscar registros" at bounding box center [836, 155] width 69 height 15
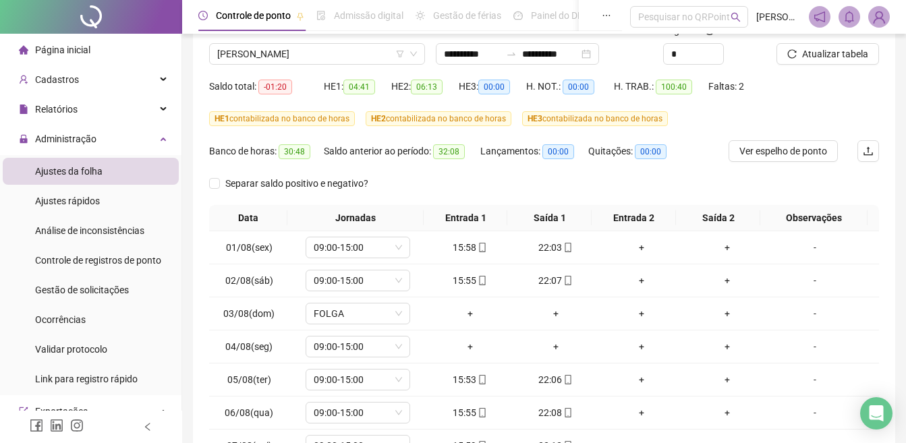
scroll to position [233, 0]
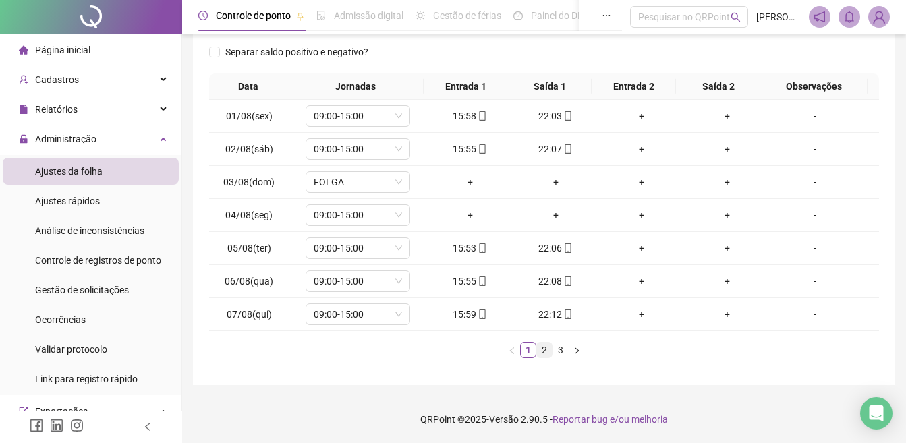
click at [544, 354] on link "2" at bounding box center [544, 350] width 15 height 15
click at [559, 353] on link "3" at bounding box center [560, 350] width 15 height 15
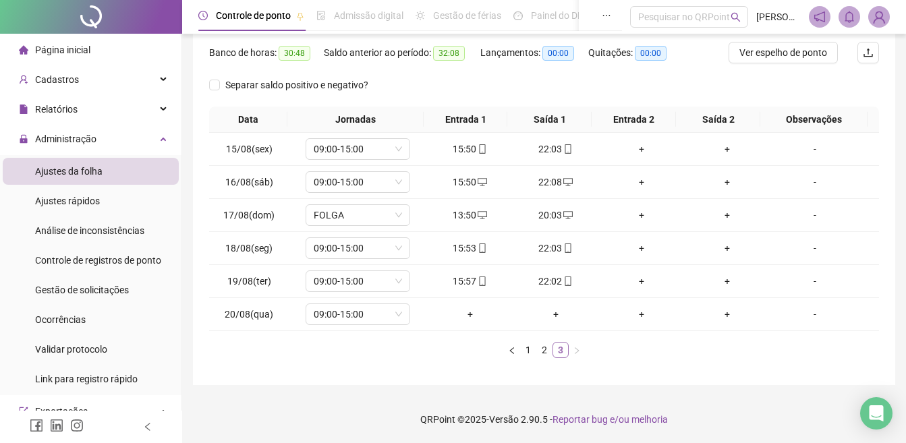
scroll to position [200, 0]
